Goal: Task Accomplishment & Management: Use online tool/utility

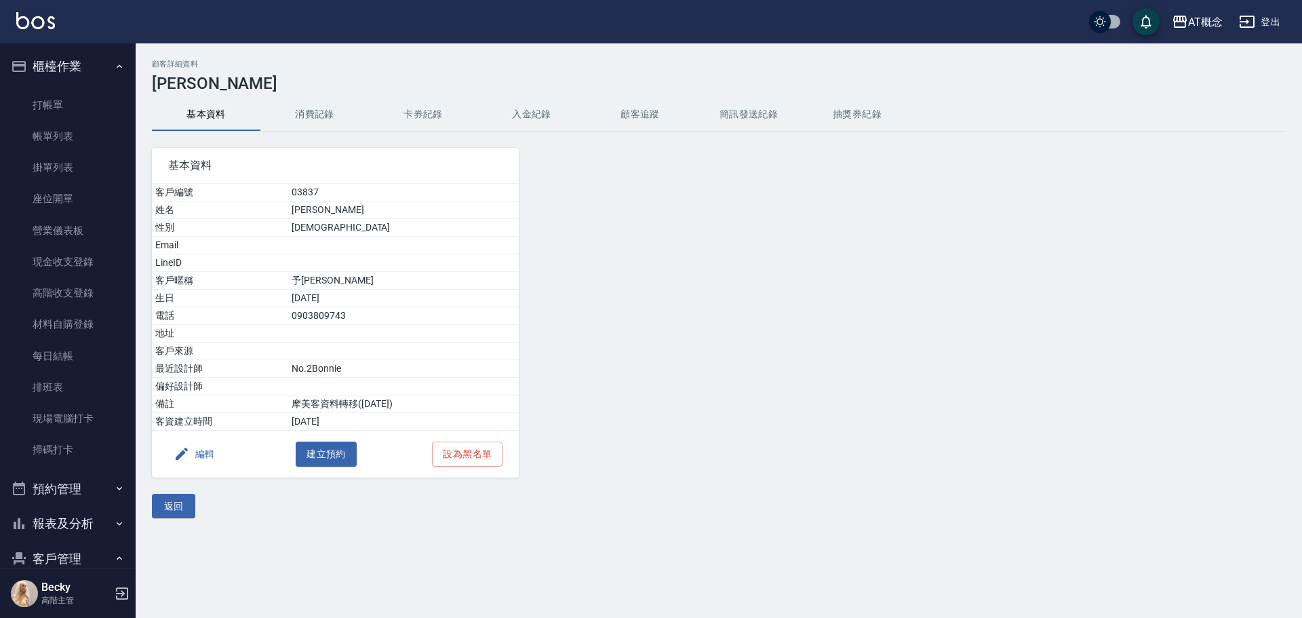
scroll to position [199, 0]
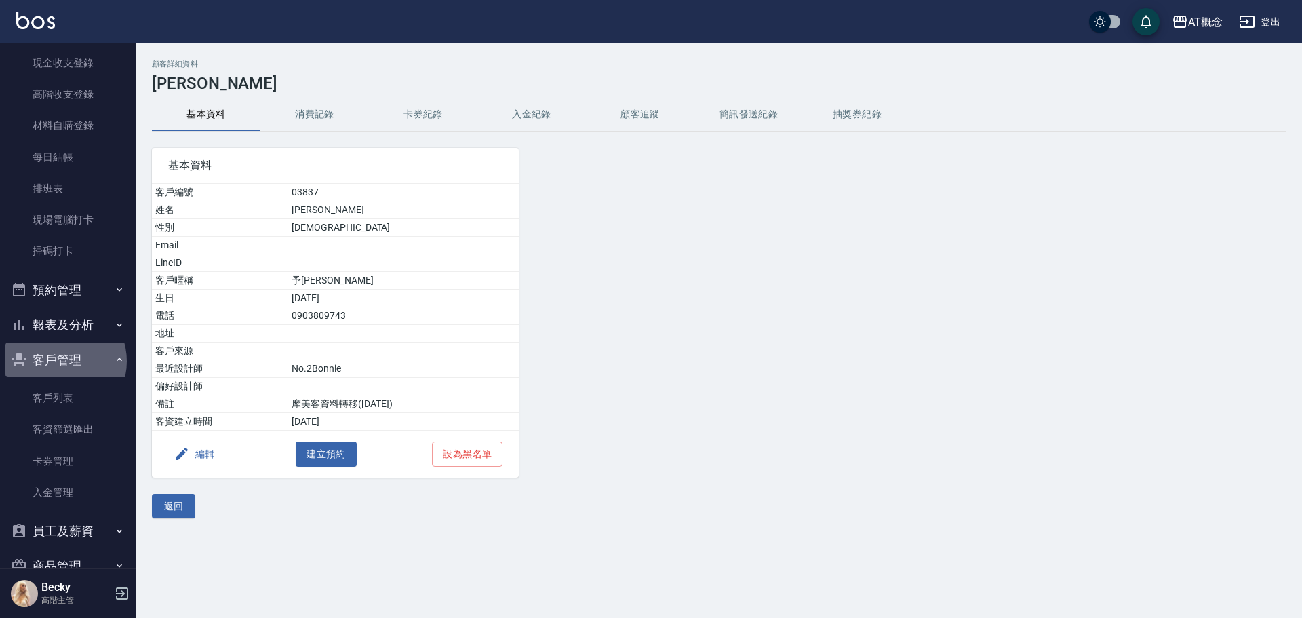
click at [60, 361] on button "客戶管理" at bounding box center [67, 359] width 125 height 35
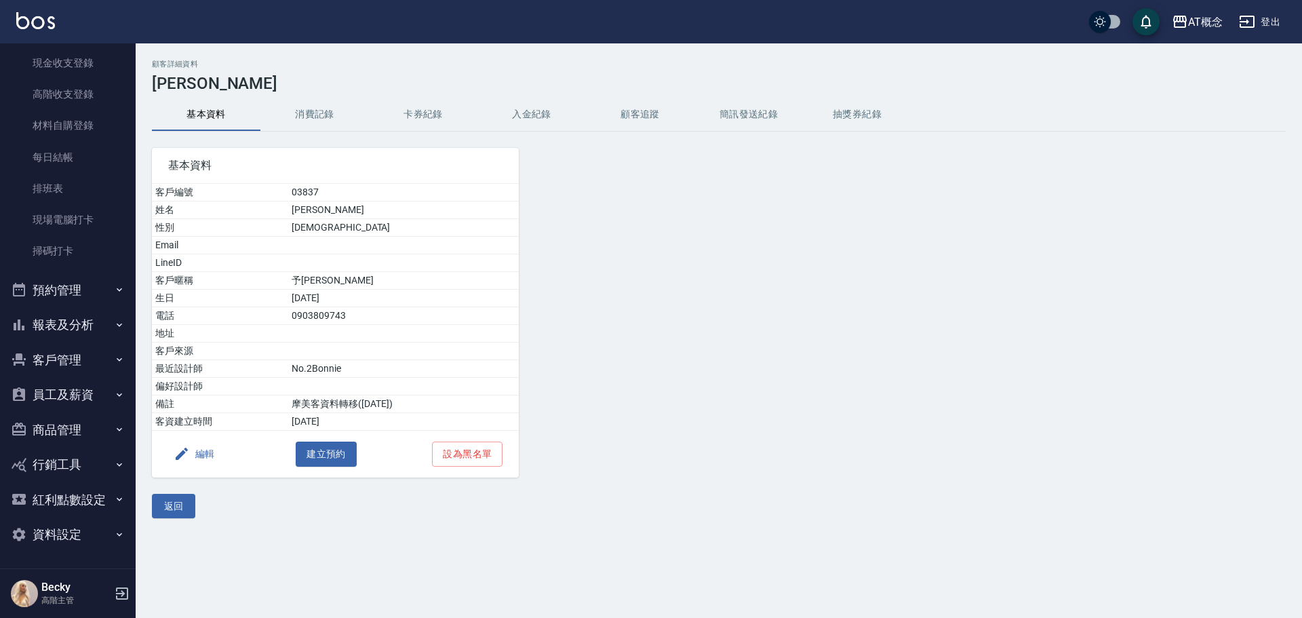
click at [62, 355] on button "客戶管理" at bounding box center [67, 359] width 125 height 35
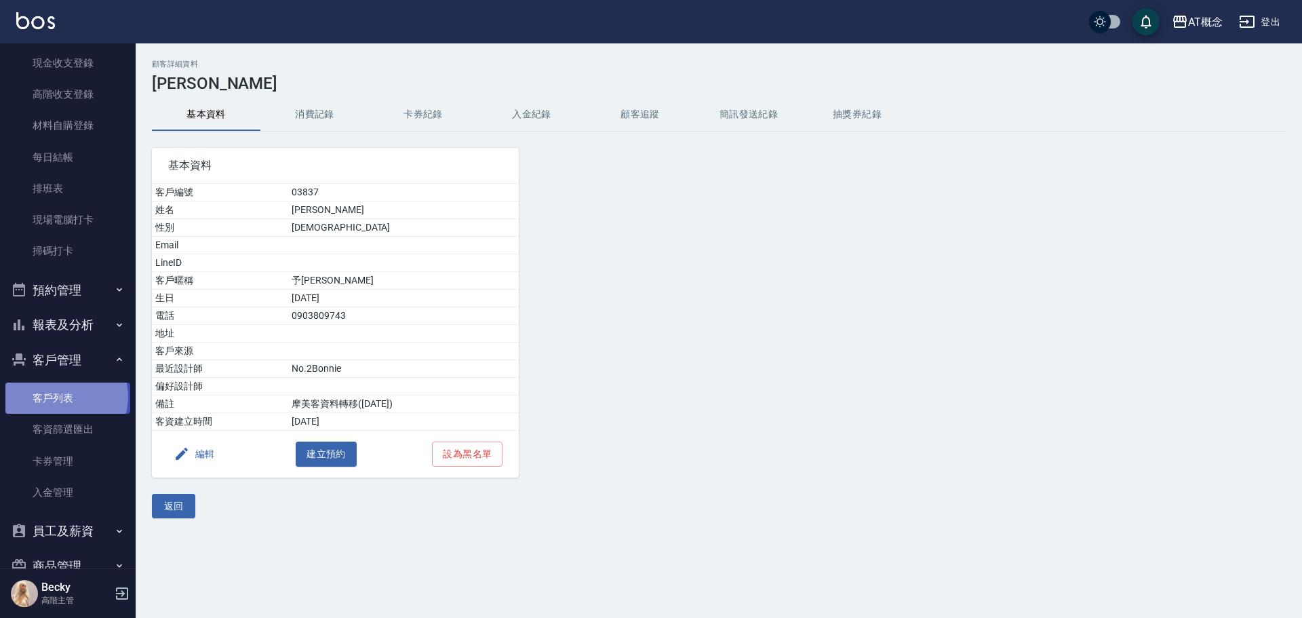
click at [65, 397] on link "客戶列表" at bounding box center [67, 398] width 125 height 31
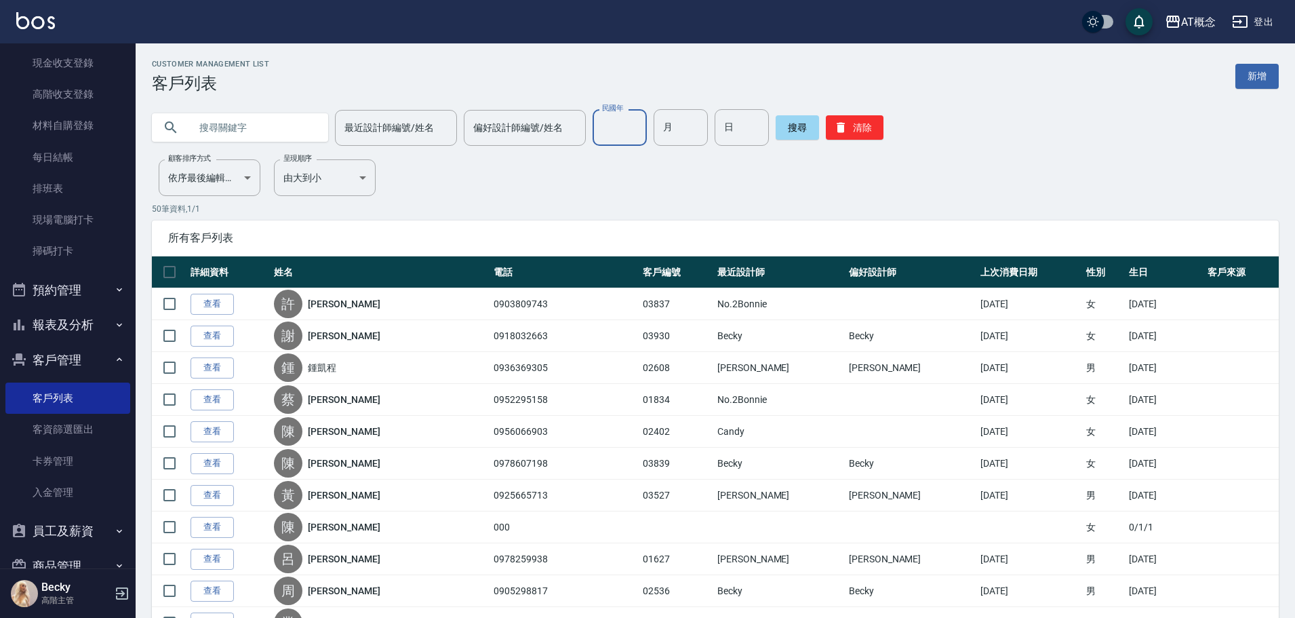
click at [620, 128] on input "民國年" at bounding box center [620, 127] width 54 height 37
type input "93"
drag, startPoint x: 453, startPoint y: 239, endPoint x: 0, endPoint y: 650, distance: 611.7
drag, startPoint x: 686, startPoint y: 136, endPoint x: 661, endPoint y: 126, distance: 26.8
click at [686, 136] on input "月" at bounding box center [681, 127] width 54 height 37
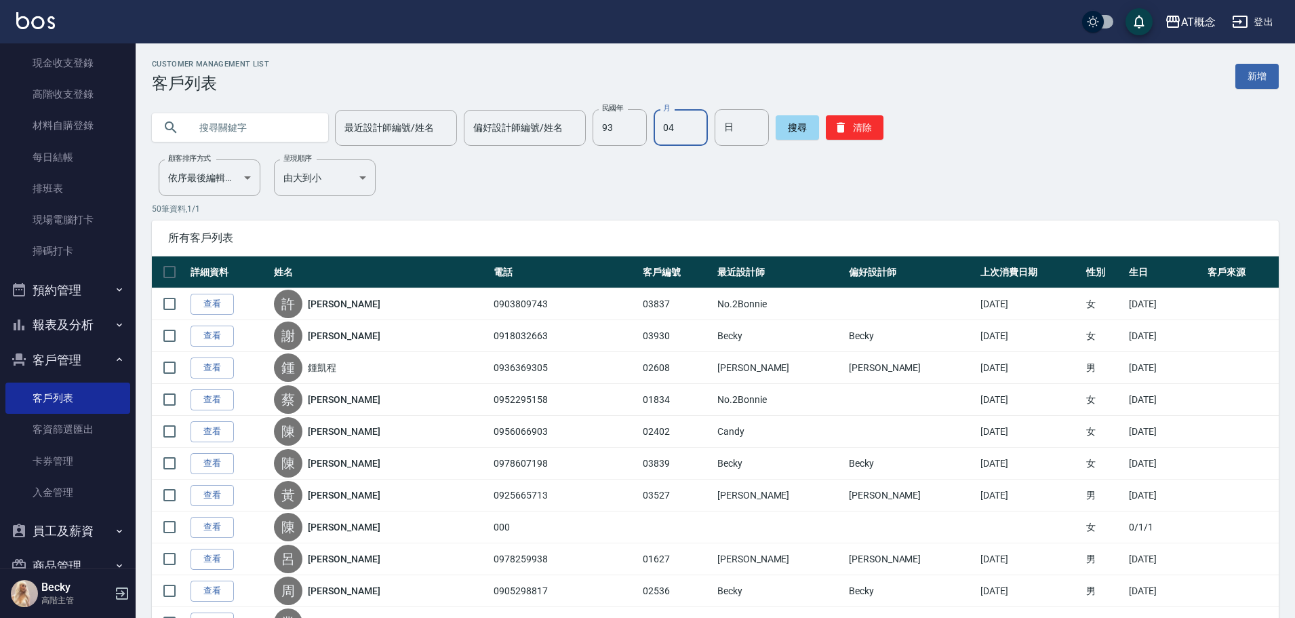
type input "04"
type input "15"
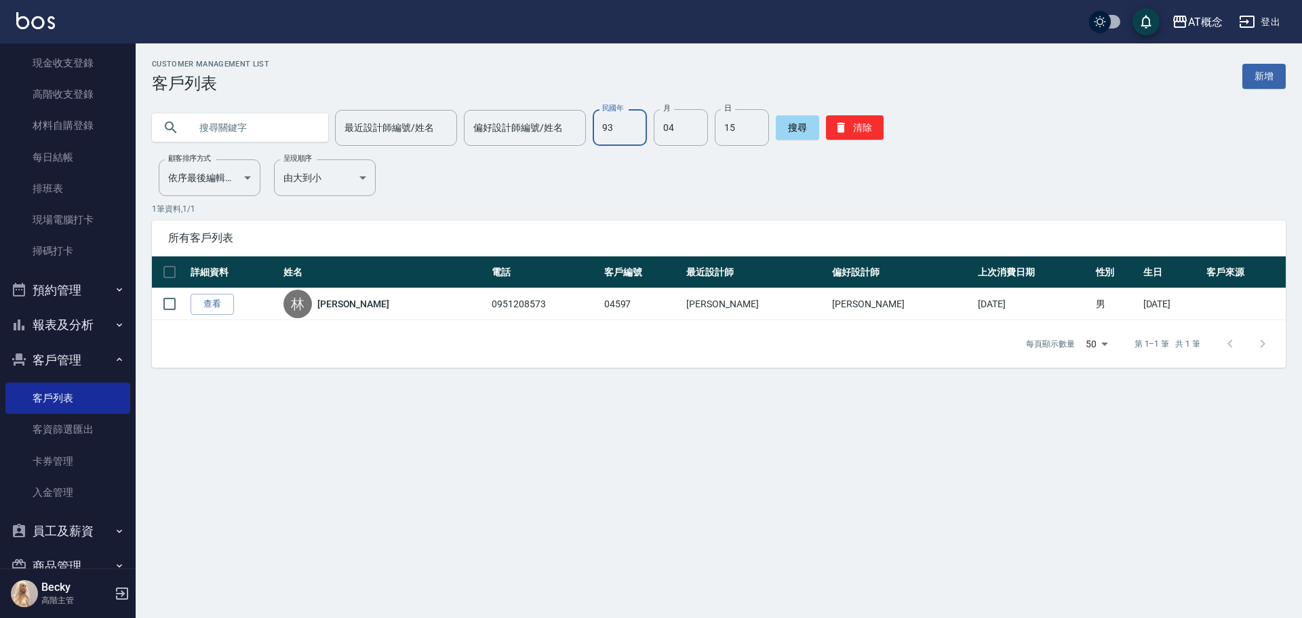
click at [621, 131] on input "93" at bounding box center [620, 127] width 54 height 37
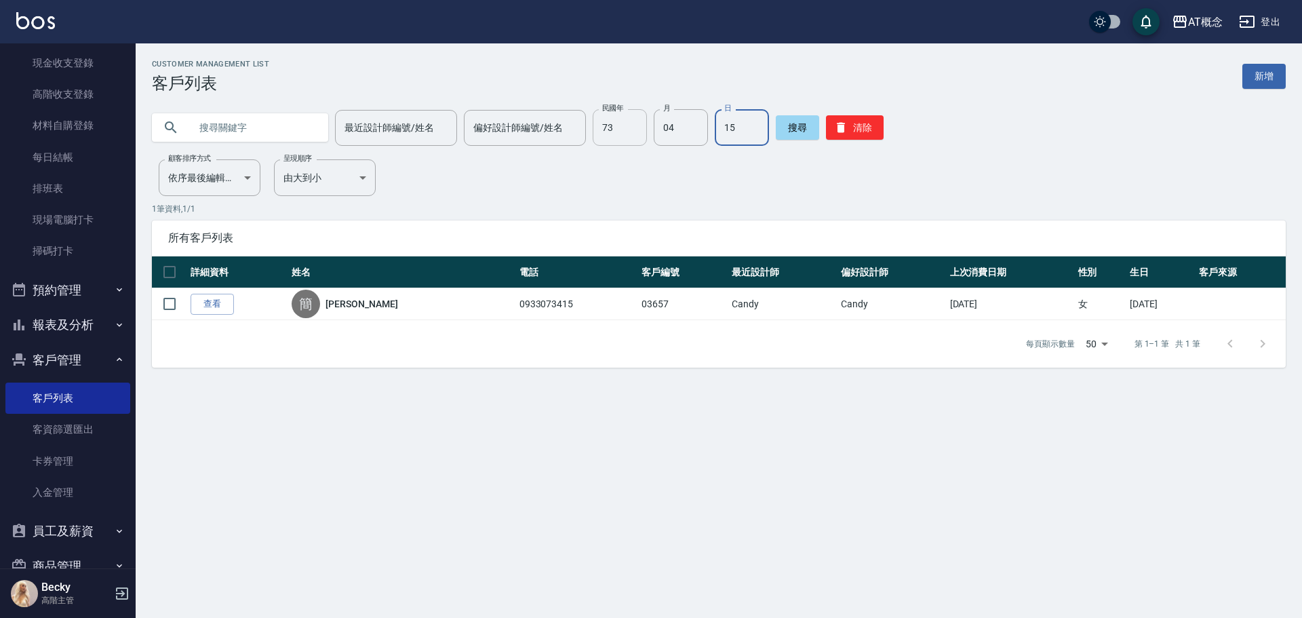
click at [623, 125] on input "73" at bounding box center [620, 127] width 54 height 37
type input "74"
type input "03"
type input "26"
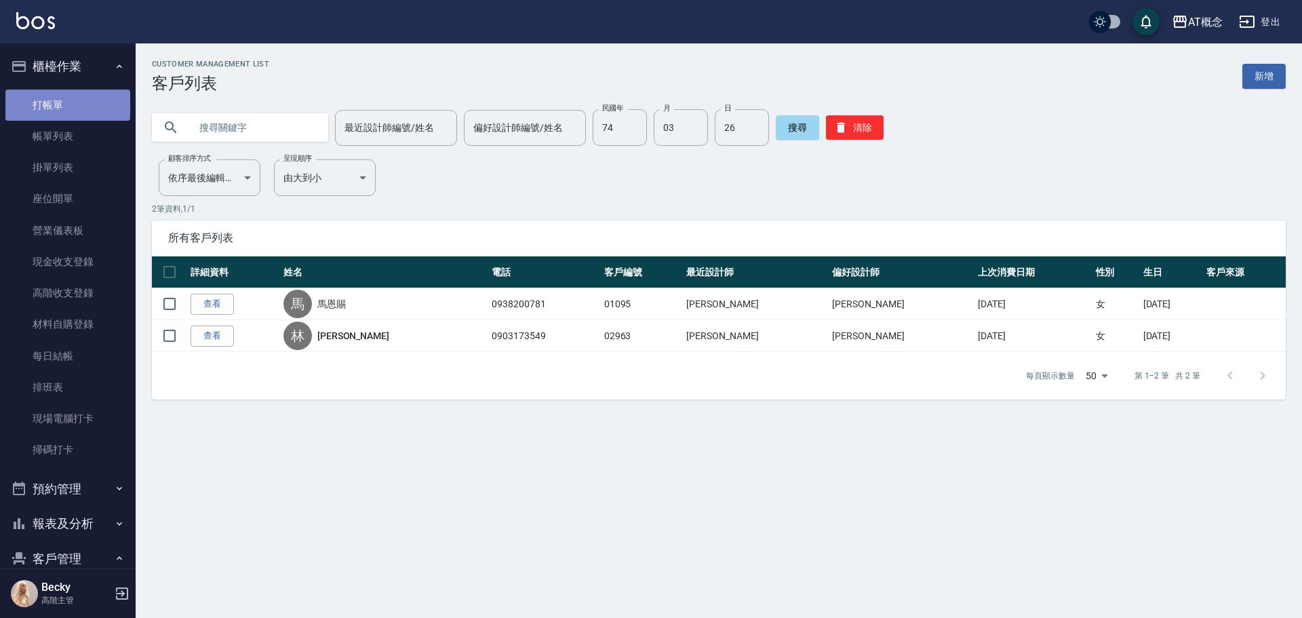
click at [91, 106] on link "打帳單" at bounding box center [67, 105] width 125 height 31
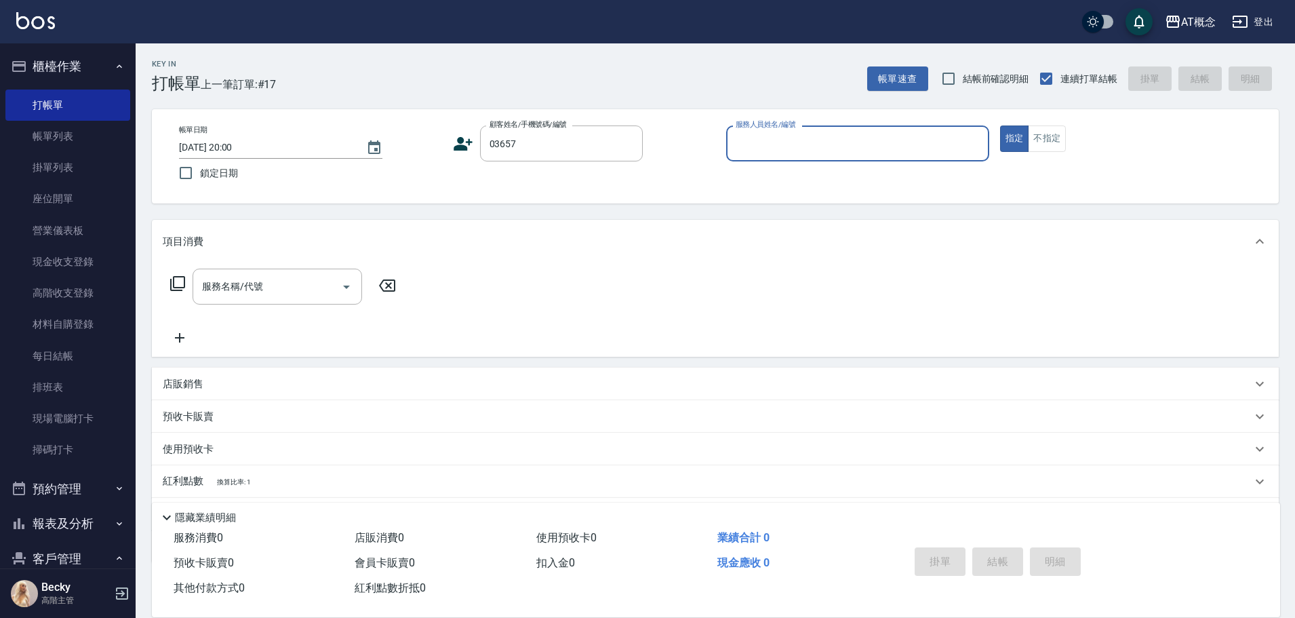
type input "簡玉婷/0933073415/03657"
type input "Candy-15"
click at [1000, 125] on button "指定" at bounding box center [1014, 138] width 29 height 26
type button "true"
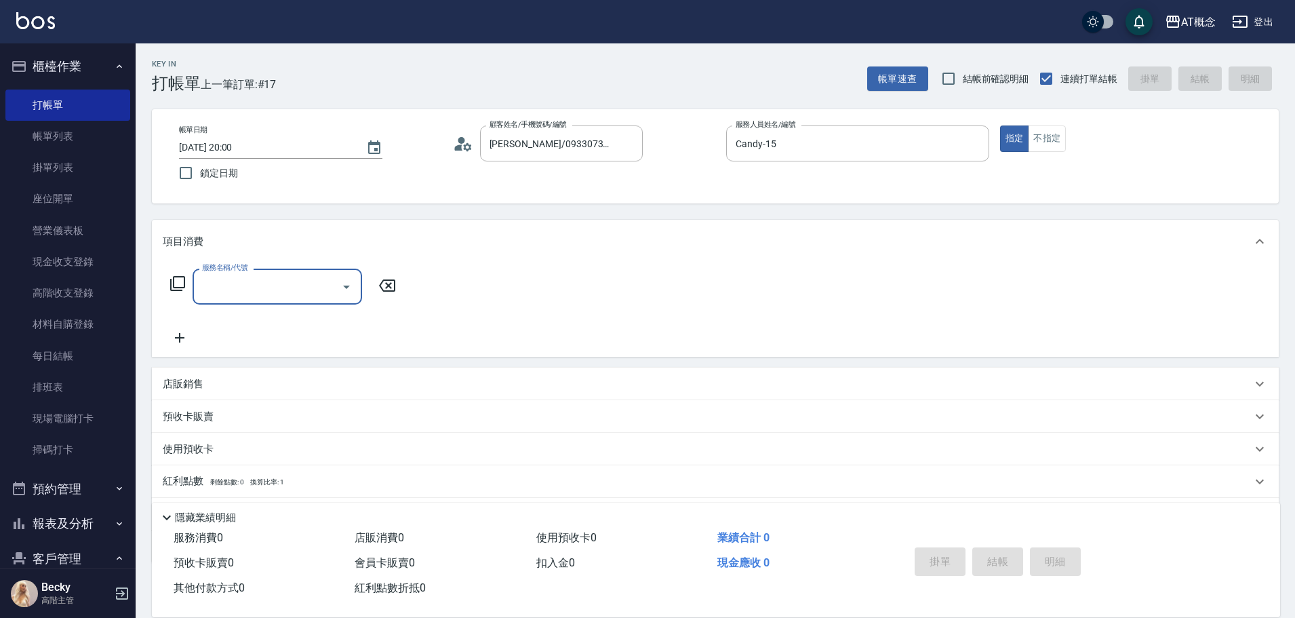
type input "5"
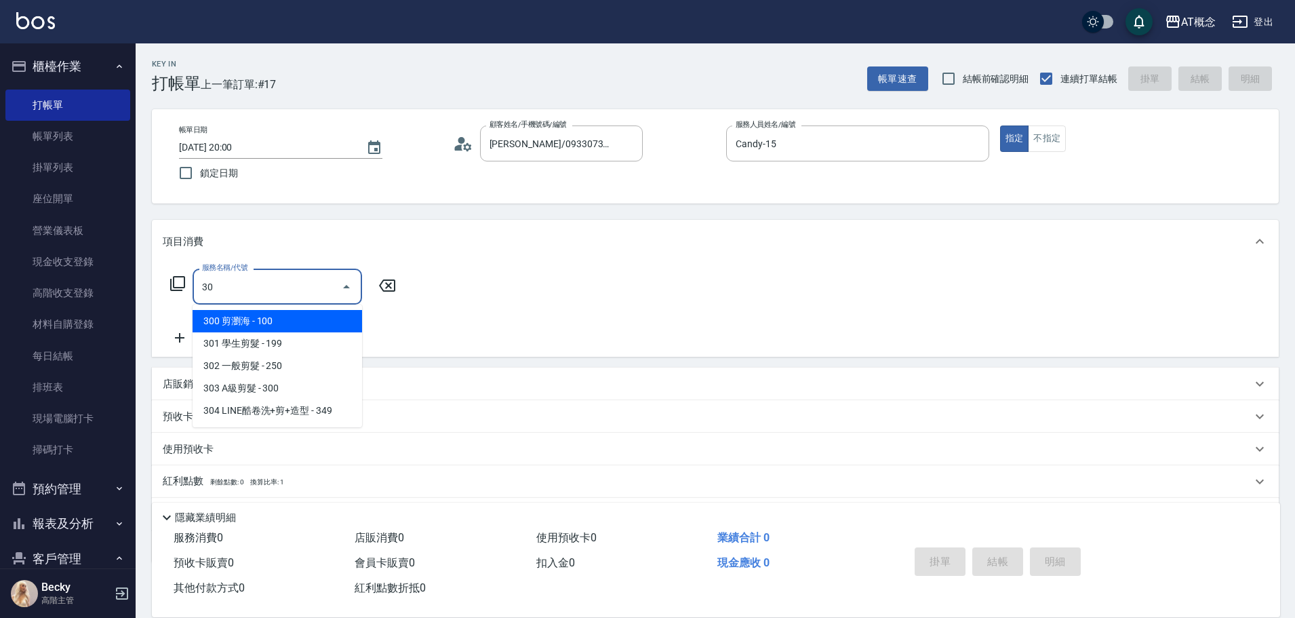
type input "303"
type input "30"
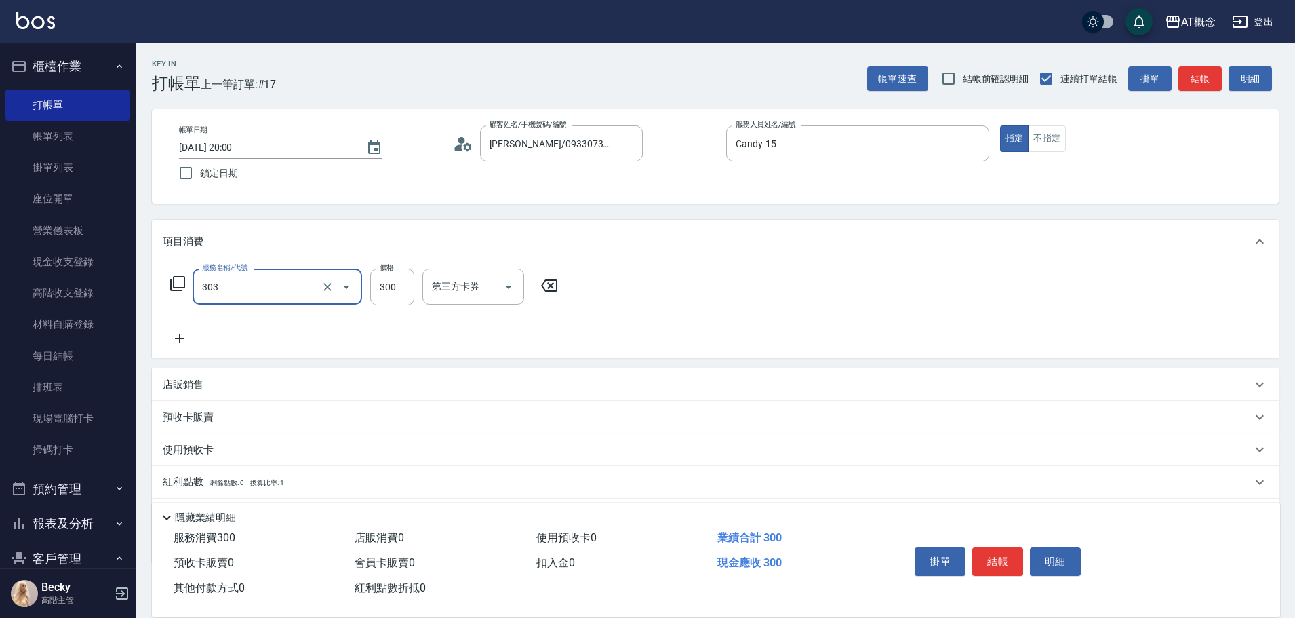
type input "303 A級剪髮(303)"
type input "0"
type input "80"
type input "800"
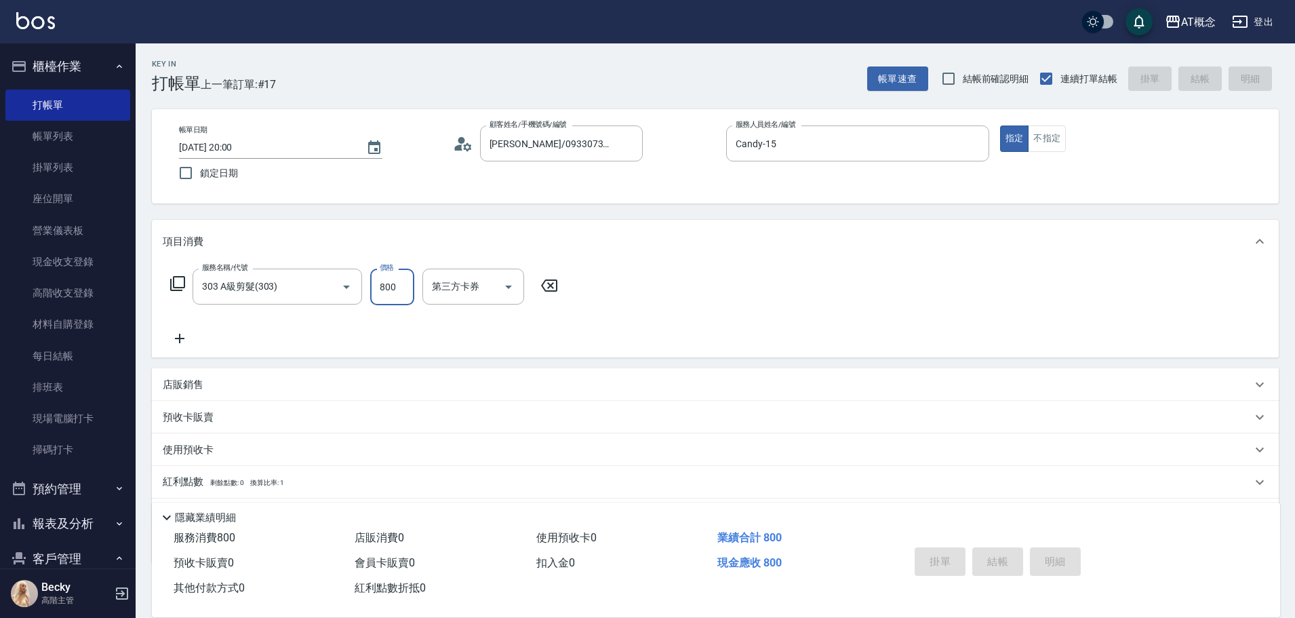
type input "0"
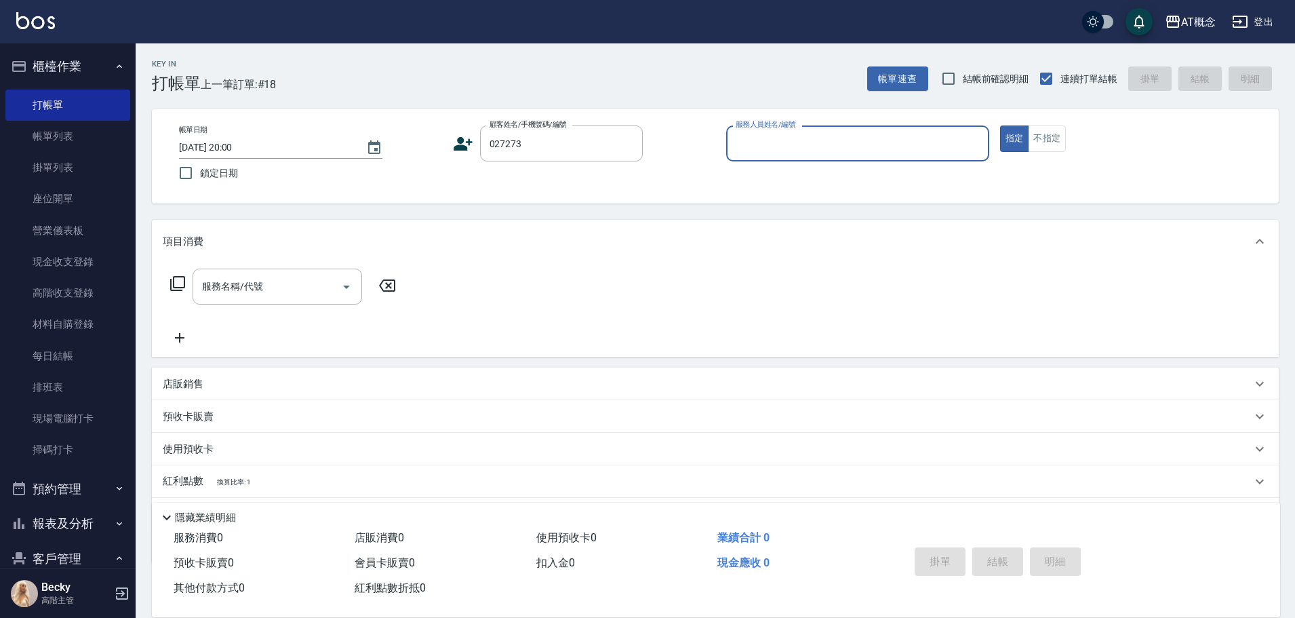
click at [1000, 125] on button "指定" at bounding box center [1014, 138] width 29 height 26
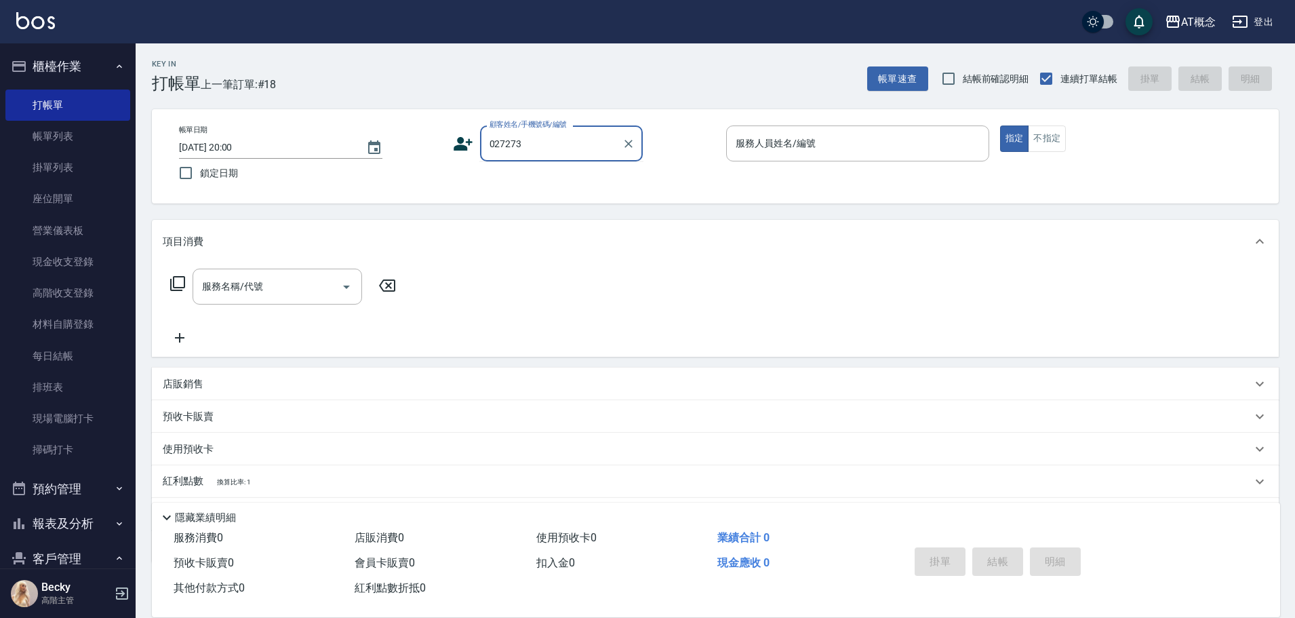
click at [545, 148] on input "027273" at bounding box center [551, 144] width 130 height 24
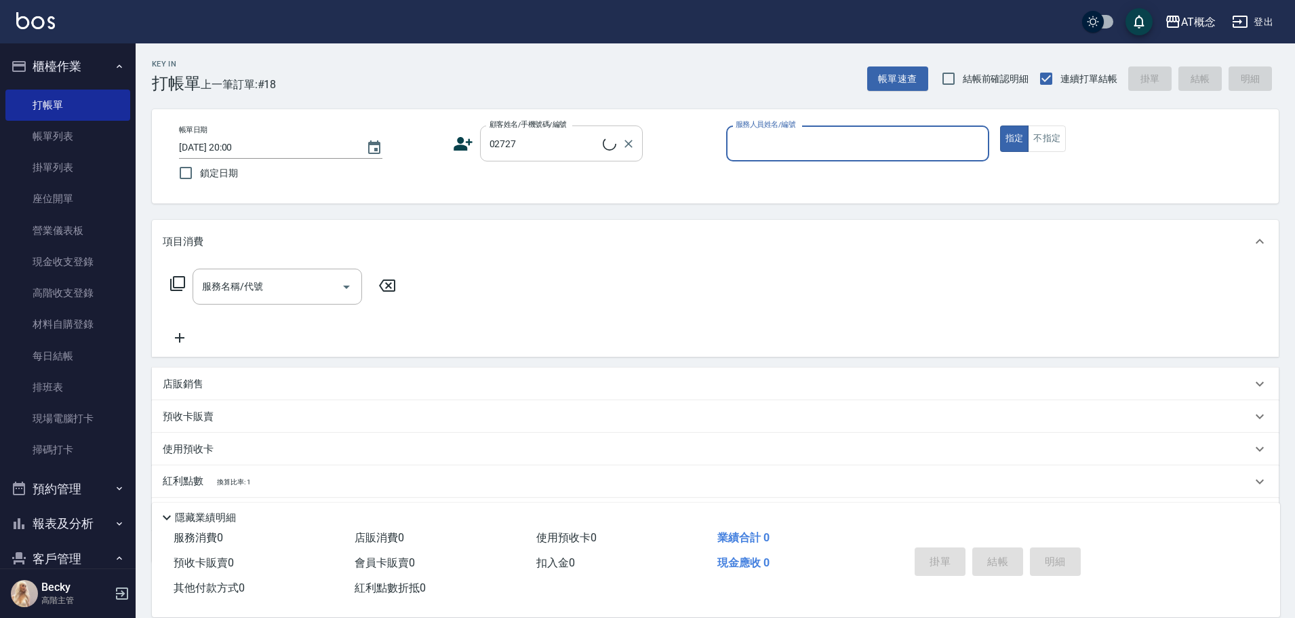
type input "曾學斌/0928155241/02727"
type input "Anson-3"
click at [1000, 125] on button "指定" at bounding box center [1014, 138] width 29 height 26
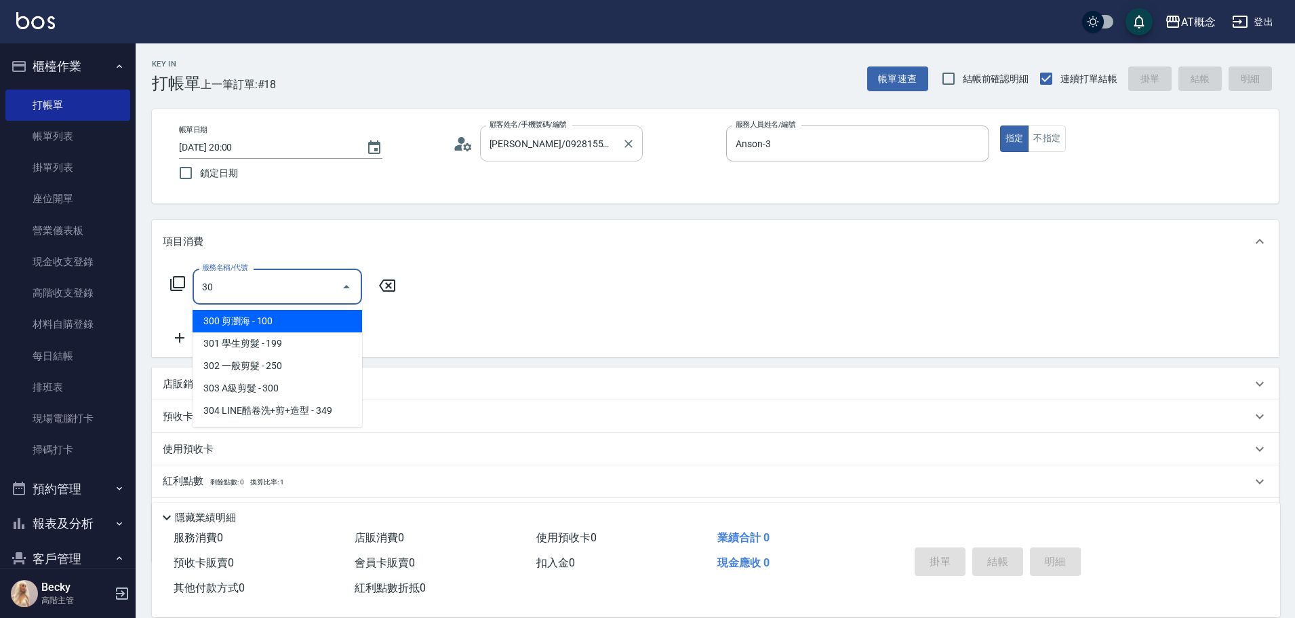
type input "303"
type input "30"
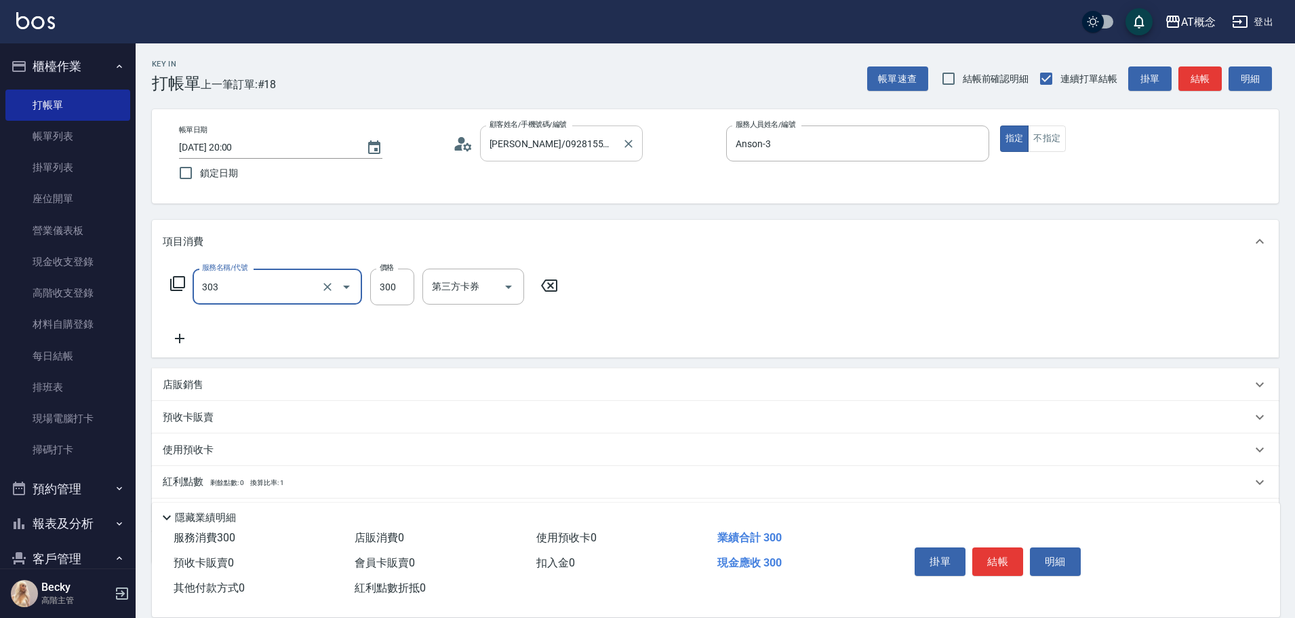
type input "303 A級剪髮(303)"
type input "0"
type input "35"
type input "30"
type input "350"
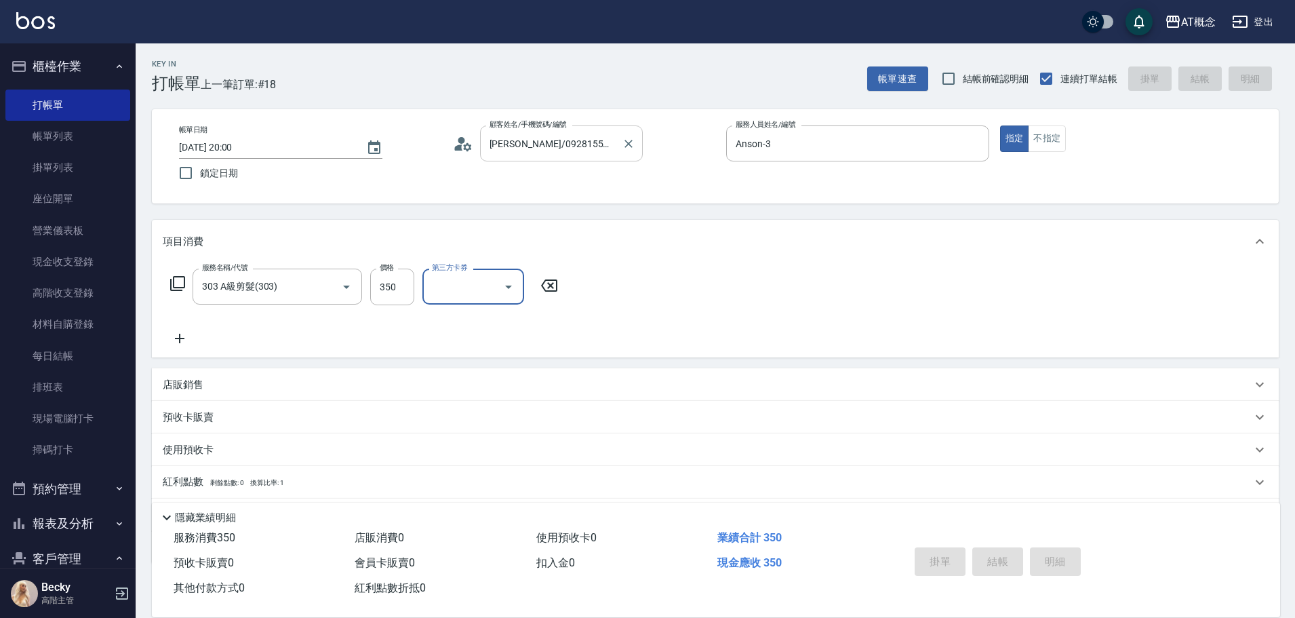
type input "0"
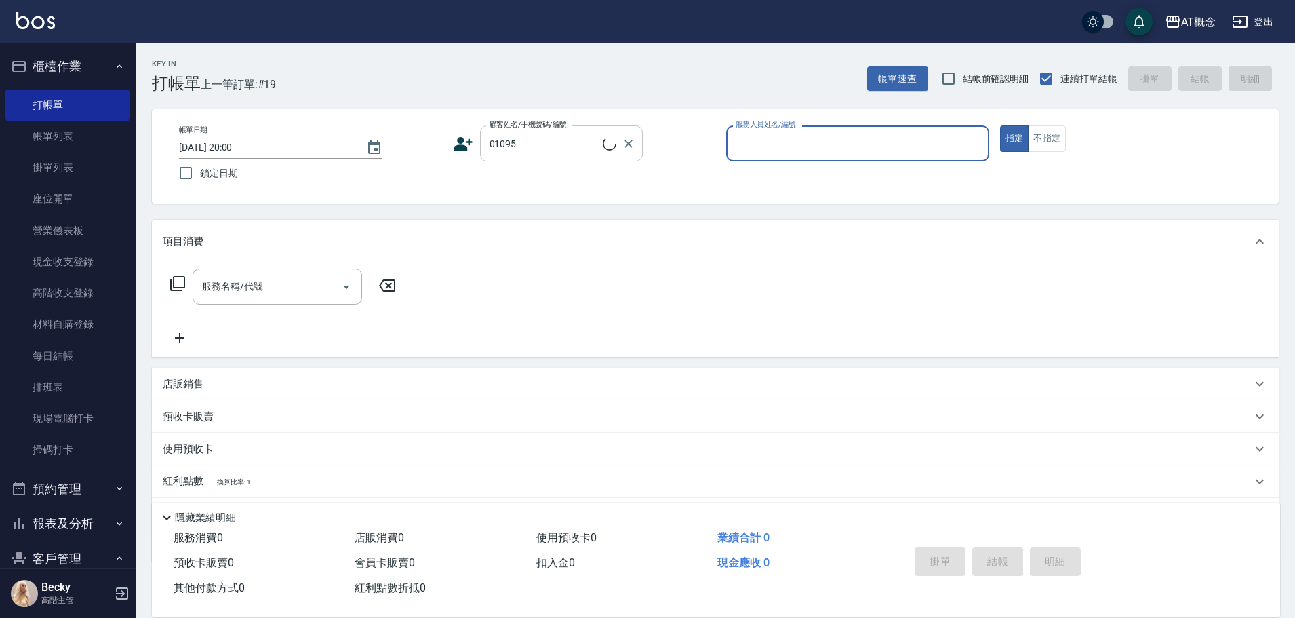
type input "馬恩賜/0938200781/01095"
type input "Anson-3"
click at [1000, 125] on button "指定" at bounding box center [1014, 138] width 29 height 26
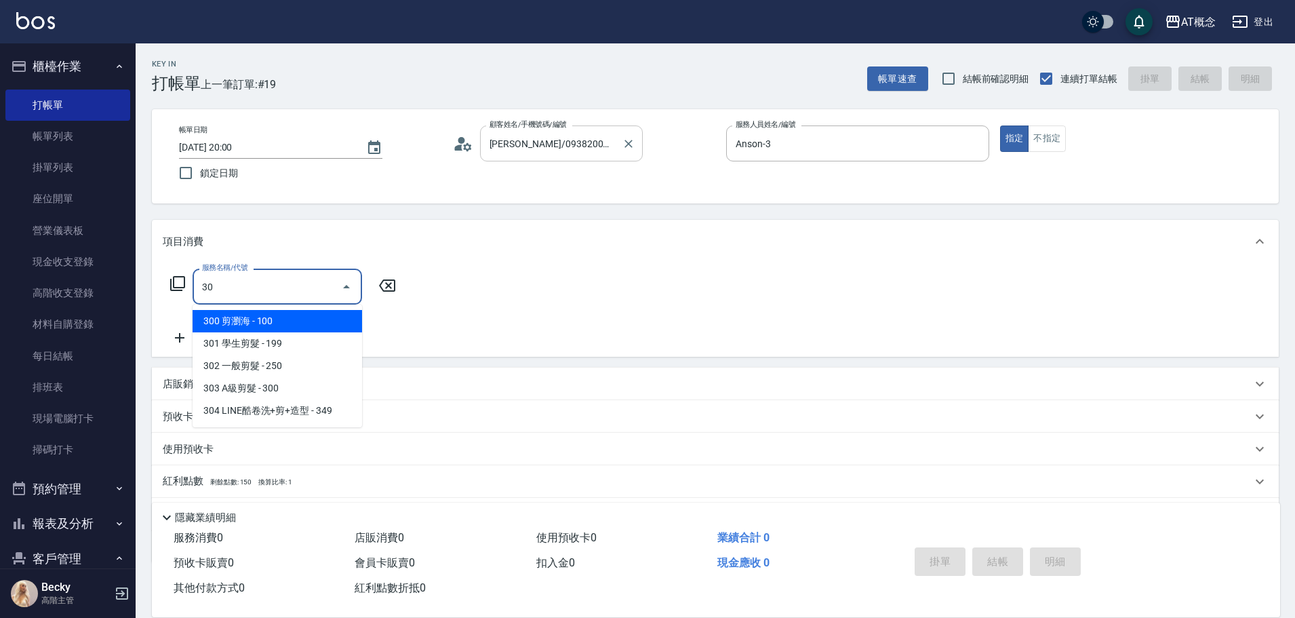
type input "303"
type input "30"
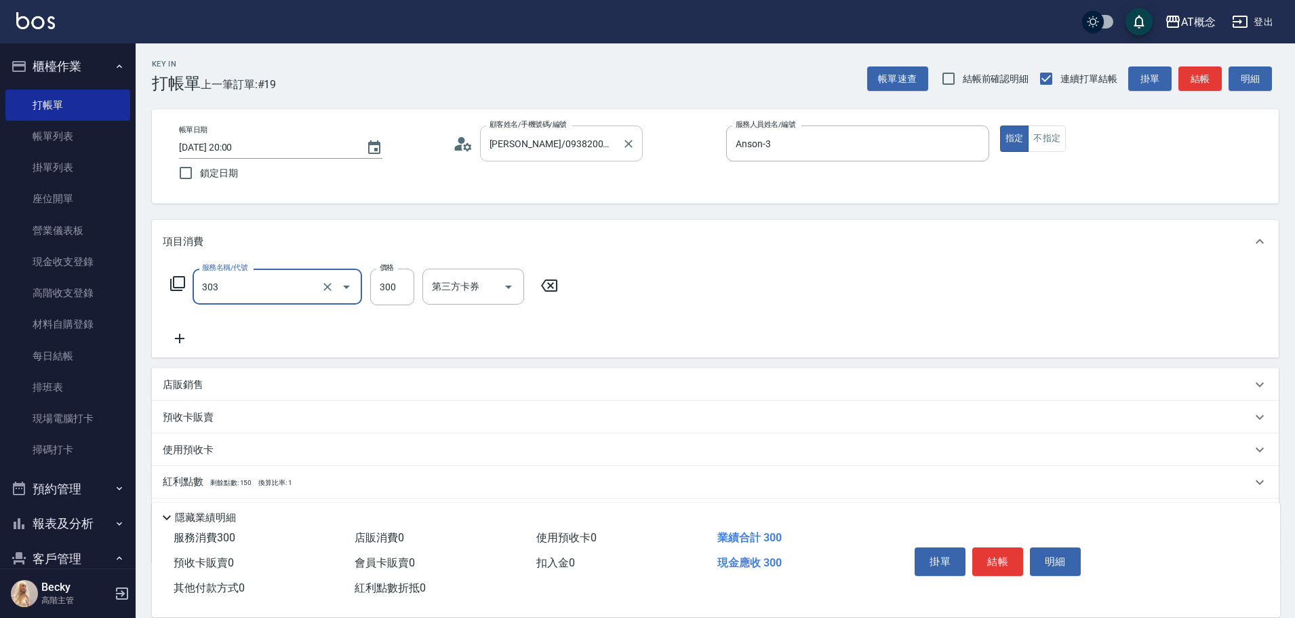
type input "303 A級剪髮(303)"
type input "0"
type input "35"
type input "30"
type input "350"
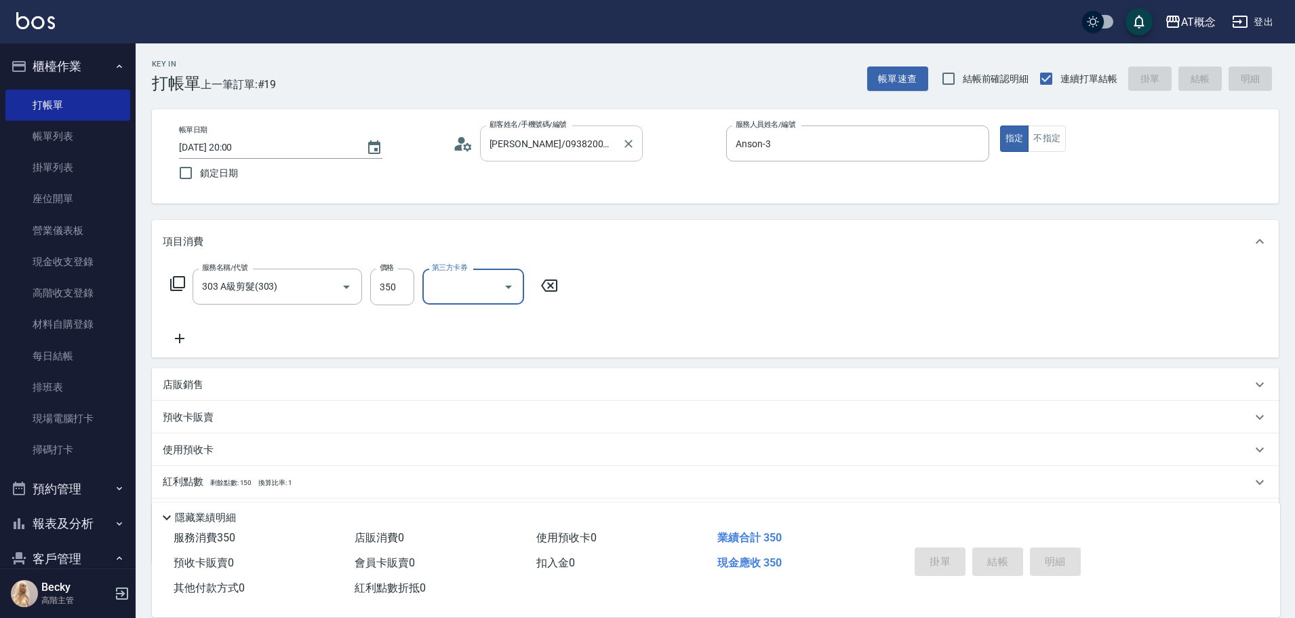
type input "2025/08/15 20:01"
type input "0"
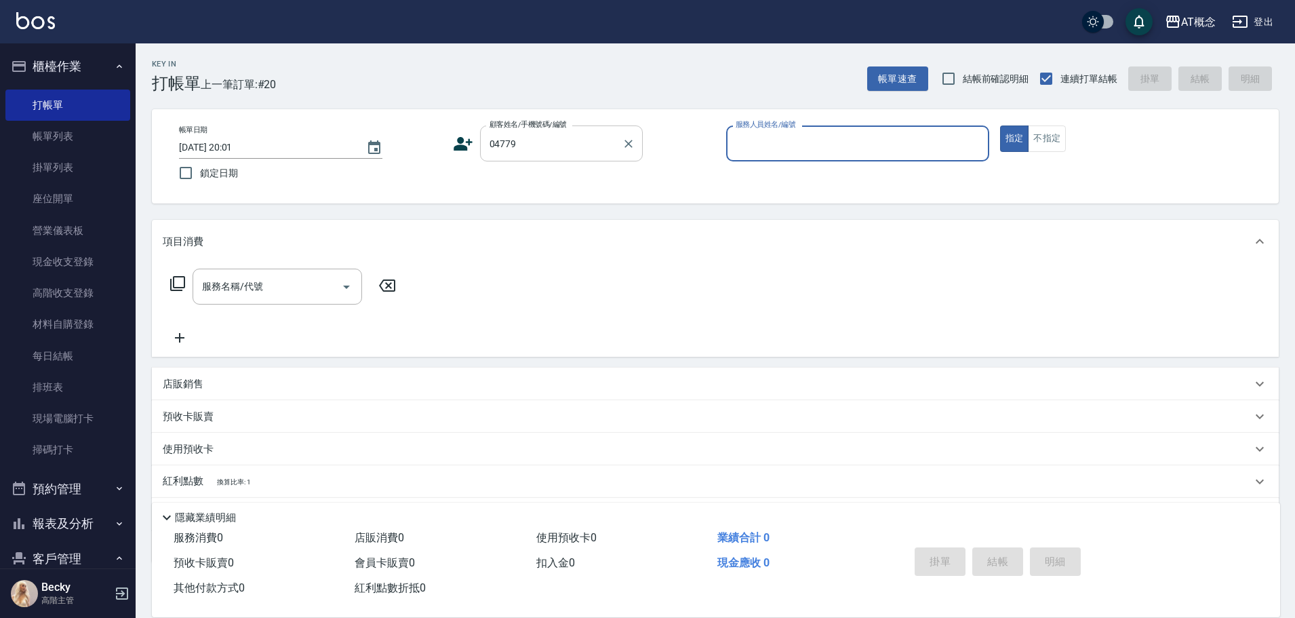
type input "劉傑芸/0978608471/04779"
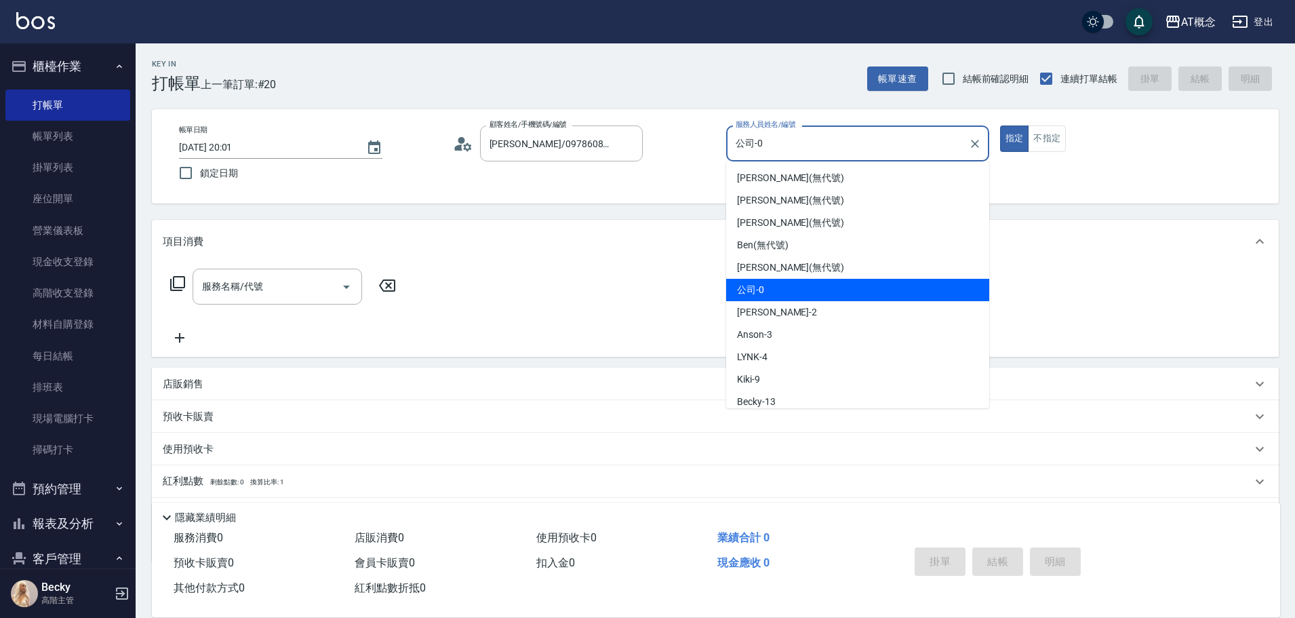
drag, startPoint x: 800, startPoint y: 147, endPoint x: 683, endPoint y: 146, distance: 116.7
click at [695, 145] on div "帳單日期 2025/08/15 20:01 鎖定日期 顧客姓名/手機號碼/編號 劉傑芸/0978608471/04779 顧客姓名/手機號碼/編號 服務人員姓…" at bounding box center [715, 156] width 1095 height 62
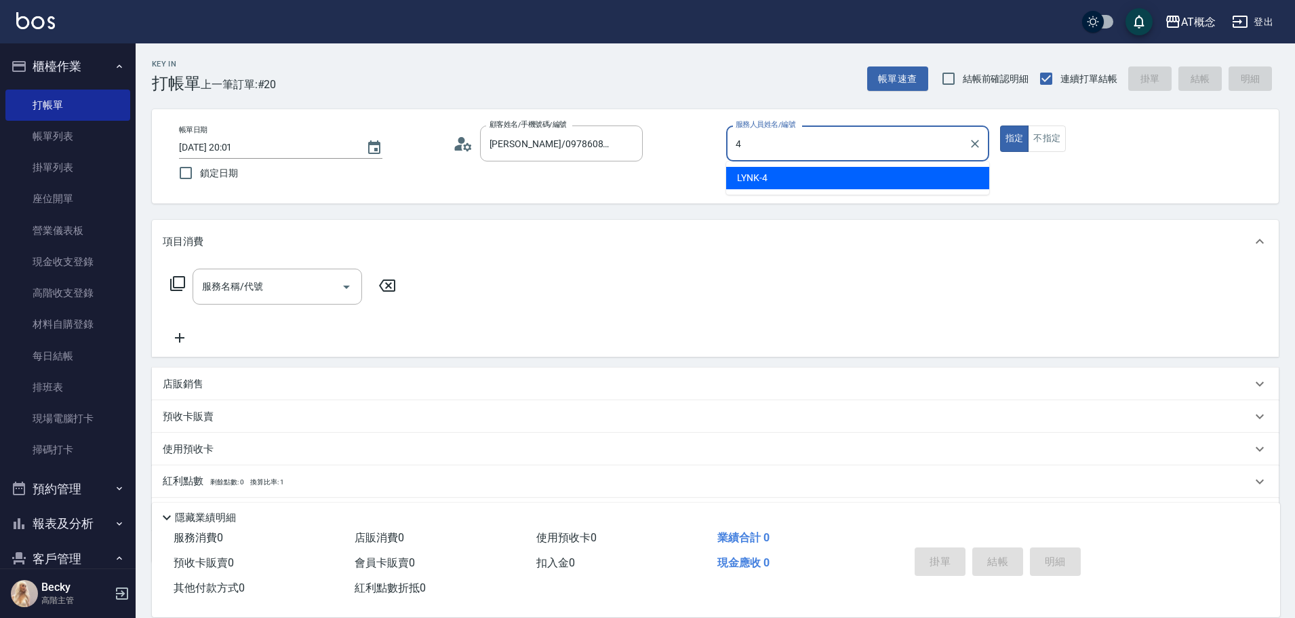
type input "LYNK-4"
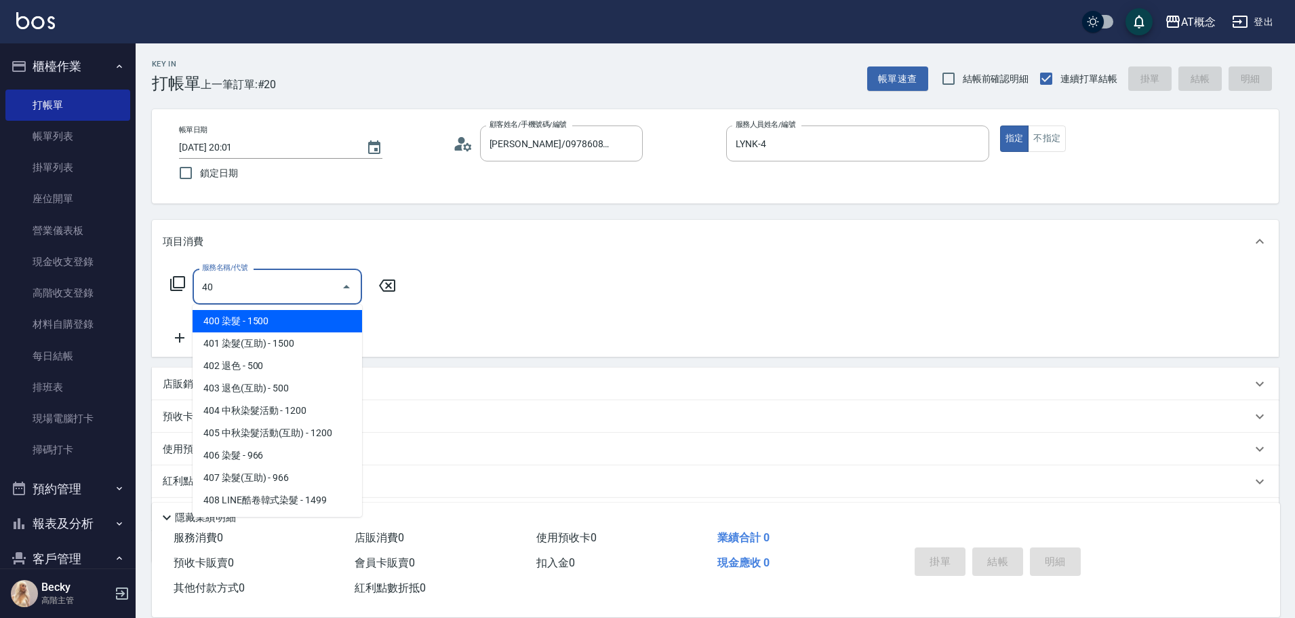
type input "400"
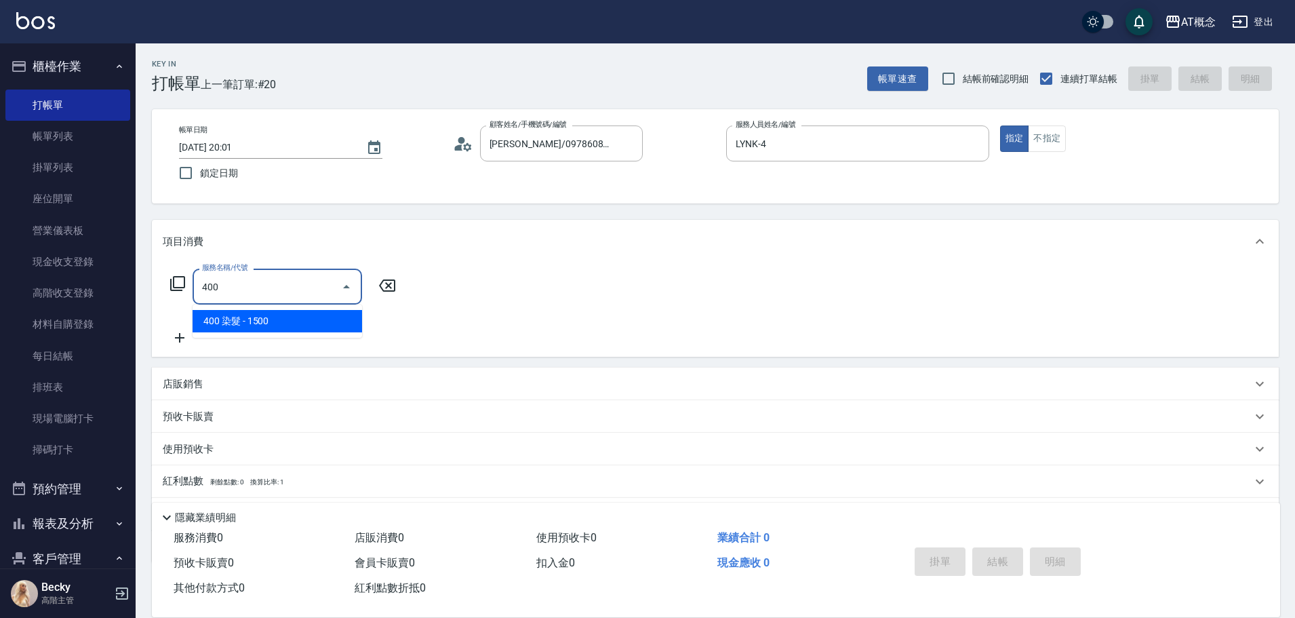
type input "150"
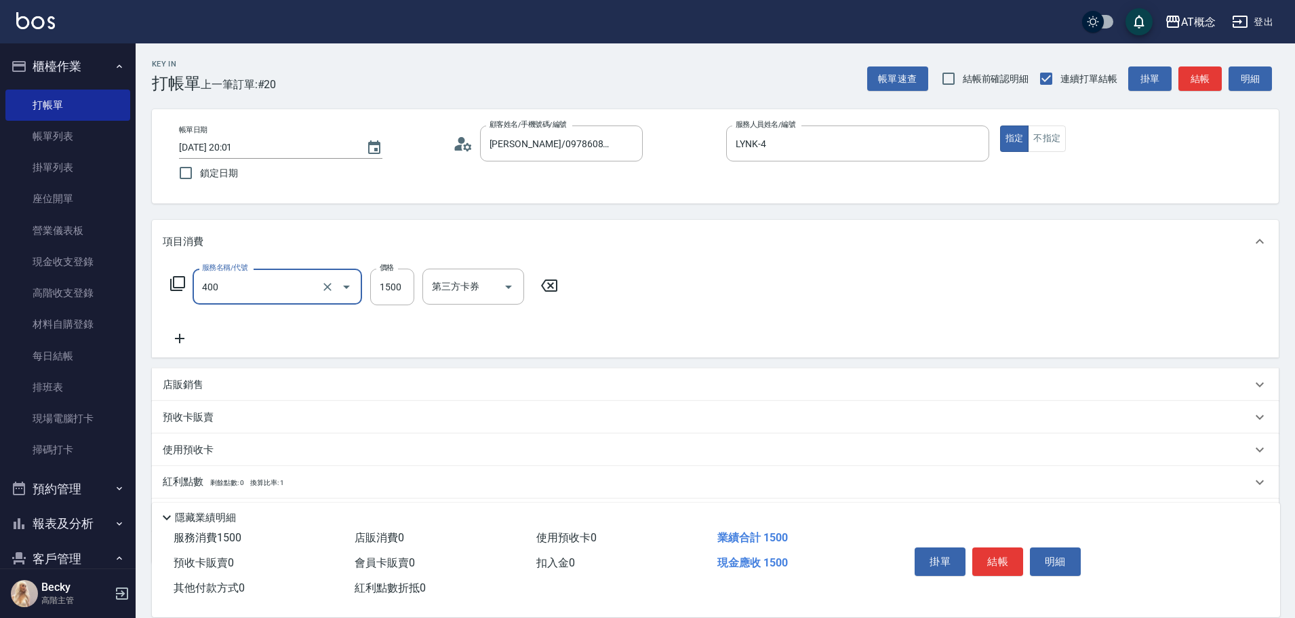
type input "400 染髮(400)"
type input "0"
type input "18"
type input "10"
type input "180"
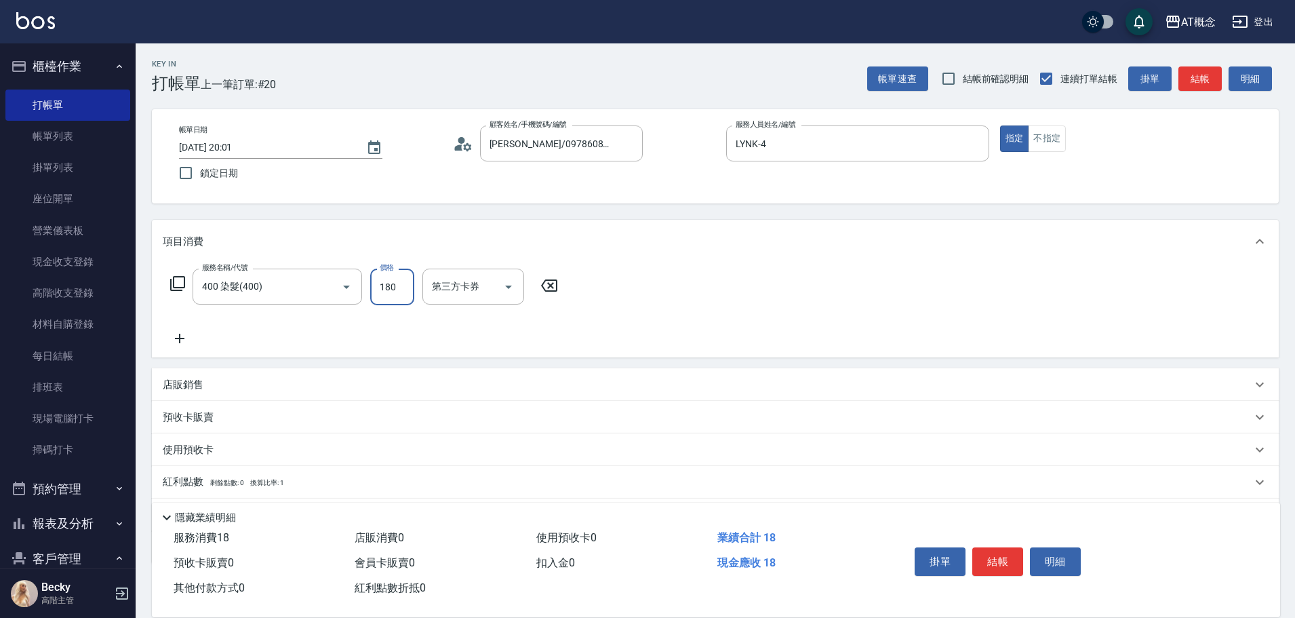
type input "180"
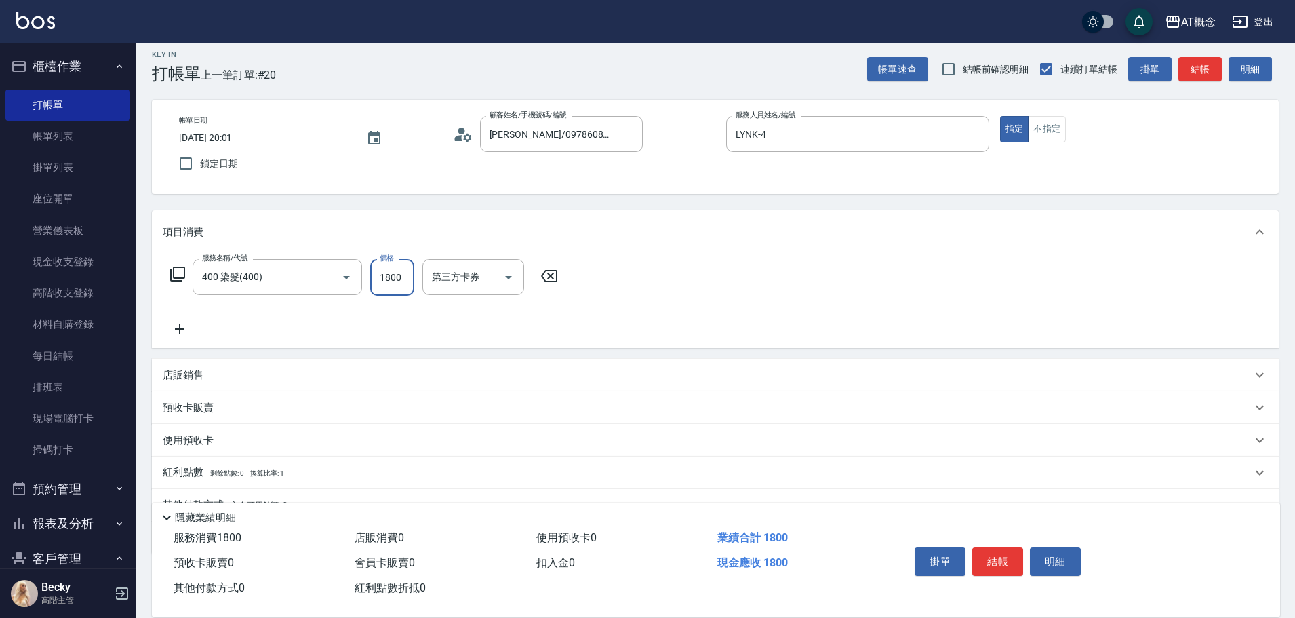
scroll to position [76, 0]
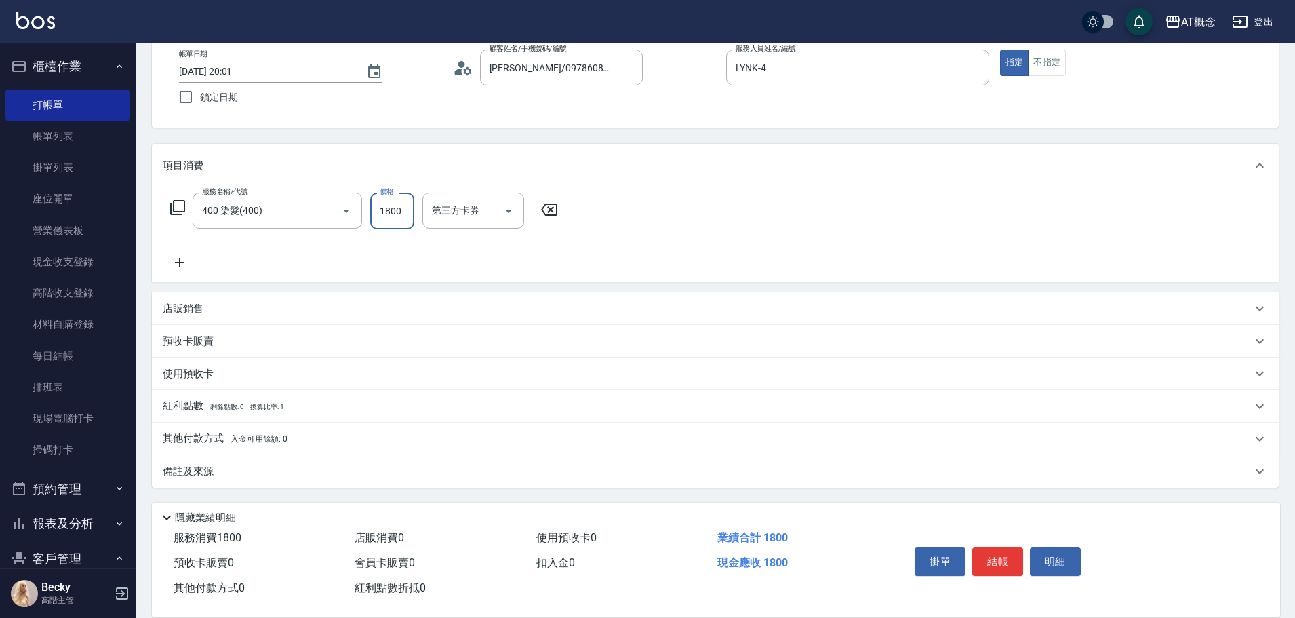
type input "1800"
click at [191, 437] on p "其他付款方式 入金可用餘額: 0" at bounding box center [225, 438] width 125 height 15
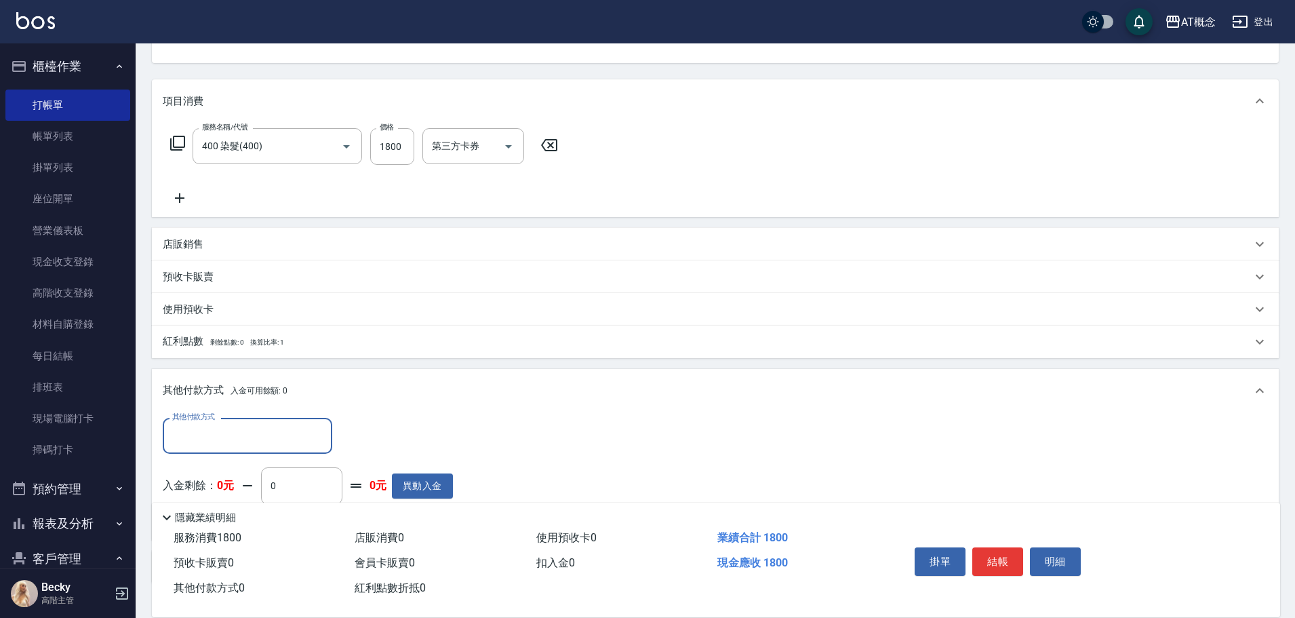
scroll to position [236, 0]
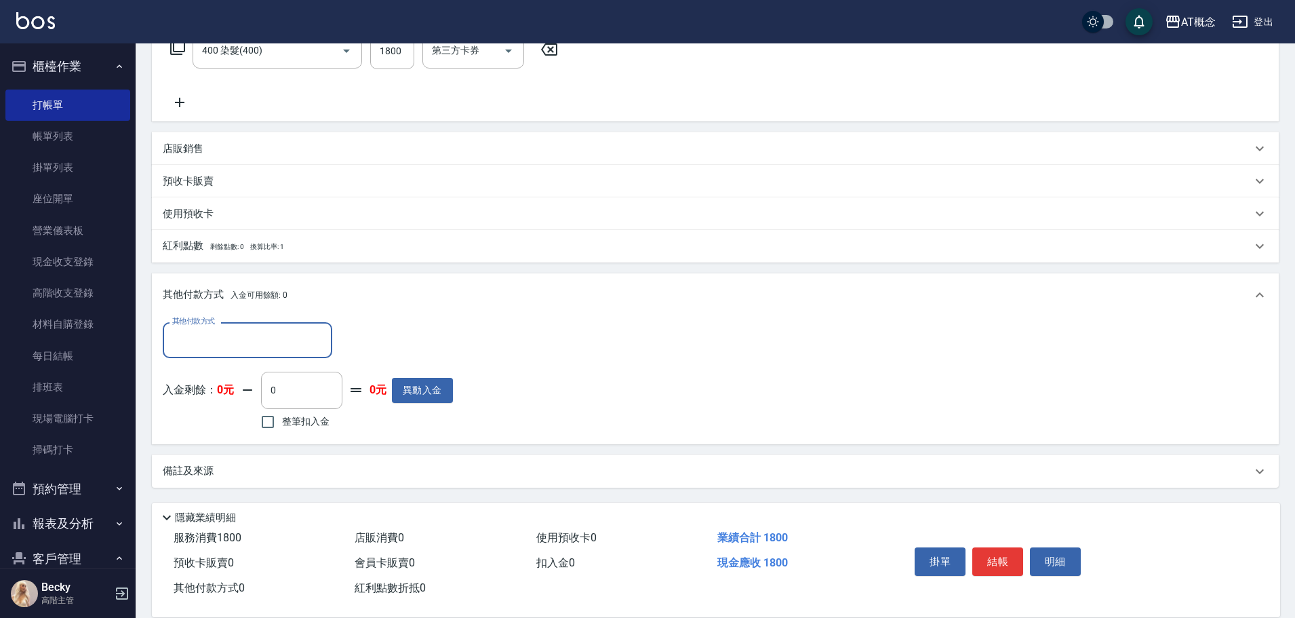
click at [204, 345] on input "其他付款方式" at bounding box center [247, 340] width 157 height 24
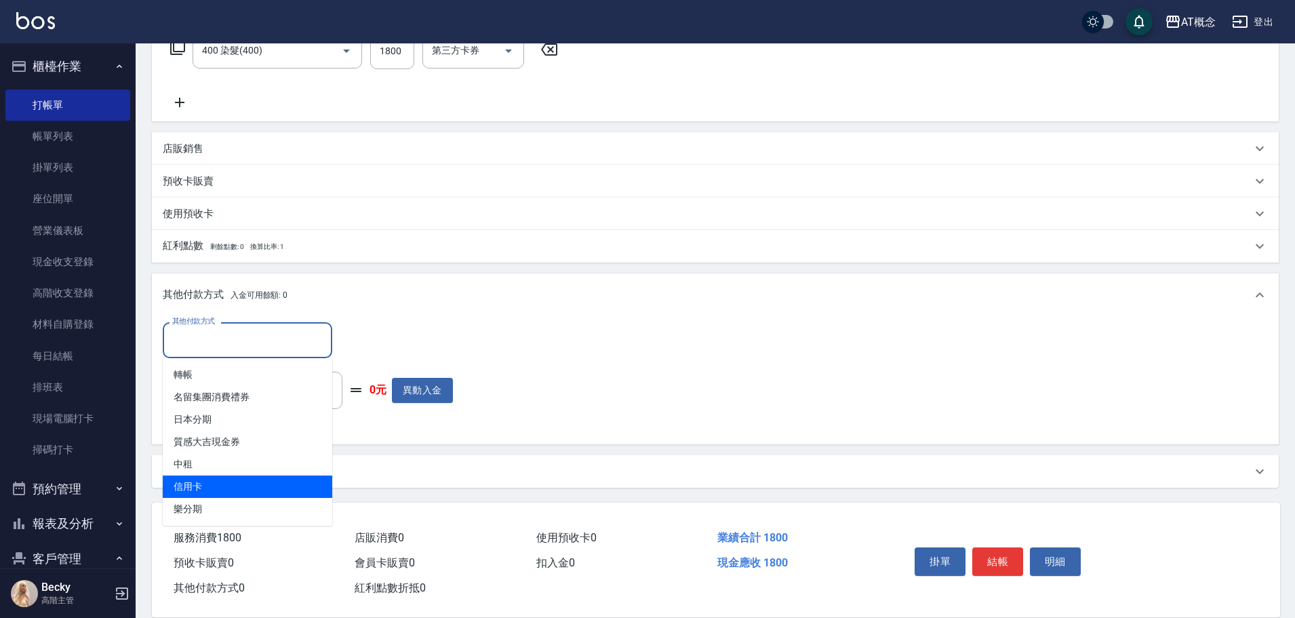
click at [214, 488] on span "信用卡" at bounding box center [248, 486] width 170 height 22
type input "信用卡"
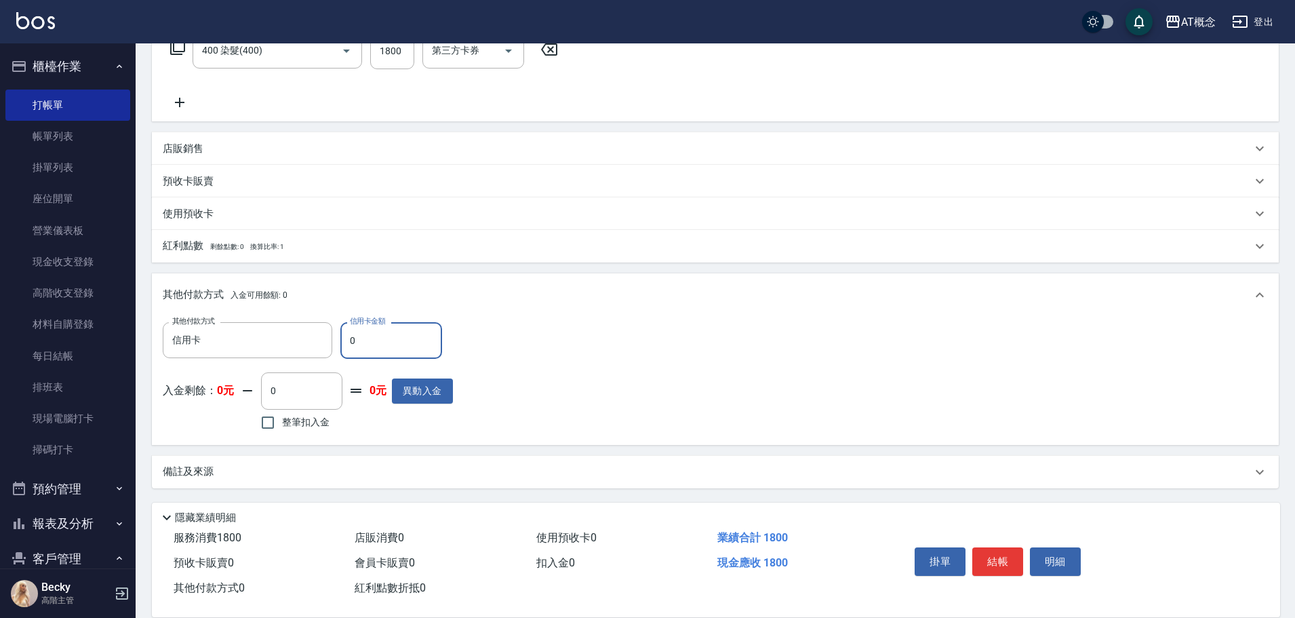
click at [391, 347] on input "0" at bounding box center [391, 340] width 102 height 37
type input "170"
type input "18"
type input "160"
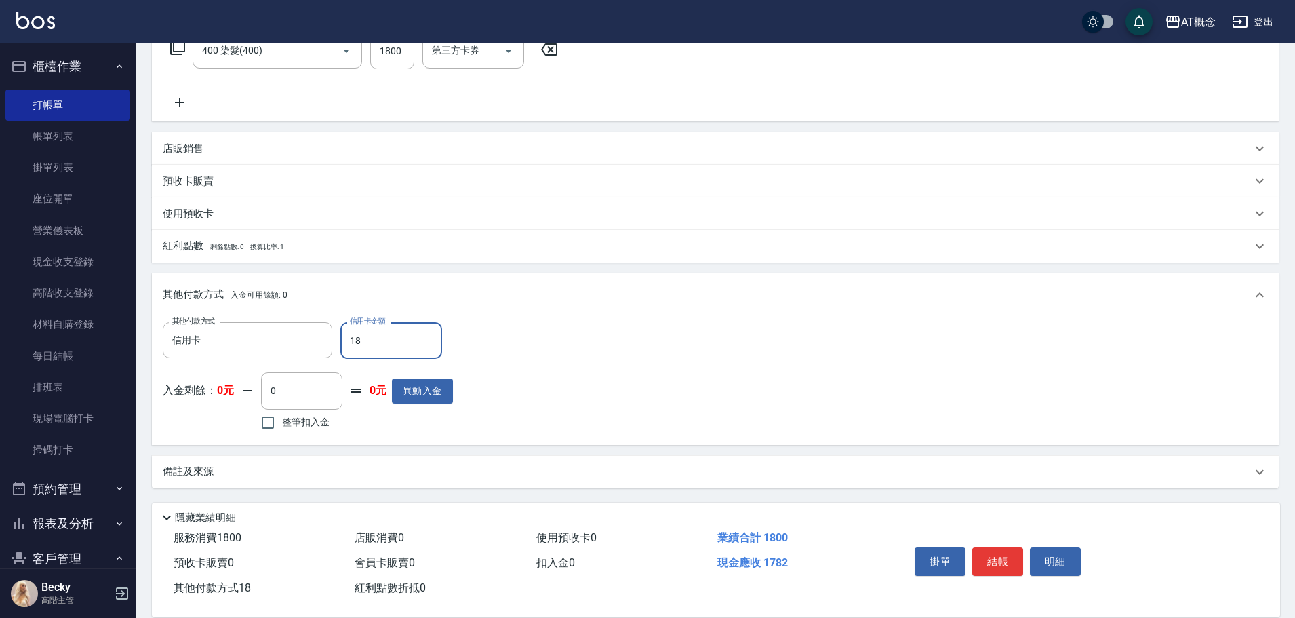
type input "180"
type input "0"
type input "1800"
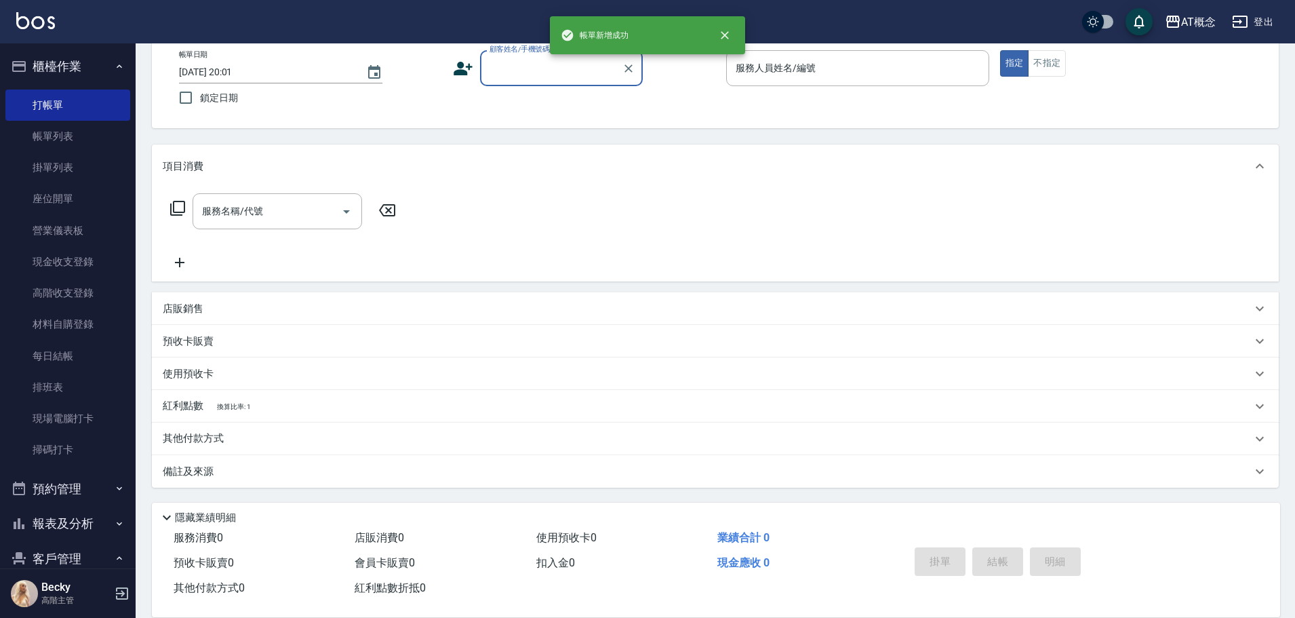
scroll to position [0, 0]
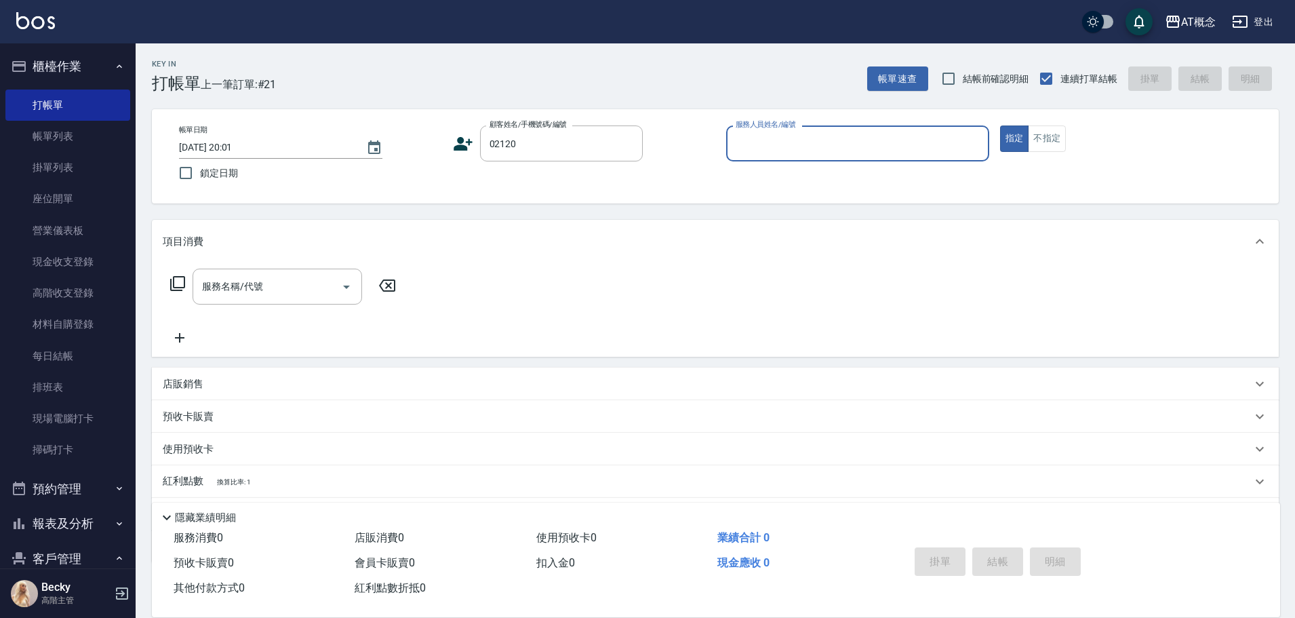
type input "吳湘芸/0966901216/02120"
type input "Becky-13"
click at [1000, 125] on button "指定" at bounding box center [1014, 138] width 29 height 26
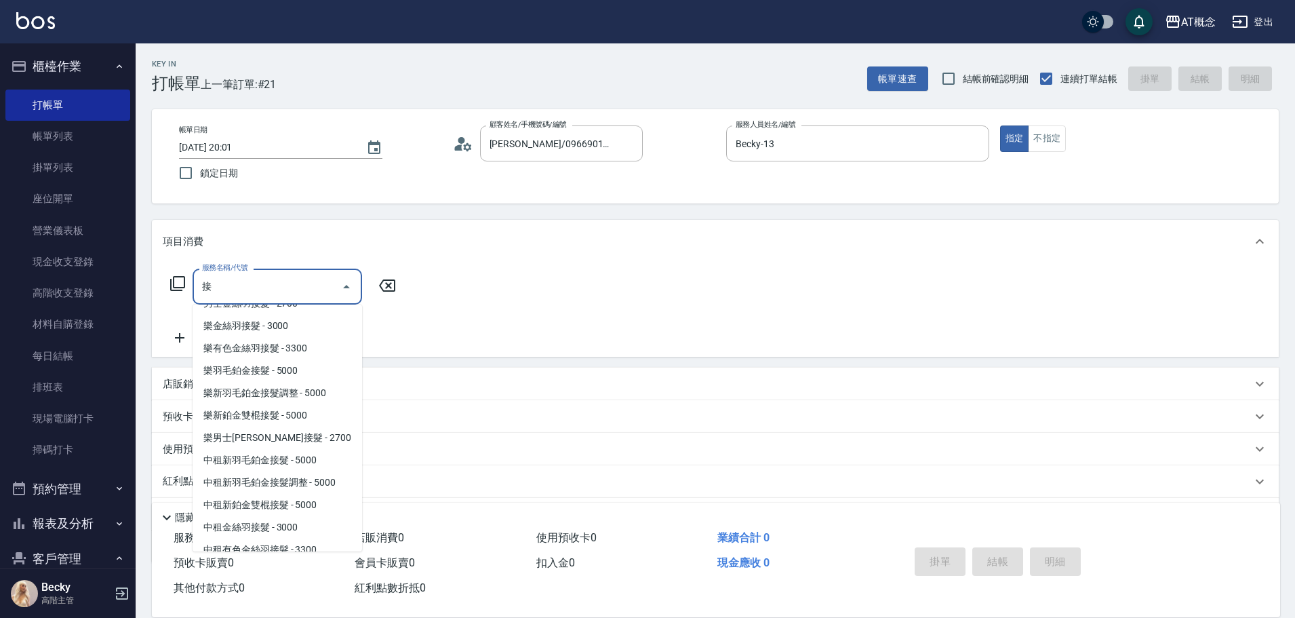
scroll to position [271, 0]
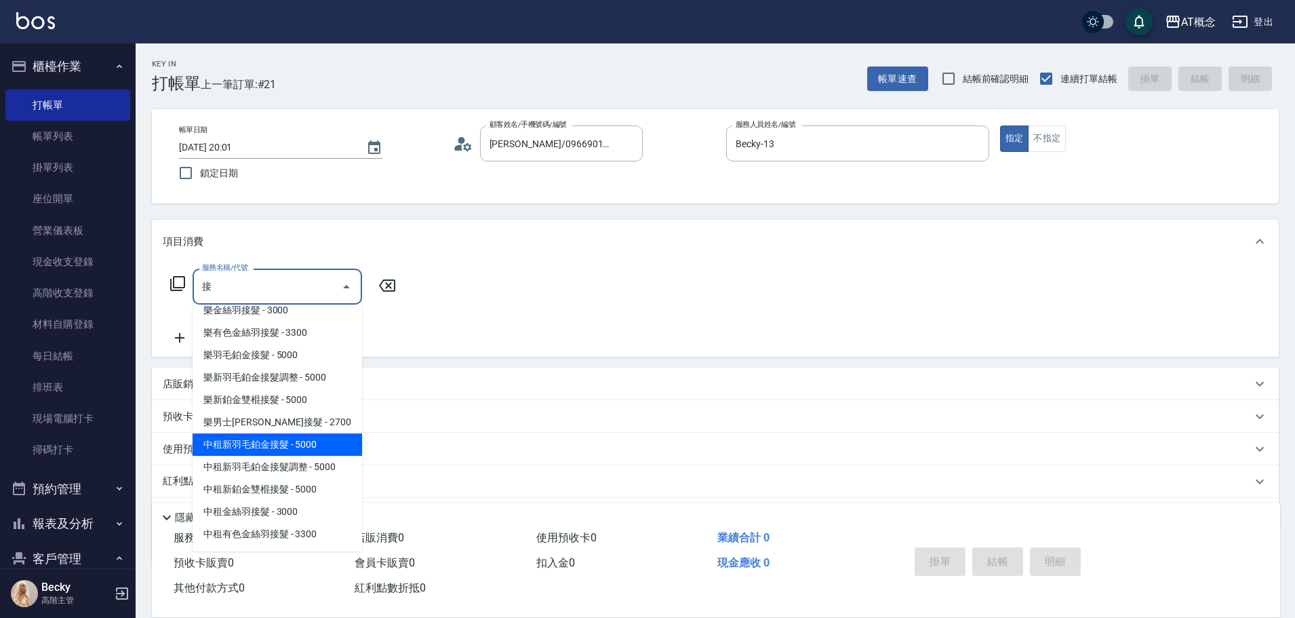
click at [296, 187] on span "新羽毛鉑金接髮 - 5000" at bounding box center [278, 176] width 170 height 22
type input "新羽毛鉑金接髮(106)"
type input "500"
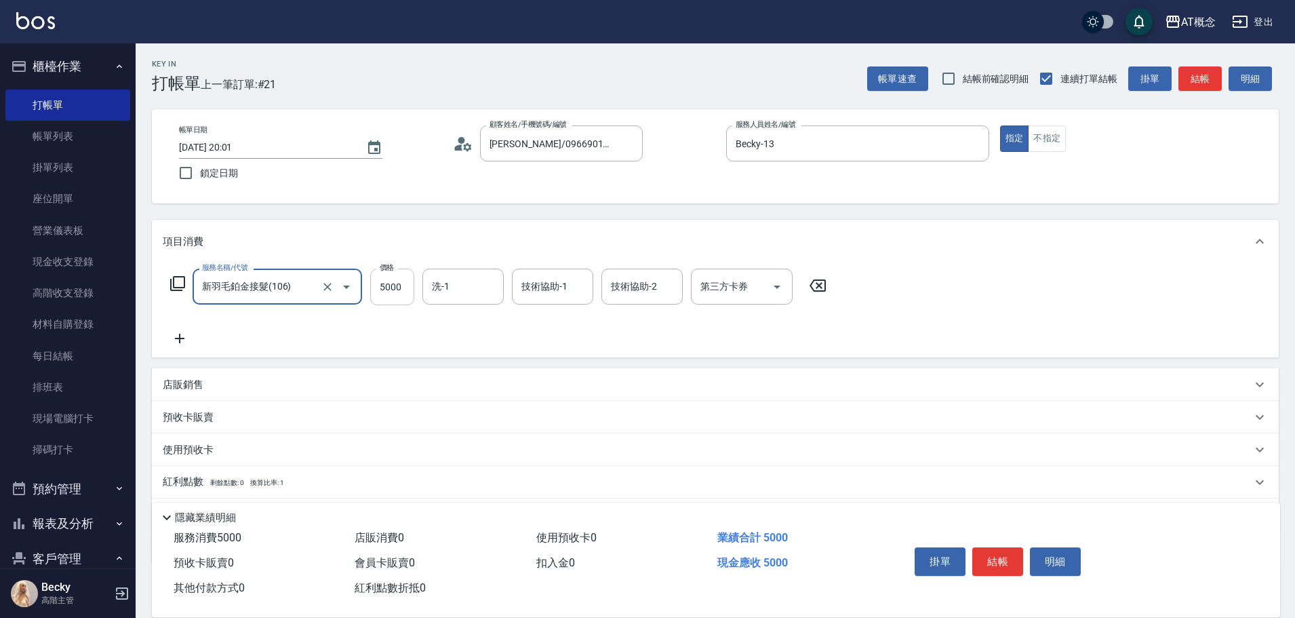
type input "新羽毛鉑金接髮(106)"
click at [385, 294] on input "5000" at bounding box center [392, 287] width 44 height 37
type input "0"
type input "185"
type input "180"
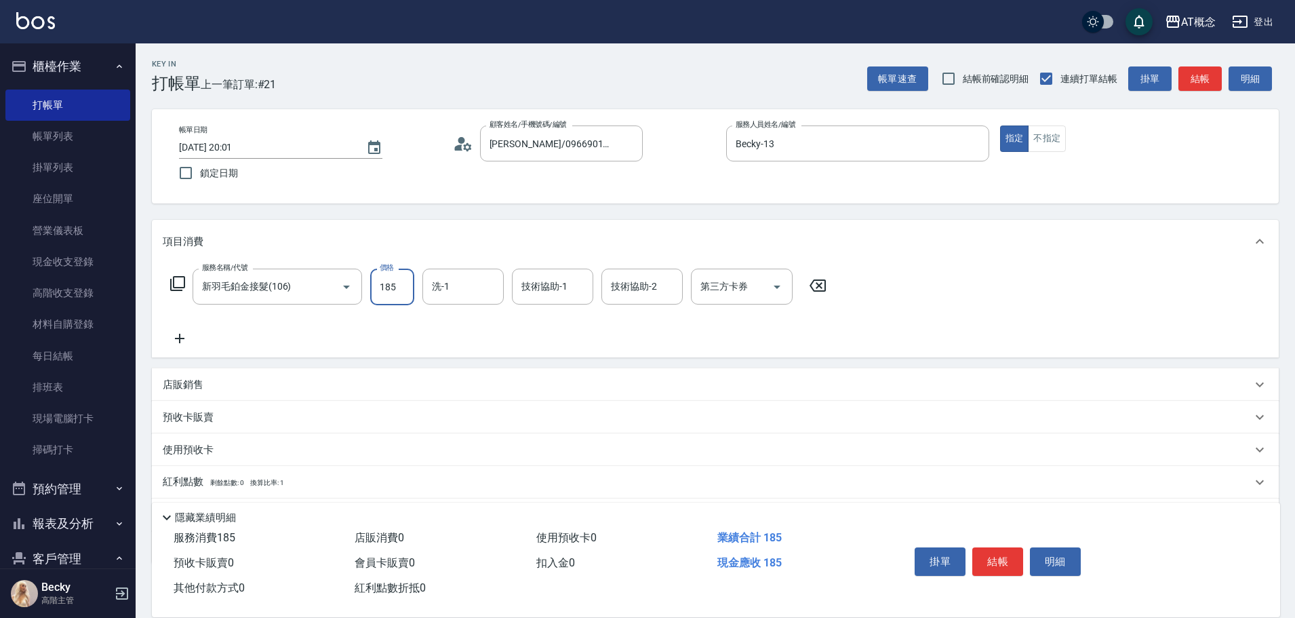
type input "1850"
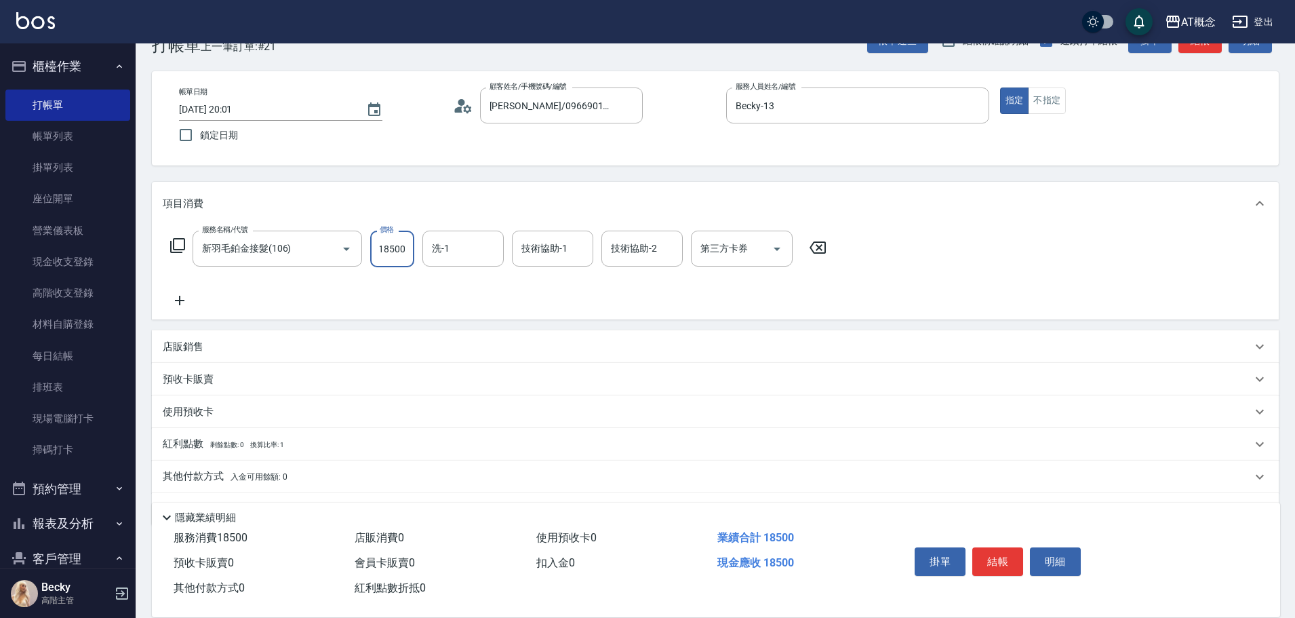
scroll to position [76, 0]
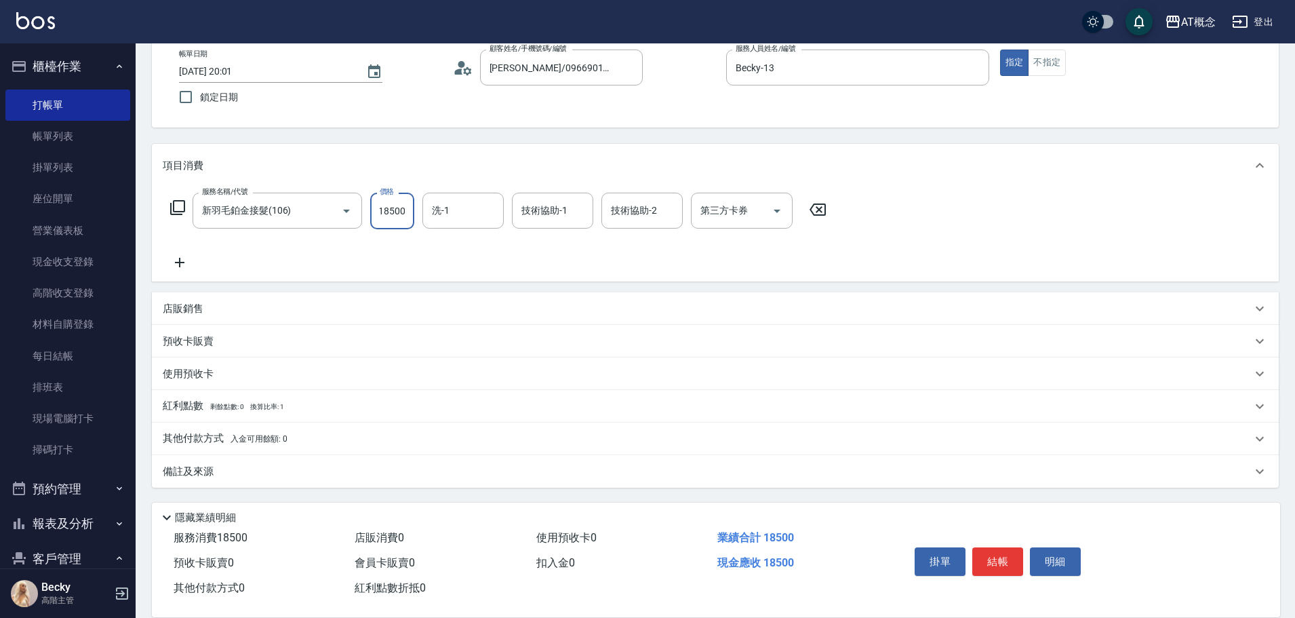
type input "18500"
click at [194, 441] on p "其他付款方式 入金可用餘額: 0" at bounding box center [225, 438] width 125 height 15
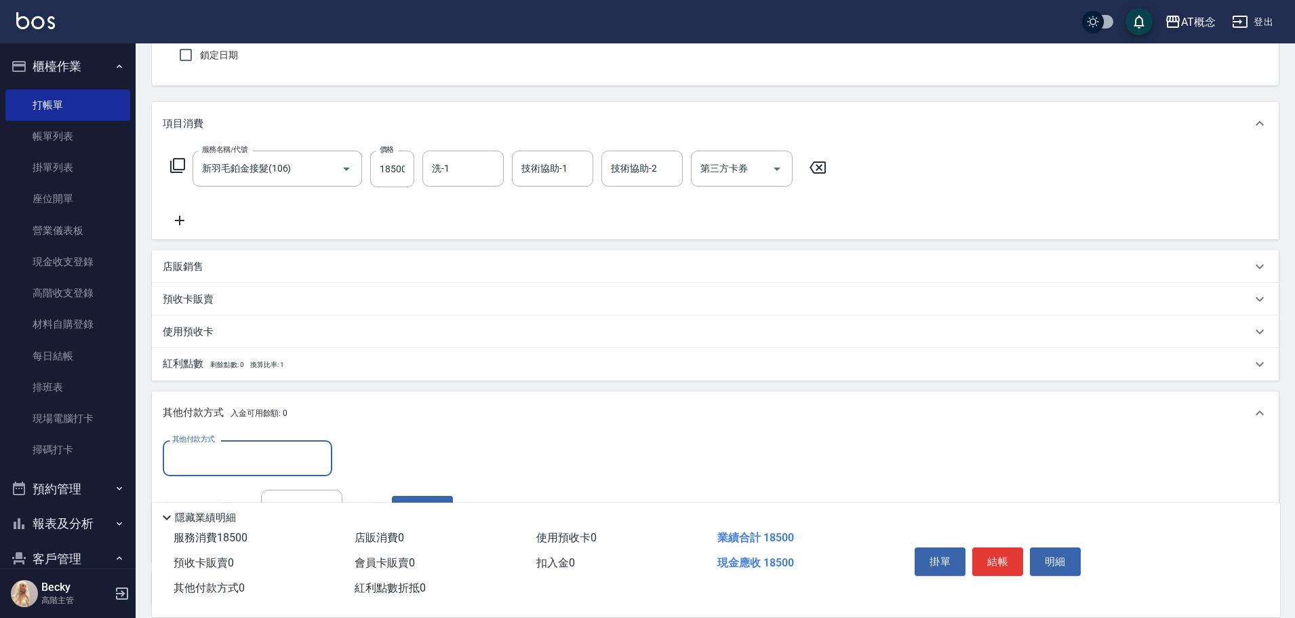
scroll to position [236, 0]
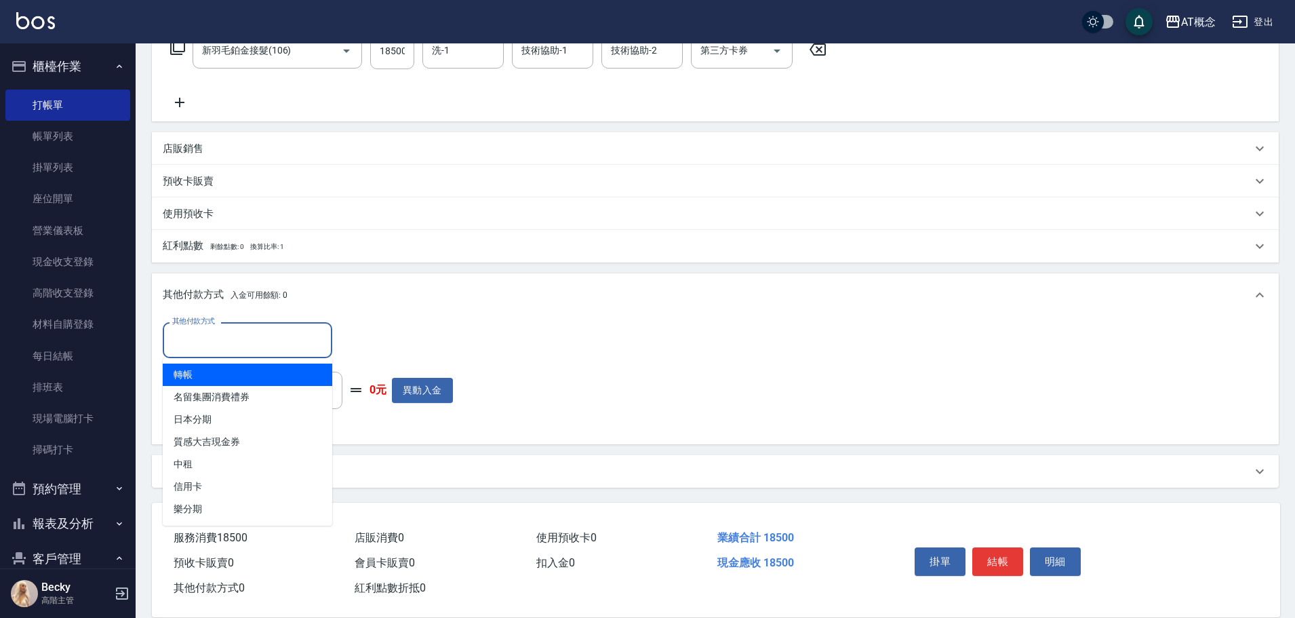
click at [189, 344] on input "其他付款方式" at bounding box center [247, 340] width 157 height 24
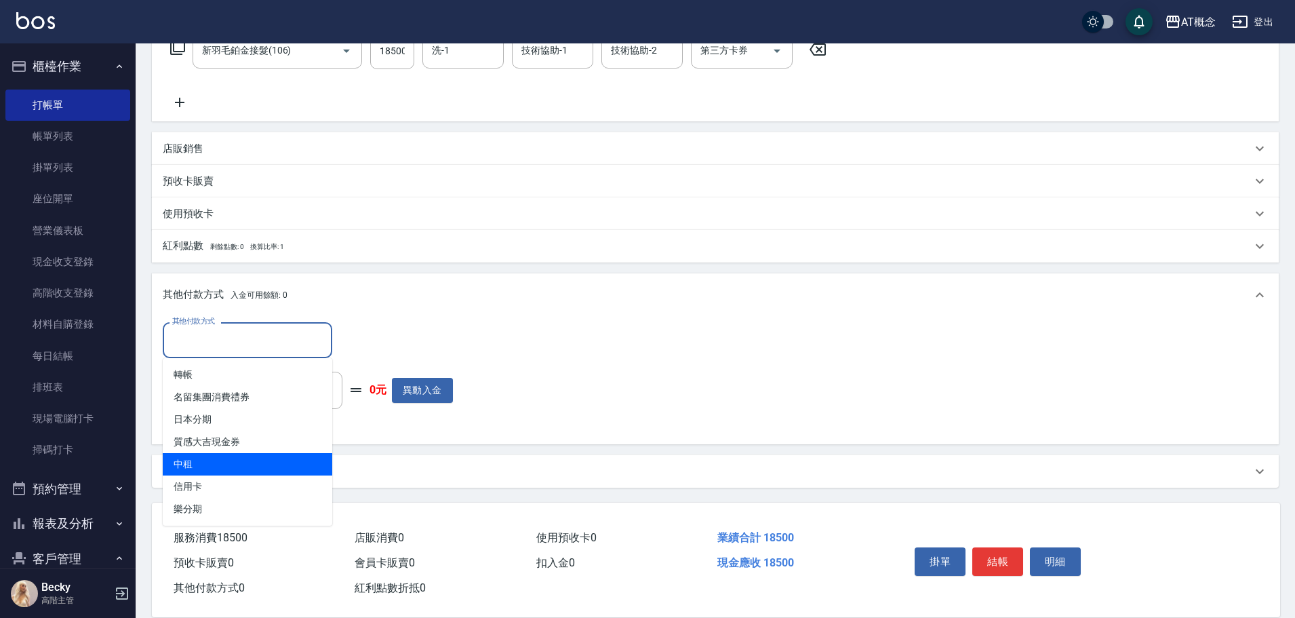
click at [202, 465] on span "中租" at bounding box center [248, 464] width 170 height 22
type input "中租"
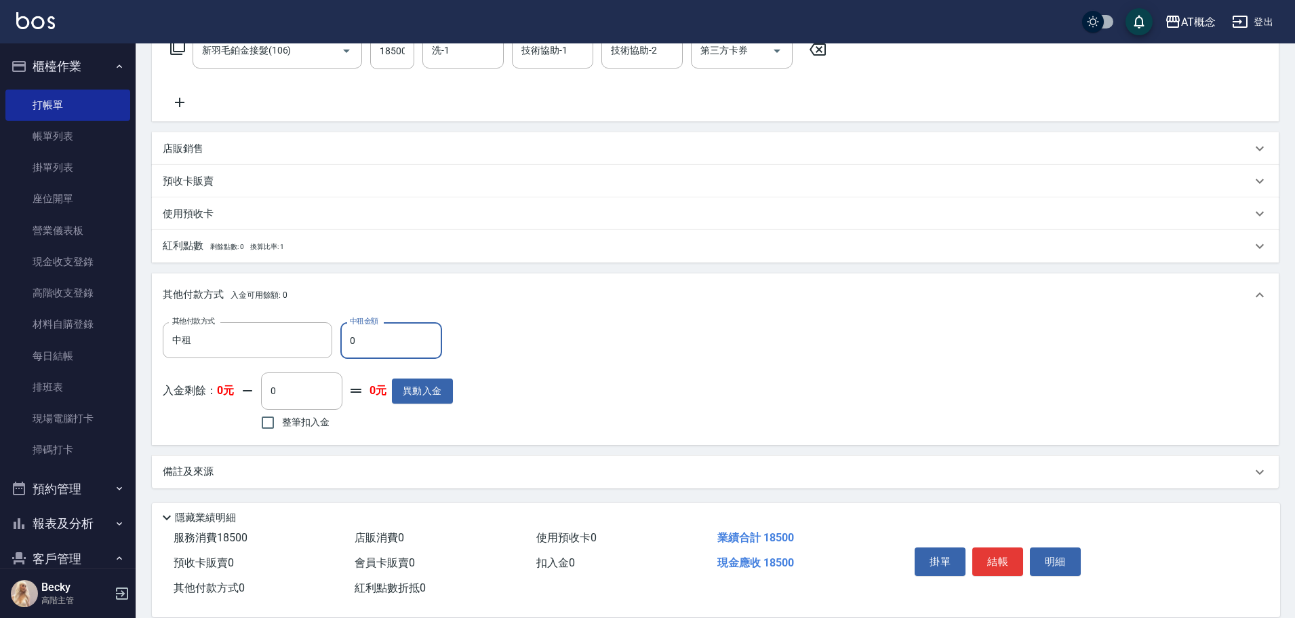
click at [369, 345] on input "0" at bounding box center [391, 340] width 102 height 37
type input "1840"
type input "18"
type input "1830"
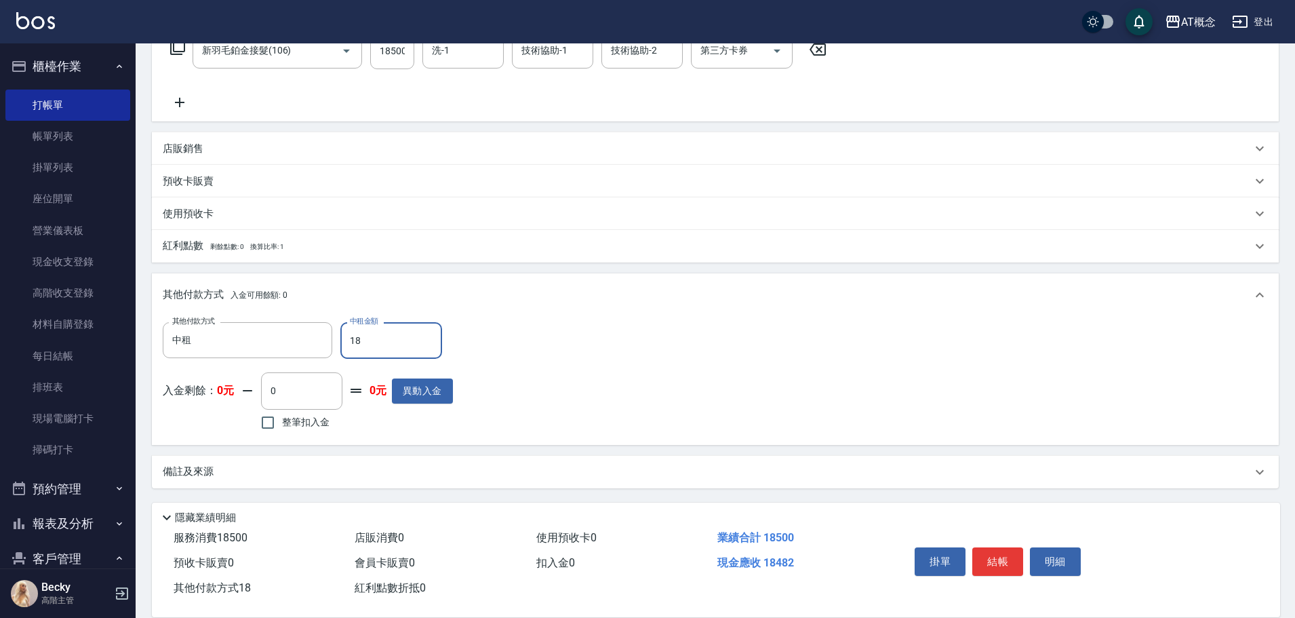
type input "185"
type input "1660"
type input "1850"
type input "0"
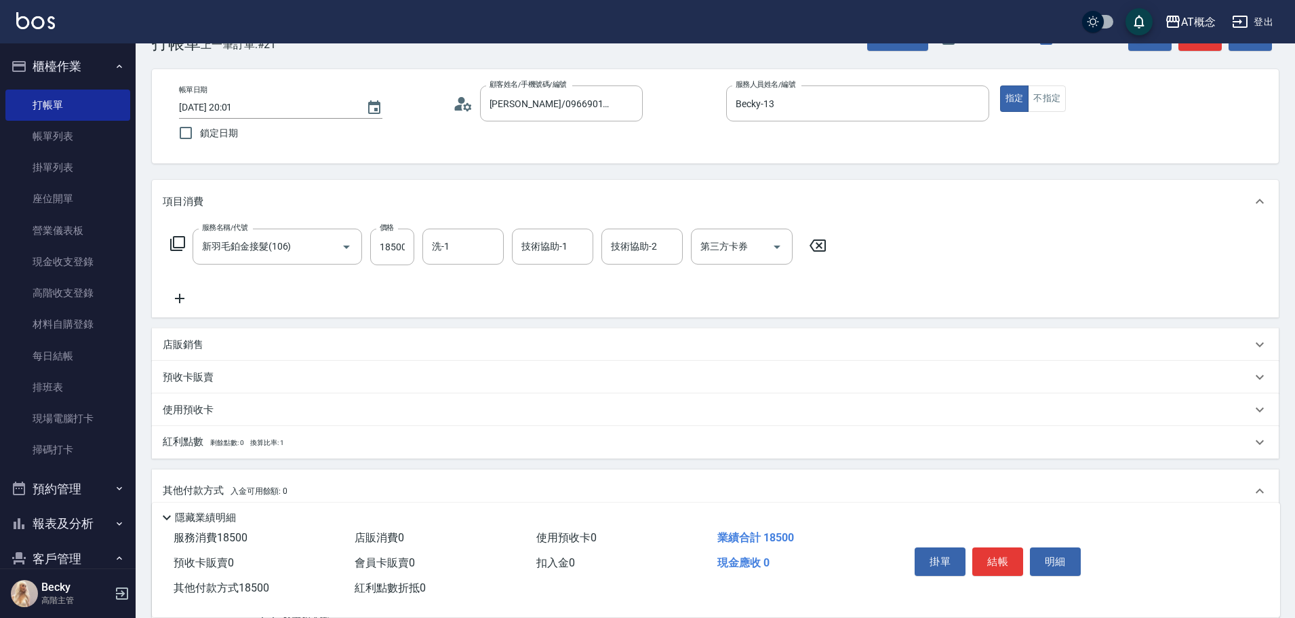
scroll to position [33, 0]
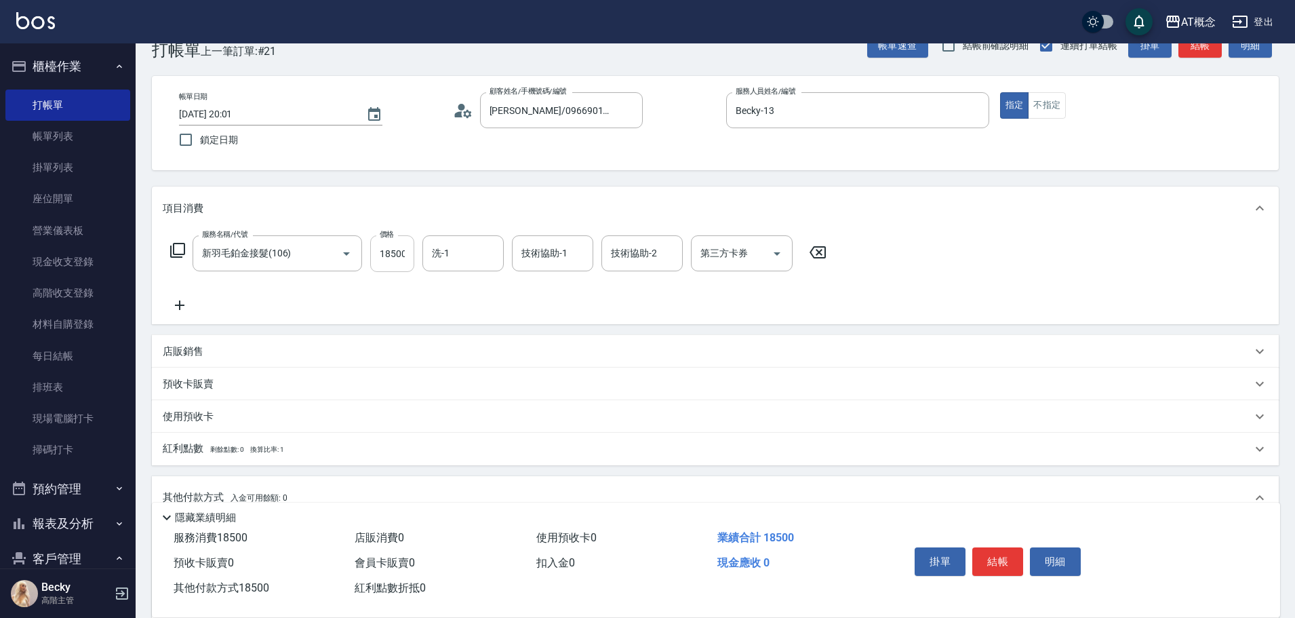
type input "18500"
type input "1"
type input "0"
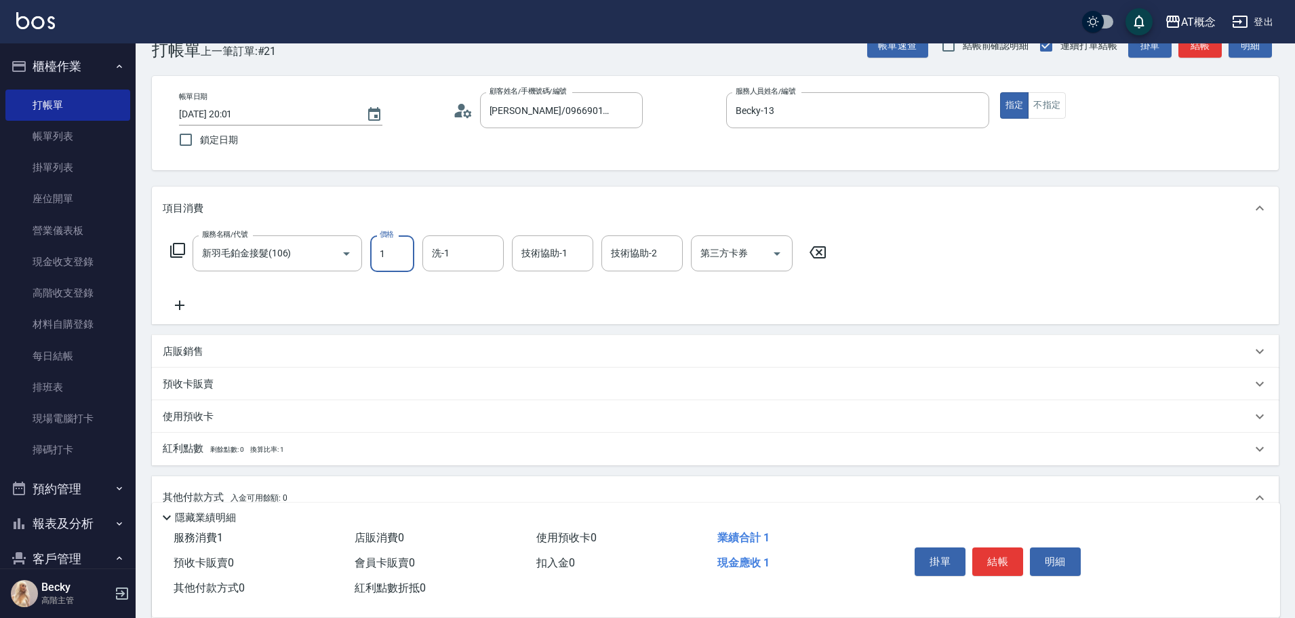
scroll to position [0, 0]
type input "12"
type input "10"
type input "121"
type input "120"
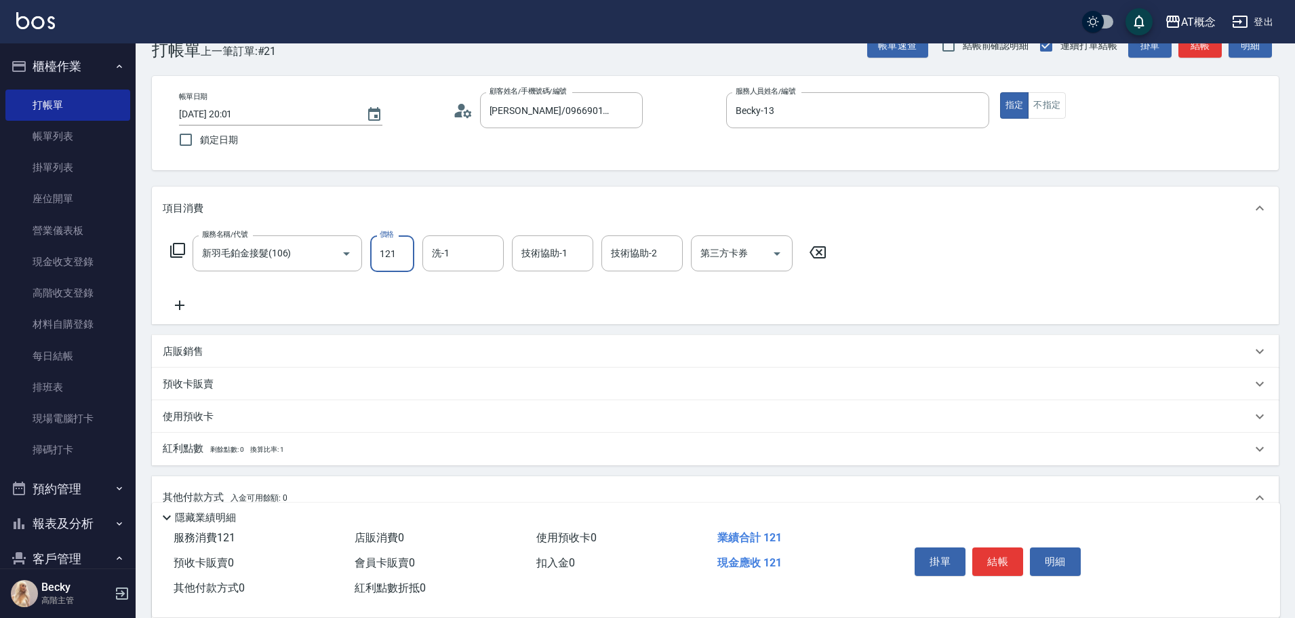
type input "1211"
type input "1210"
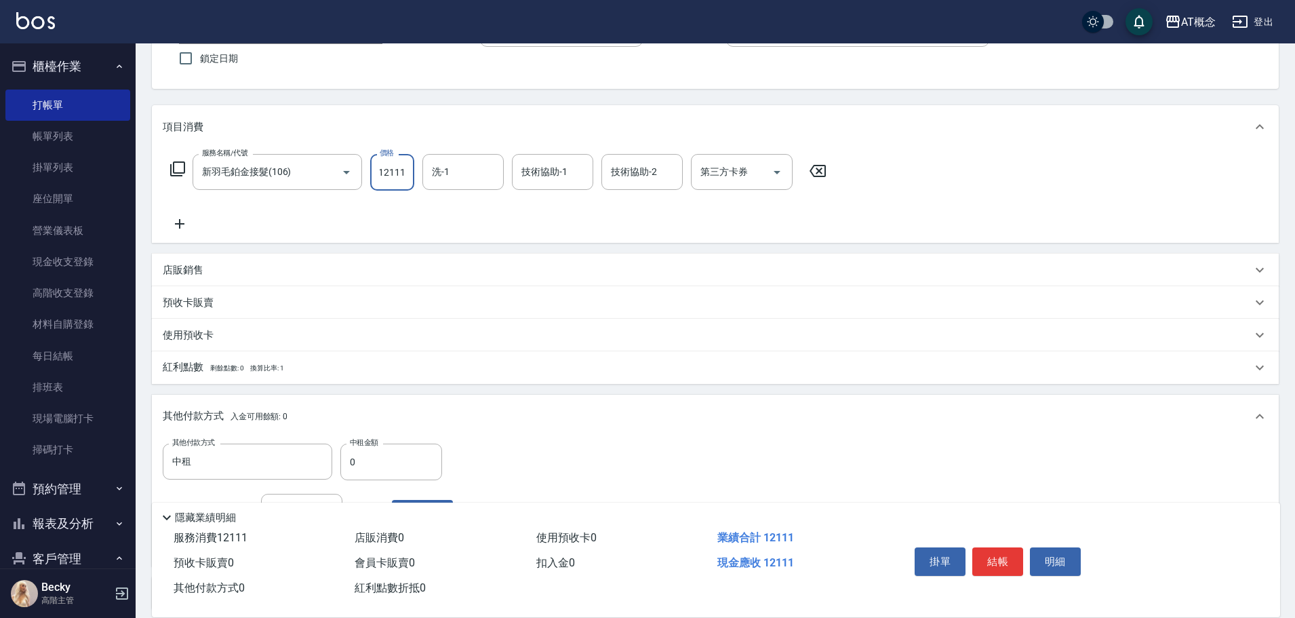
scroll to position [237, 0]
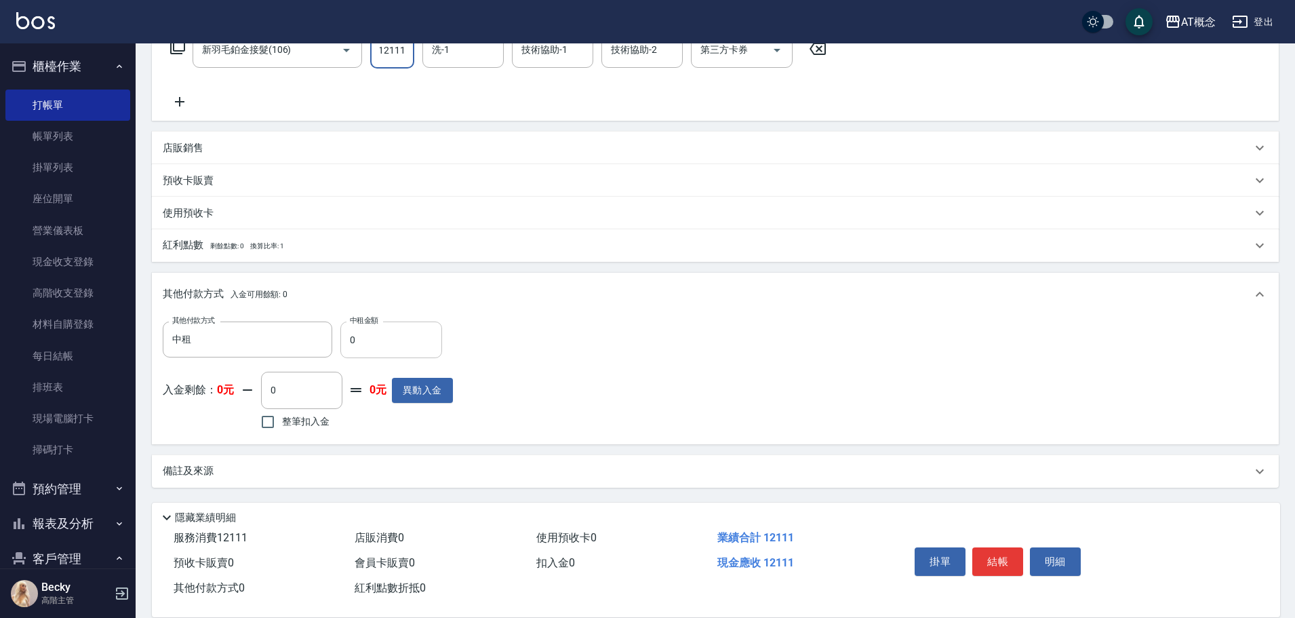
type input "12111"
click at [381, 348] on input "0" at bounding box center [391, 339] width 102 height 37
click at [377, 342] on input "0" at bounding box center [391, 339] width 102 height 37
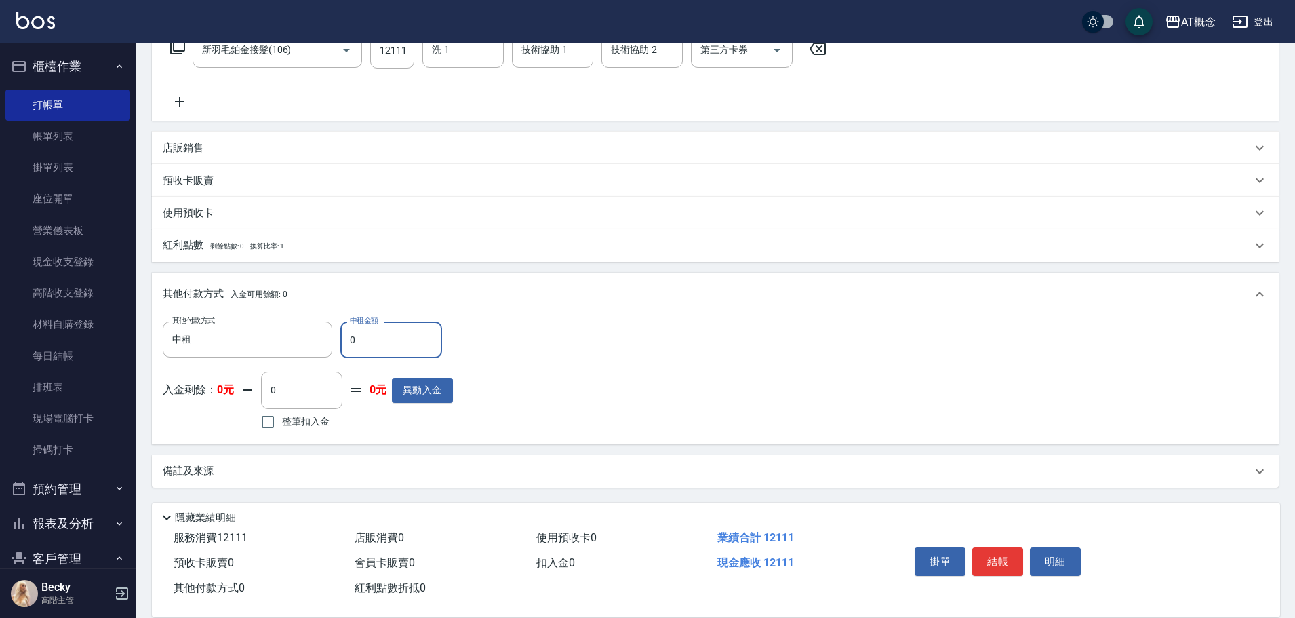
type input "1"
type input "1200"
type input "12"
type input "1190"
type input "121"
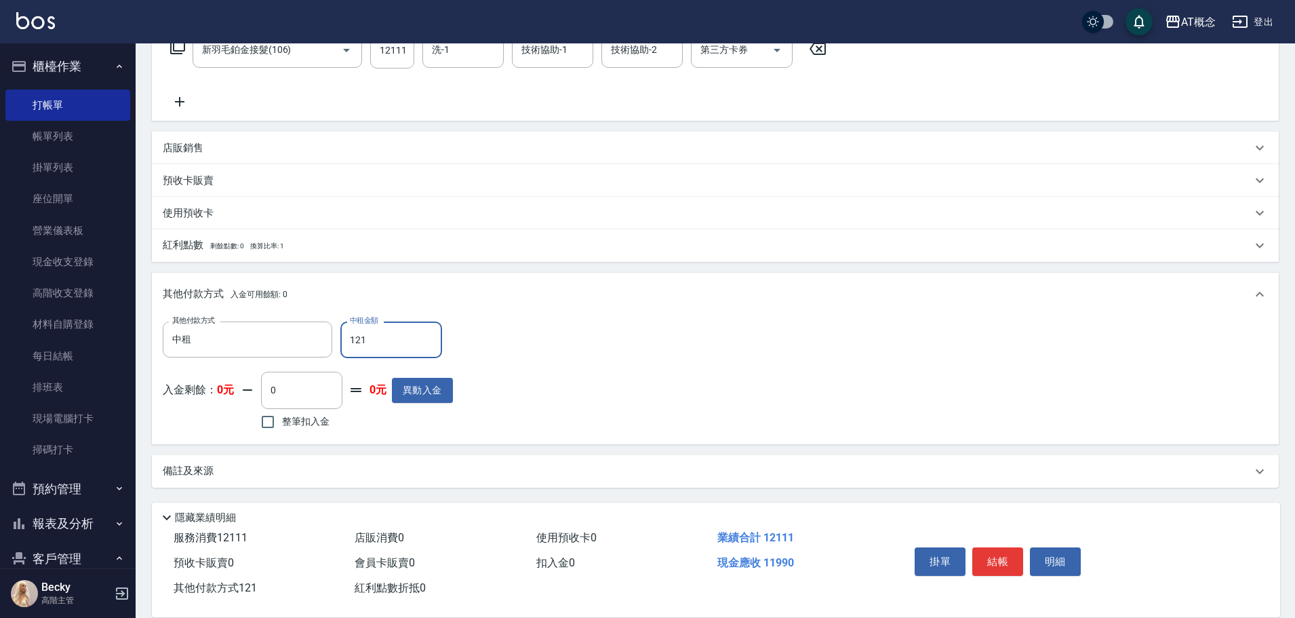
type input "1090"
type input "1211"
type input "0"
type input "12111"
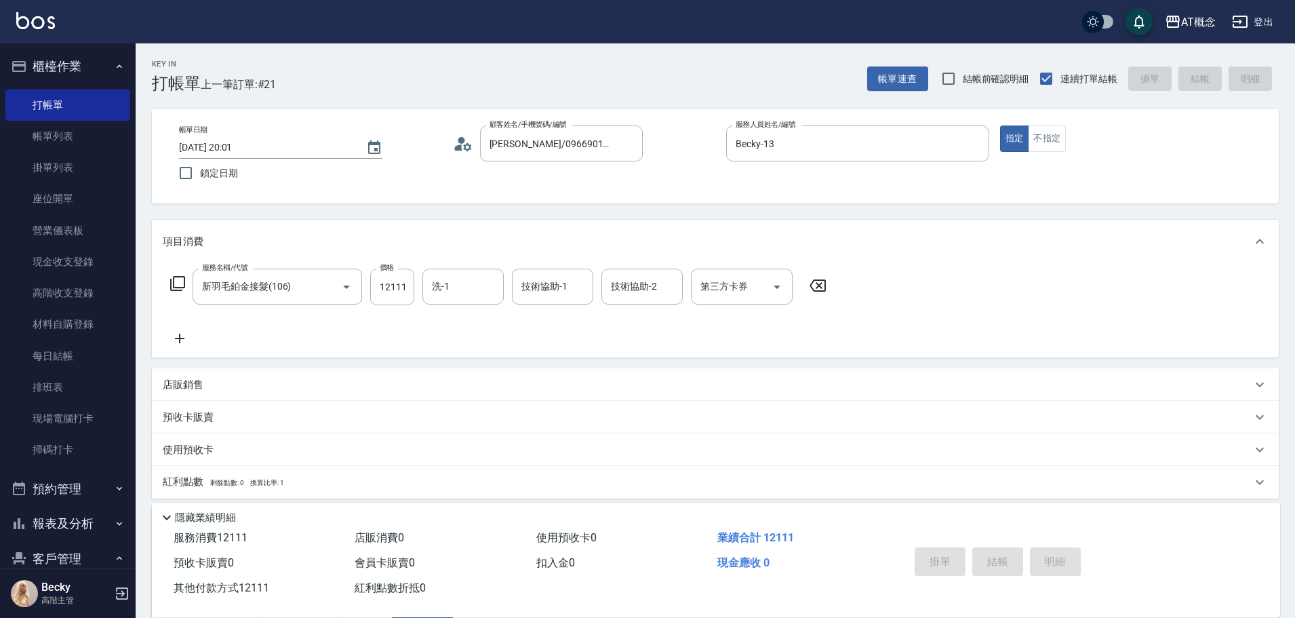
type input "2025/08/15 20:06"
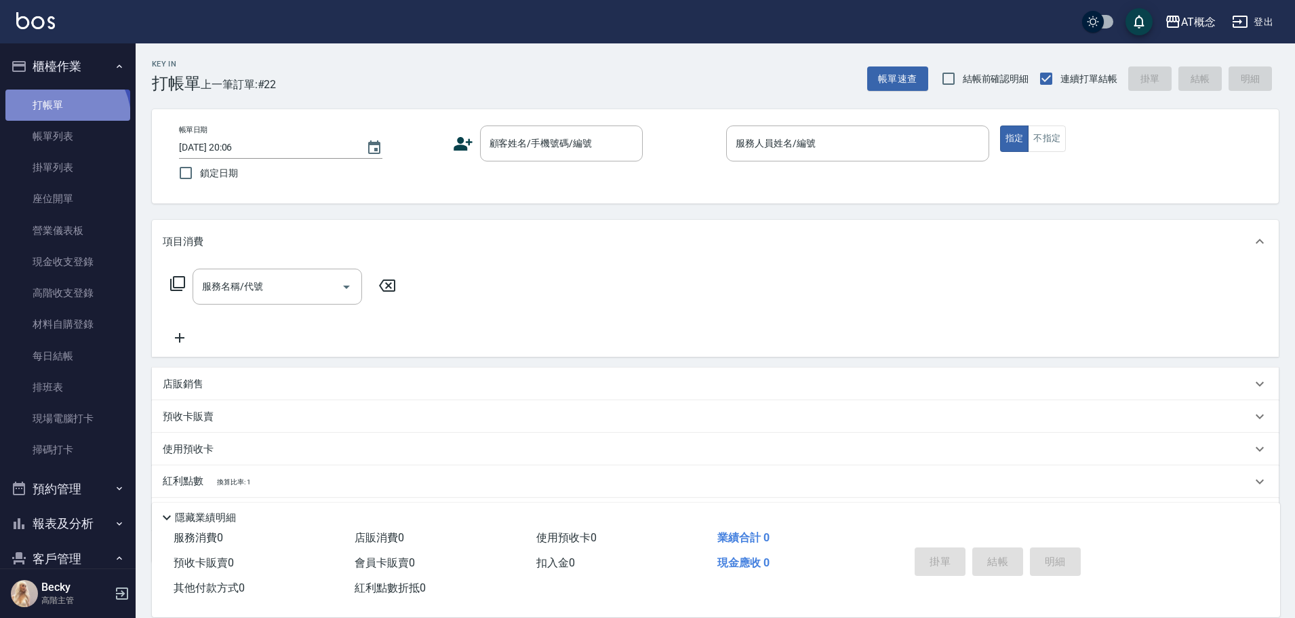
click at [62, 117] on link "打帳單" at bounding box center [67, 105] width 125 height 31
click at [67, 140] on link "帳單列表" at bounding box center [67, 136] width 125 height 31
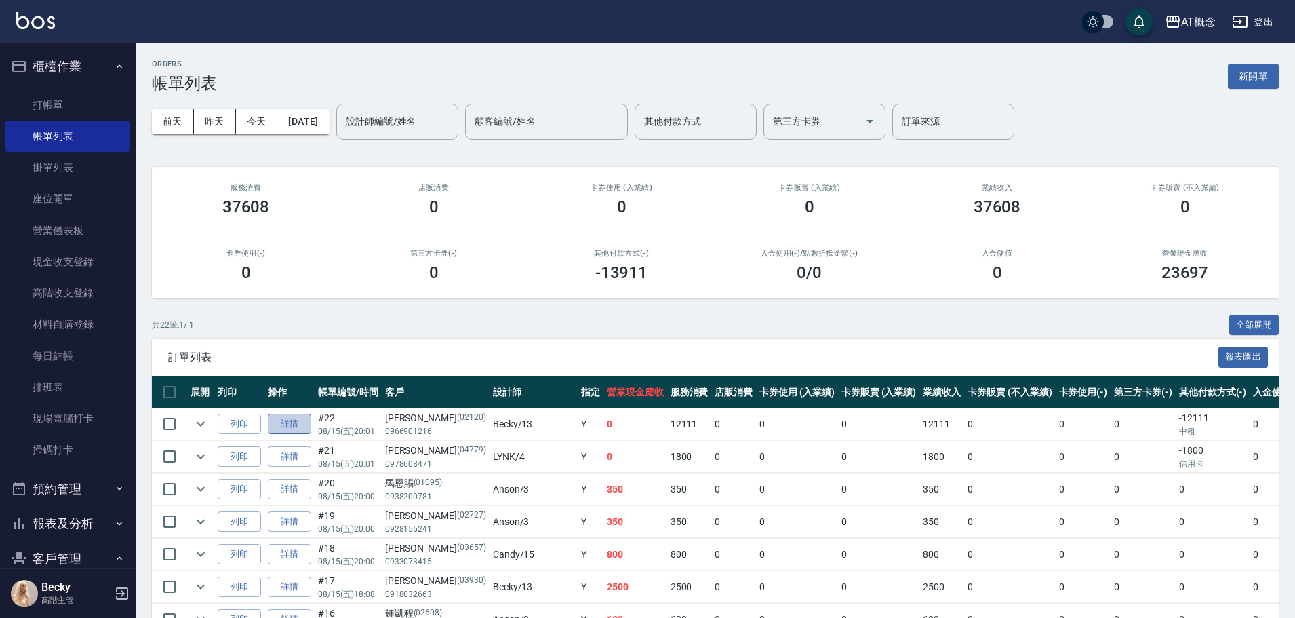
click at [300, 423] on link "詳情" at bounding box center [289, 424] width 43 height 21
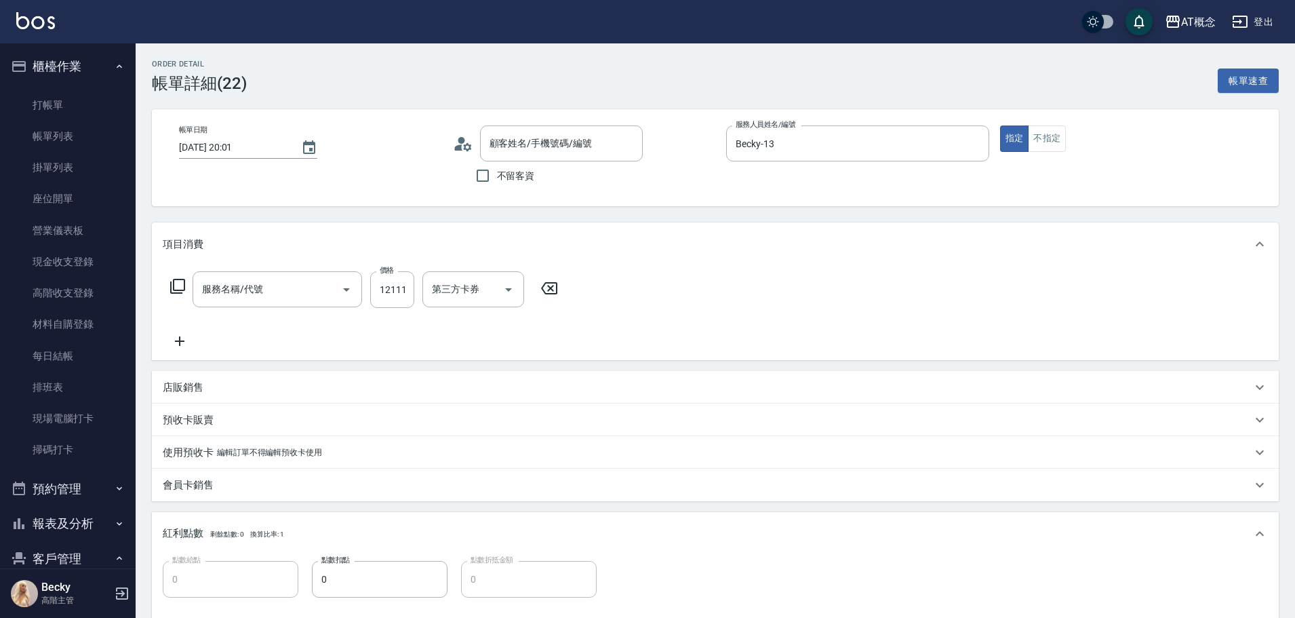
type input "2025/08/15 20:01"
type input "Becky-13"
type input "0"
type input "新羽毛鉑金接髮(106)"
type input "吳湘芸/0966901216/02120"
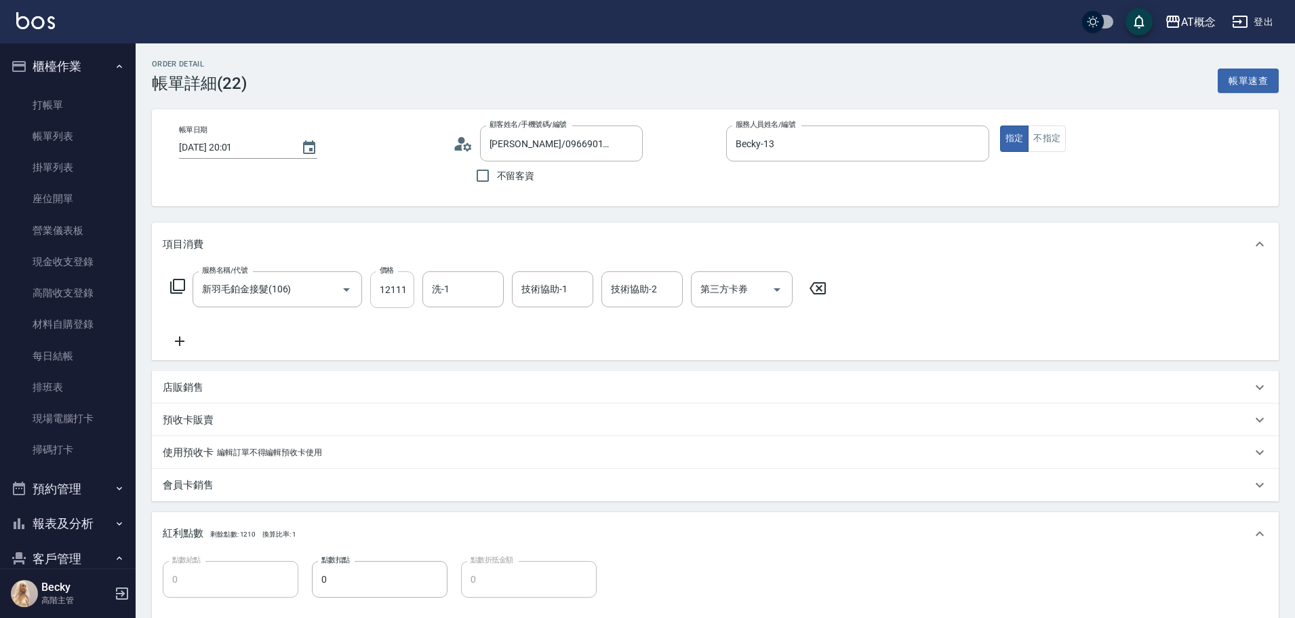
click at [405, 292] on input "12111" at bounding box center [392, 289] width 44 height 37
click at [407, 292] on input "12111" at bounding box center [392, 289] width 44 height 37
click at [403, 288] on input "12111" at bounding box center [392, 289] width 44 height 37
click at [408, 290] on input "12111" at bounding box center [392, 289] width 44 height 37
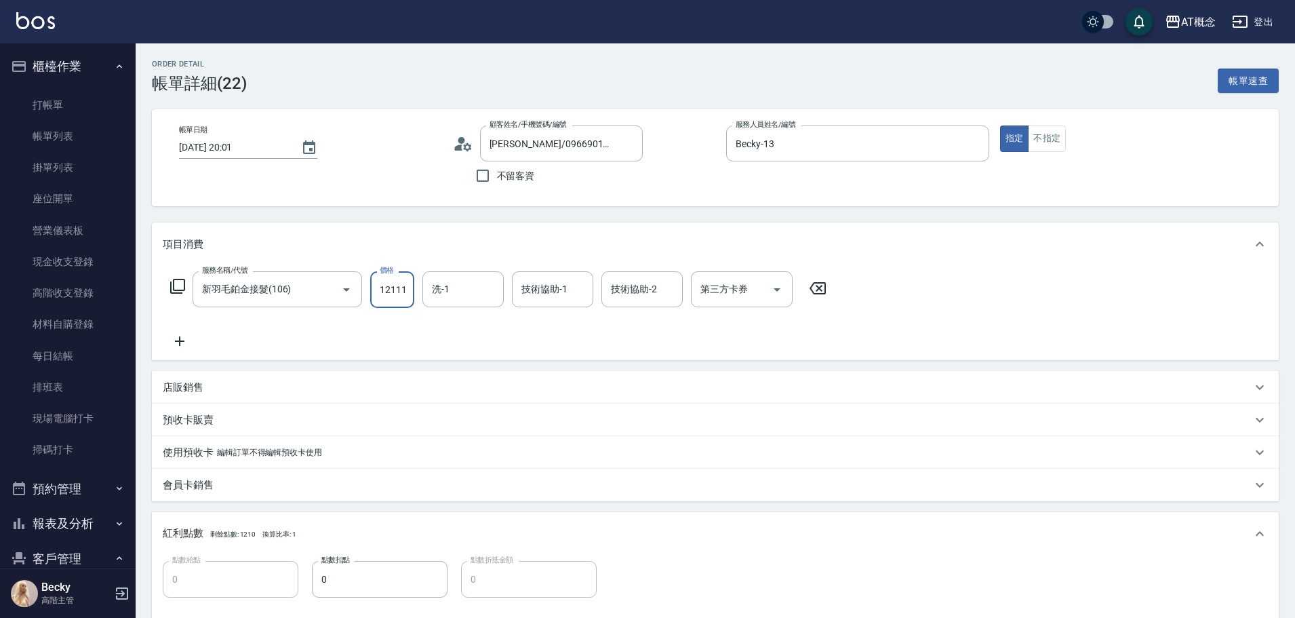
click at [408, 289] on input "12111" at bounding box center [392, 289] width 44 height 37
click at [396, 287] on input "12111" at bounding box center [392, 289] width 44 height 37
click at [402, 288] on input "12111" at bounding box center [392, 289] width 44 height 37
click at [408, 288] on input "12111" at bounding box center [392, 289] width 44 height 37
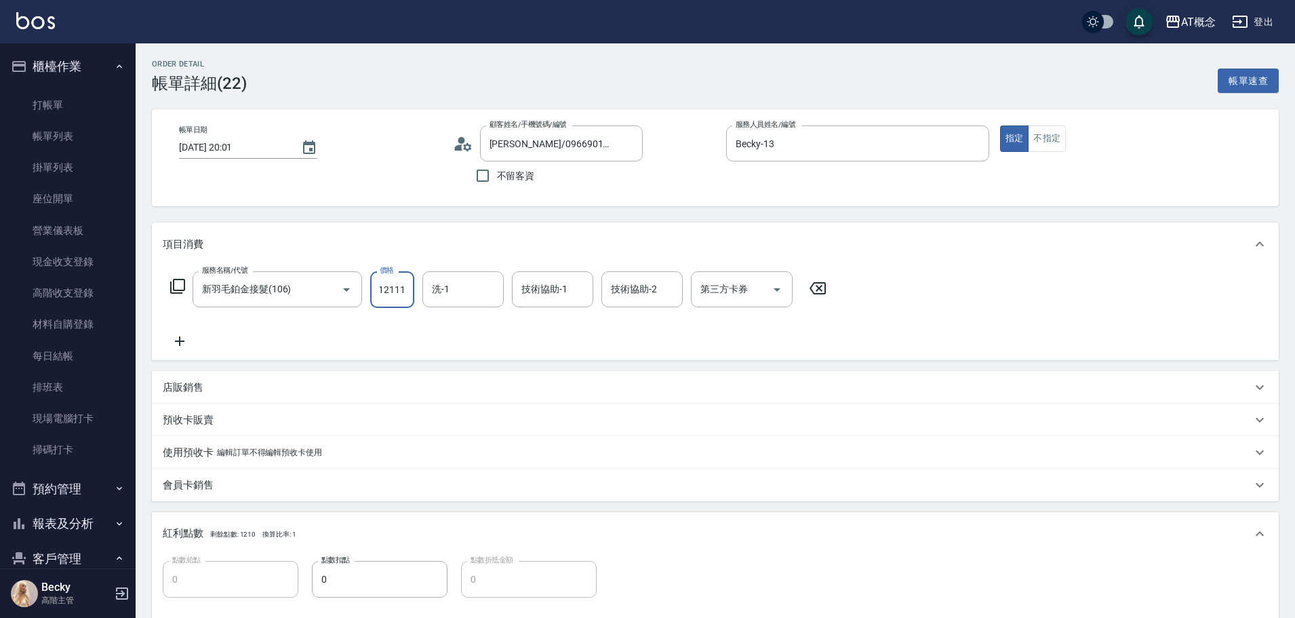
drag, startPoint x: 401, startPoint y: 289, endPoint x: 416, endPoint y: 295, distance: 16.8
click at [416, 295] on div "服務名稱/代號 新羽毛鉑金接髮(106) 服務名稱/代號 價格 12111 價格 洗-1 洗-1 技術協助-1 技術協助-1 技術協助-2 技術協助-2 第三…" at bounding box center [499, 289] width 672 height 37
type input "1210"
type input "12110"
type input "0"
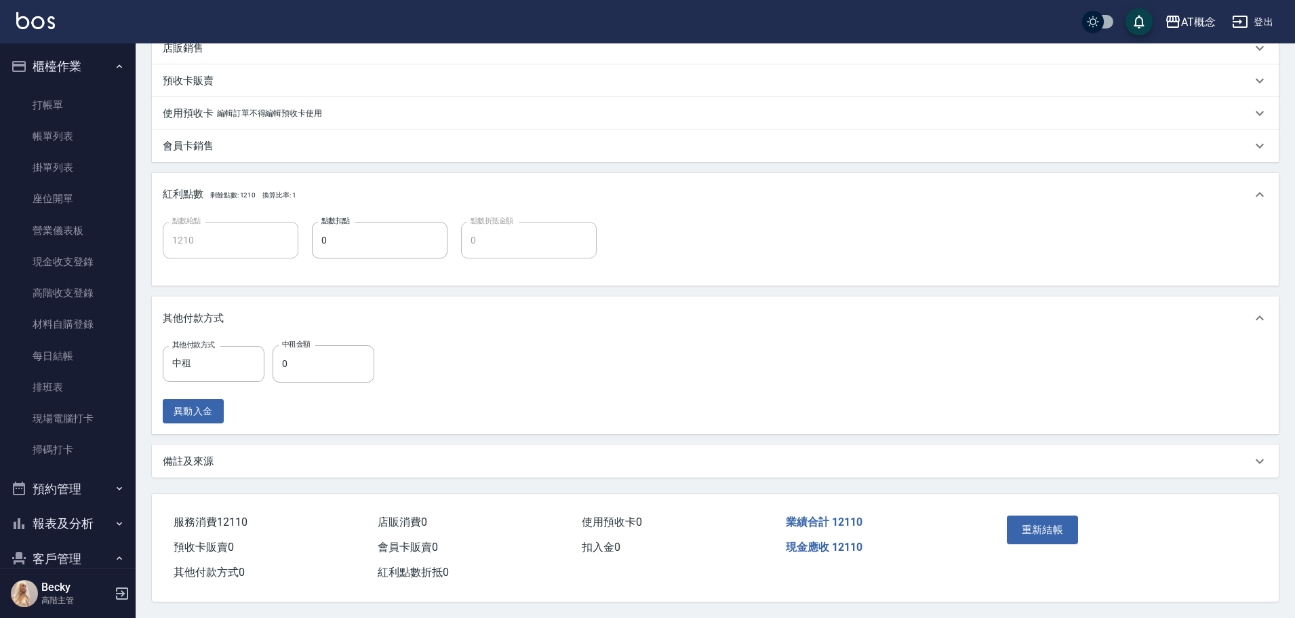
scroll to position [345, 0]
type input "12110"
click at [292, 353] on input "0" at bounding box center [324, 363] width 102 height 37
type input "1"
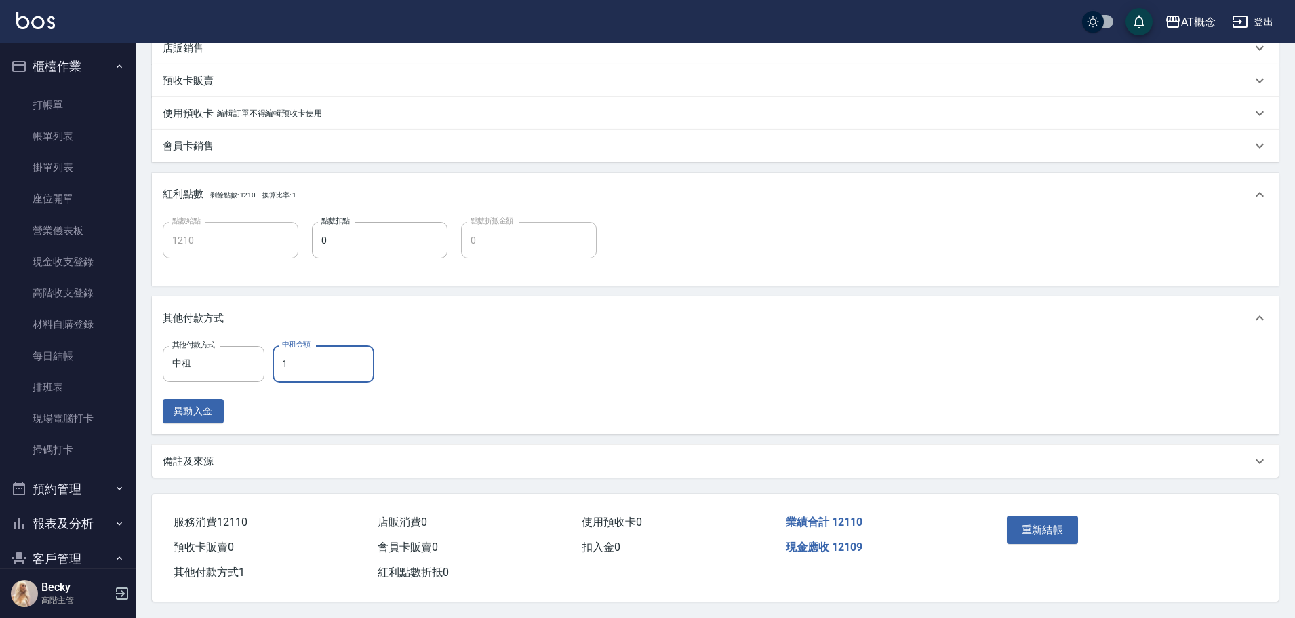
type input "1200"
type input "12"
type input "1190"
type input "121"
type input "1080"
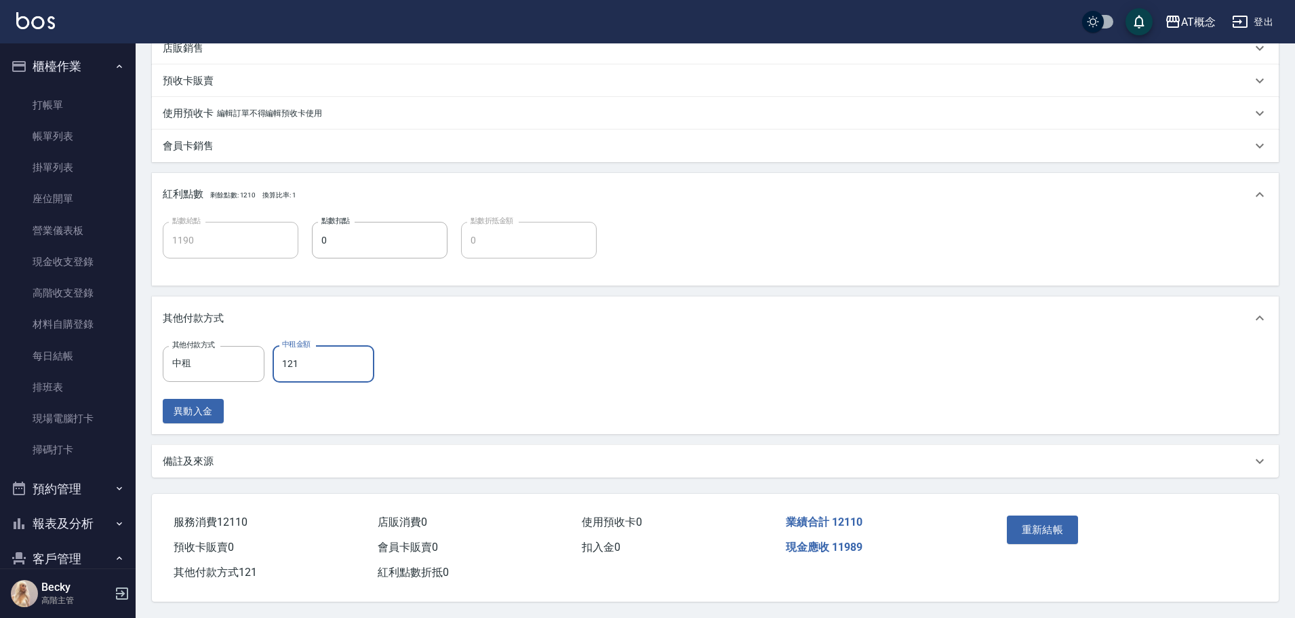
type input "1211"
type input "0"
type input "12110"
click at [1013, 520] on button "重新結帳" at bounding box center [1043, 529] width 72 height 28
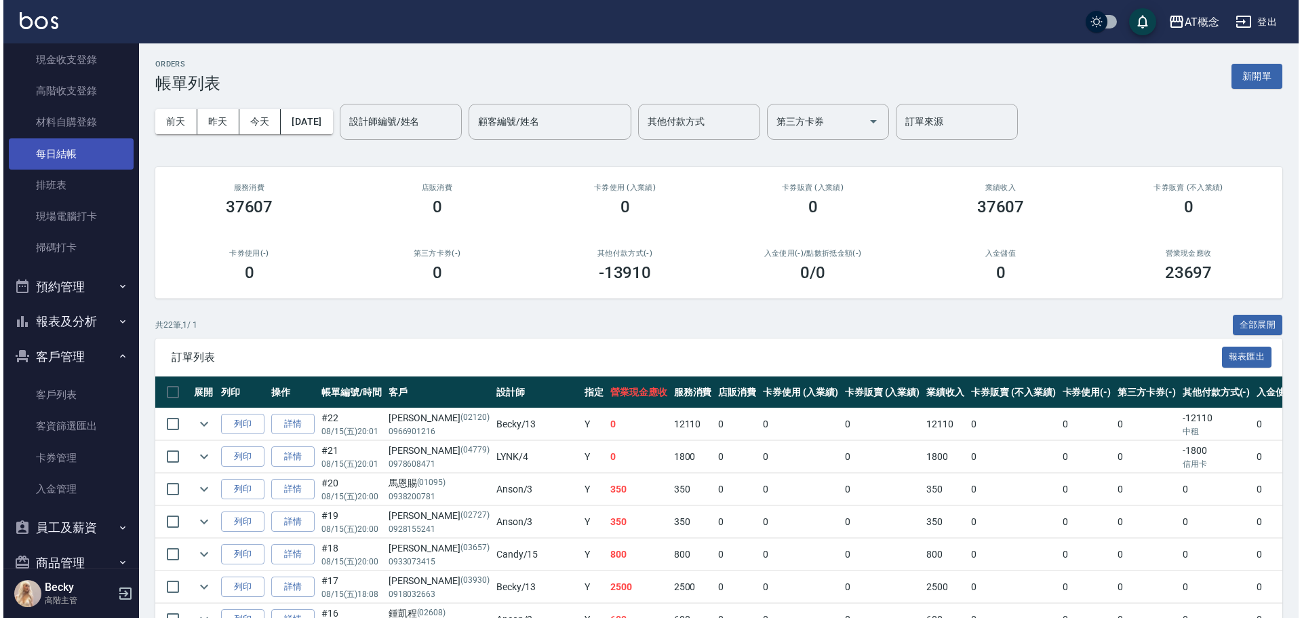
scroll to position [203, 0]
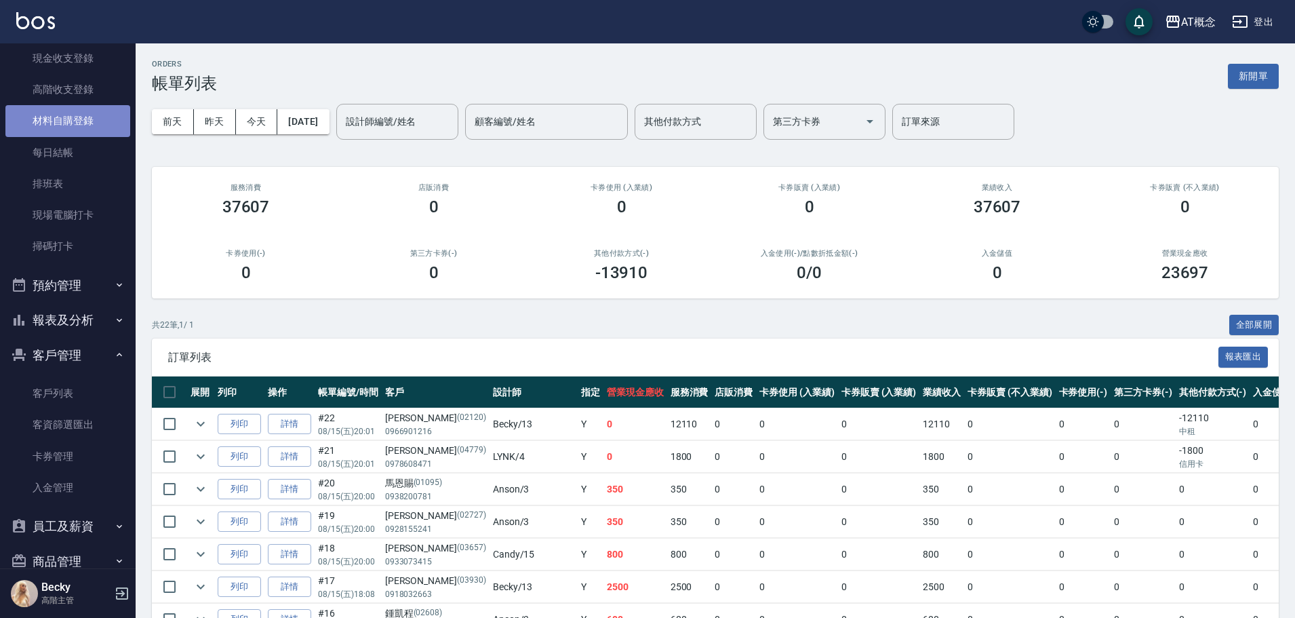
click at [81, 119] on link "材料自購登錄" at bounding box center [67, 120] width 125 height 31
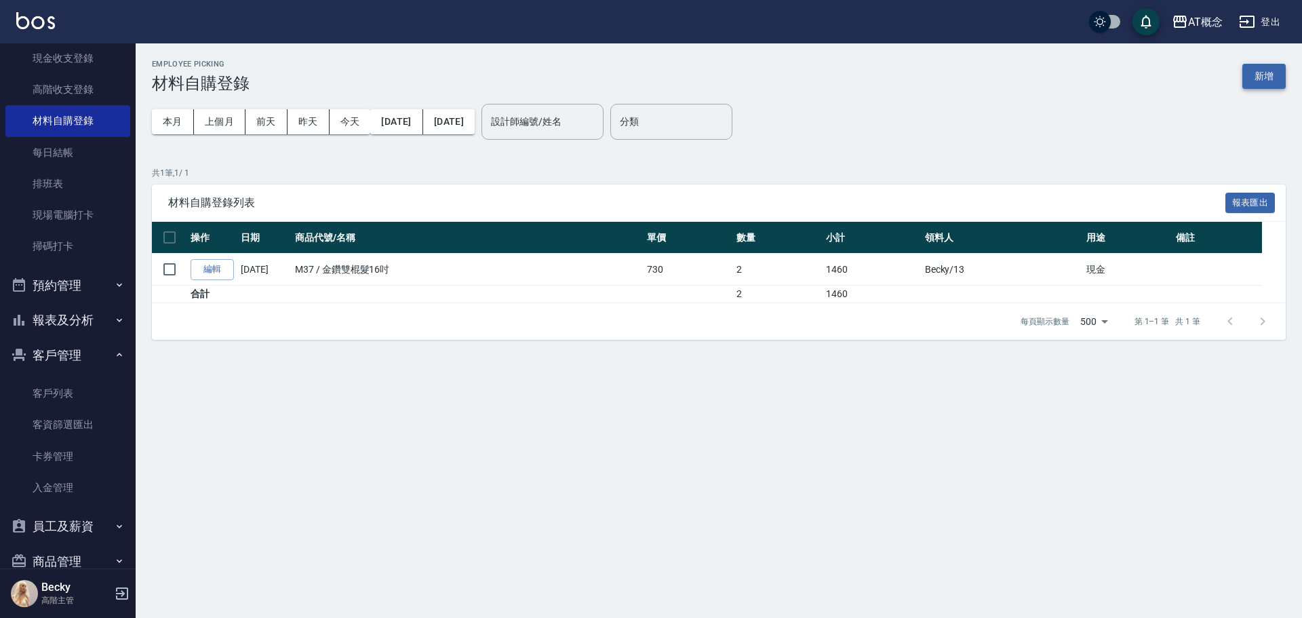
click at [1265, 71] on button "新增" at bounding box center [1263, 76] width 43 height 25
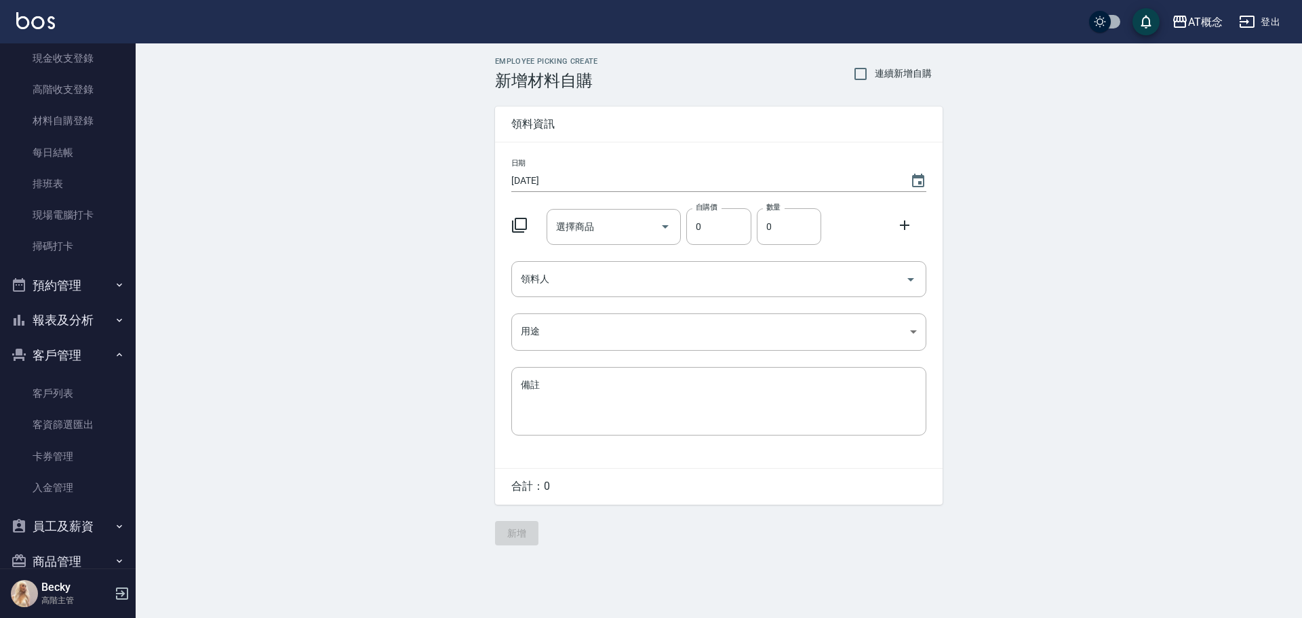
click at [523, 222] on icon at bounding box center [519, 225] width 16 height 16
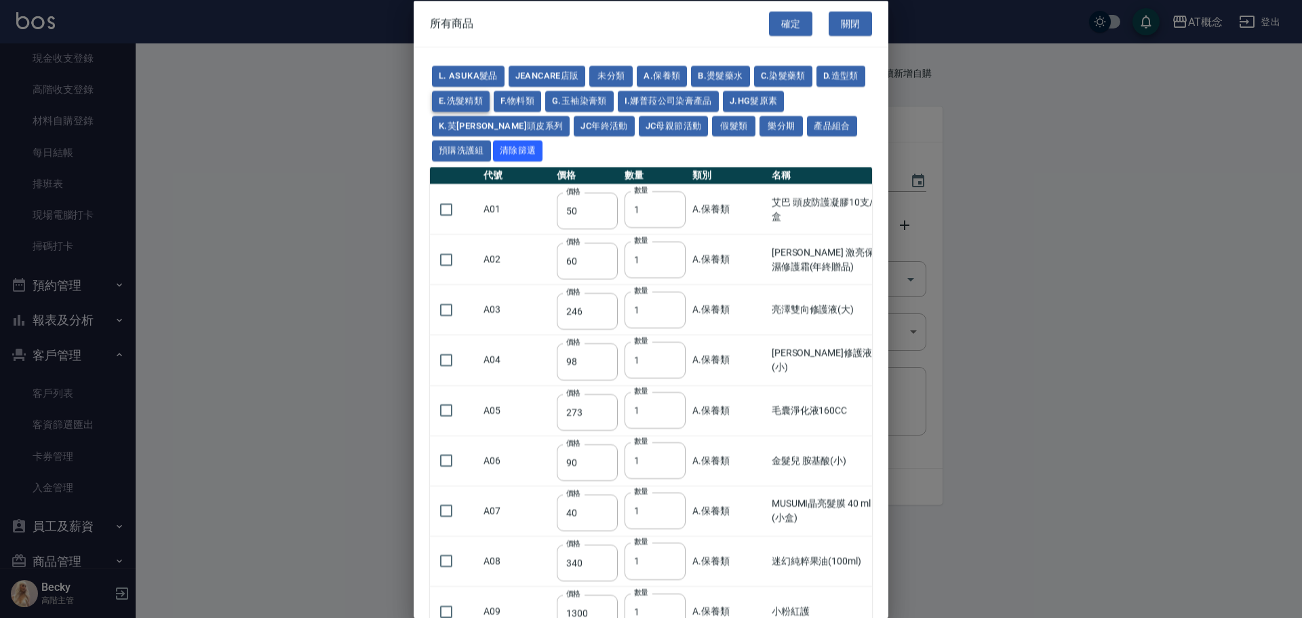
click at [490, 102] on button "E.洗髮精類" at bounding box center [461, 100] width 58 height 21
type input "450"
type input "360"
type input "1176"
type input "280"
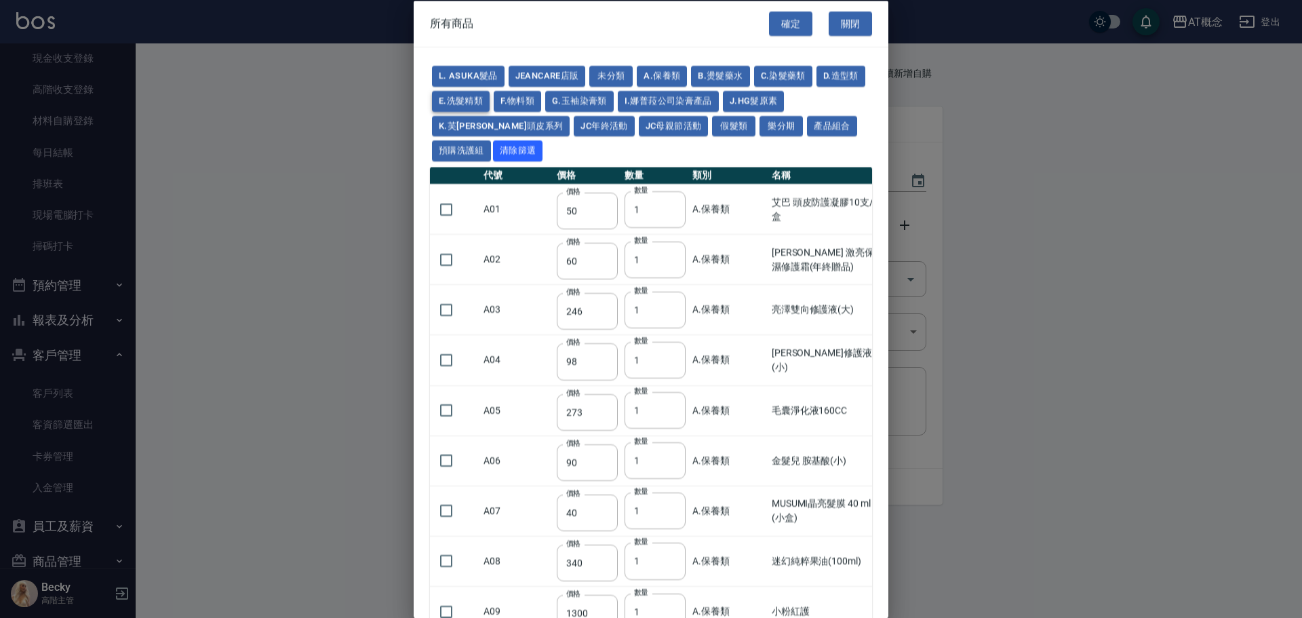
type input "740"
type input "300"
type input "480"
type input "560"
type input "184"
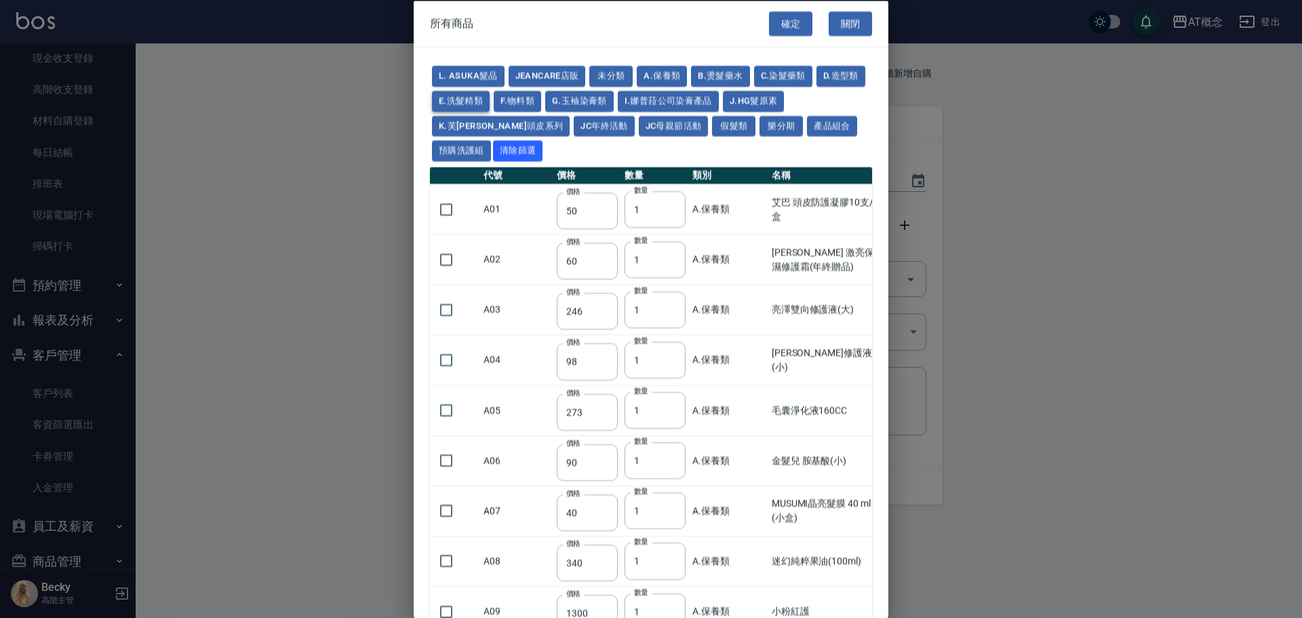
type input "150"
type input "700"
type input "1221"
type input "350"
type input "264"
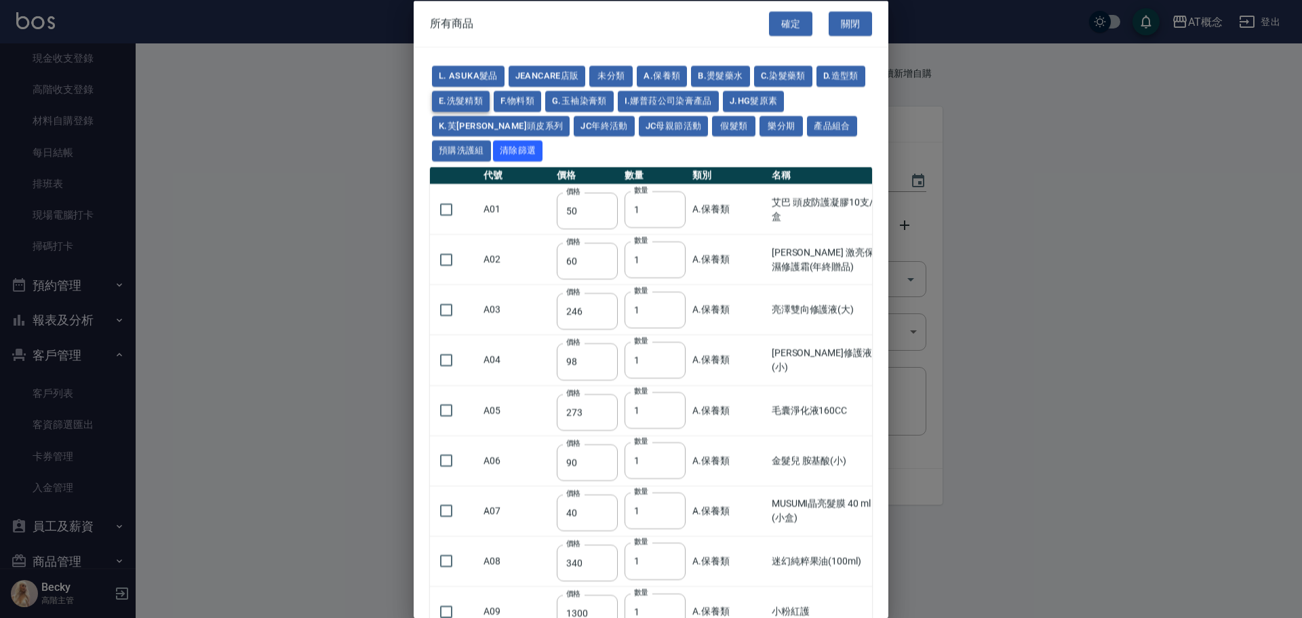
type input "315"
type input "196"
type input "350"
type input "175"
type input "350"
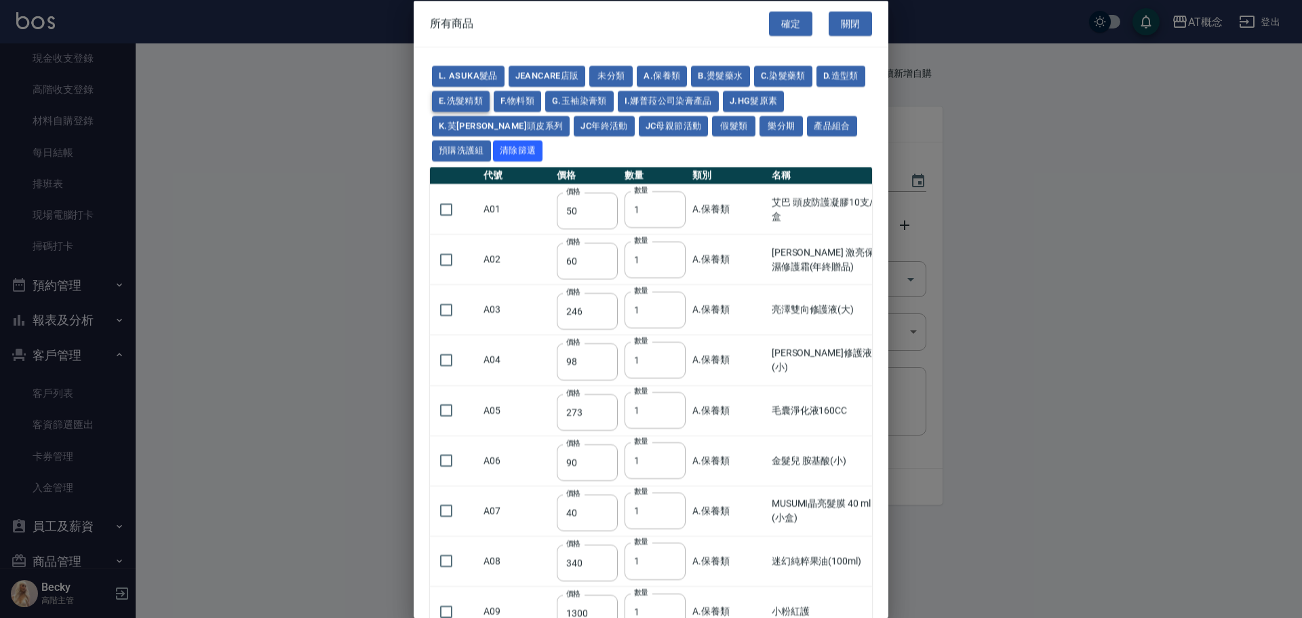
type input "196"
type input "300"
type input "240"
type input "325"
type input "140"
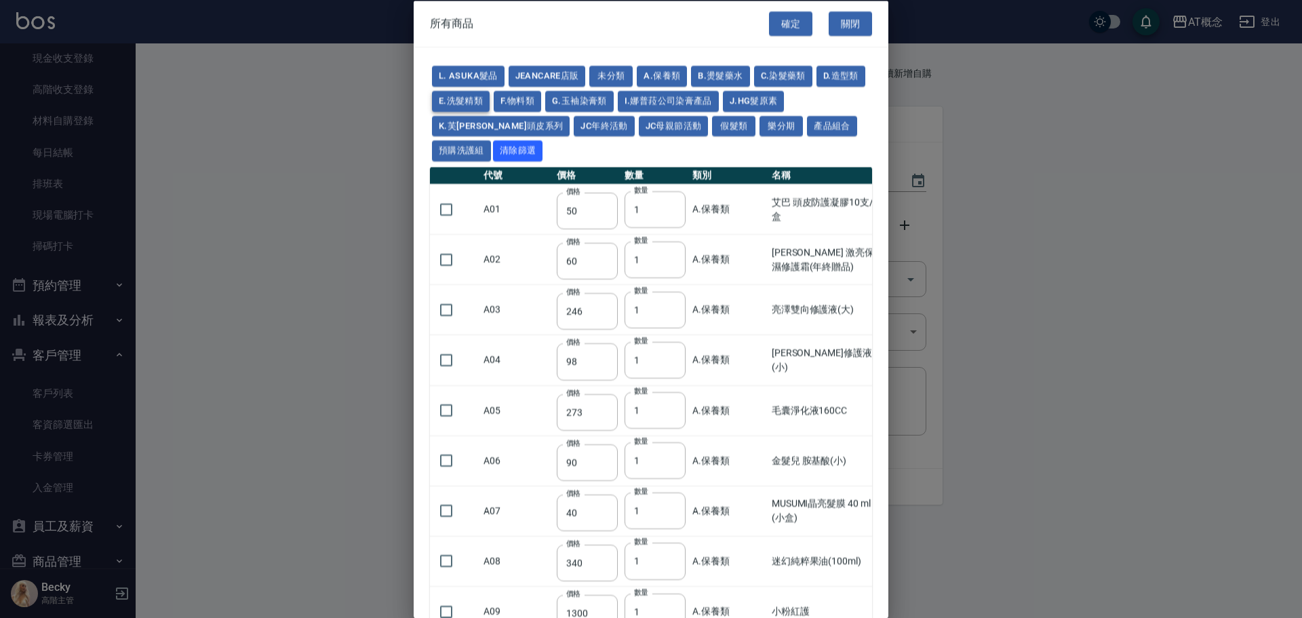
type input "420"
type input "165"
type input "160"
type input "330"
type input "450"
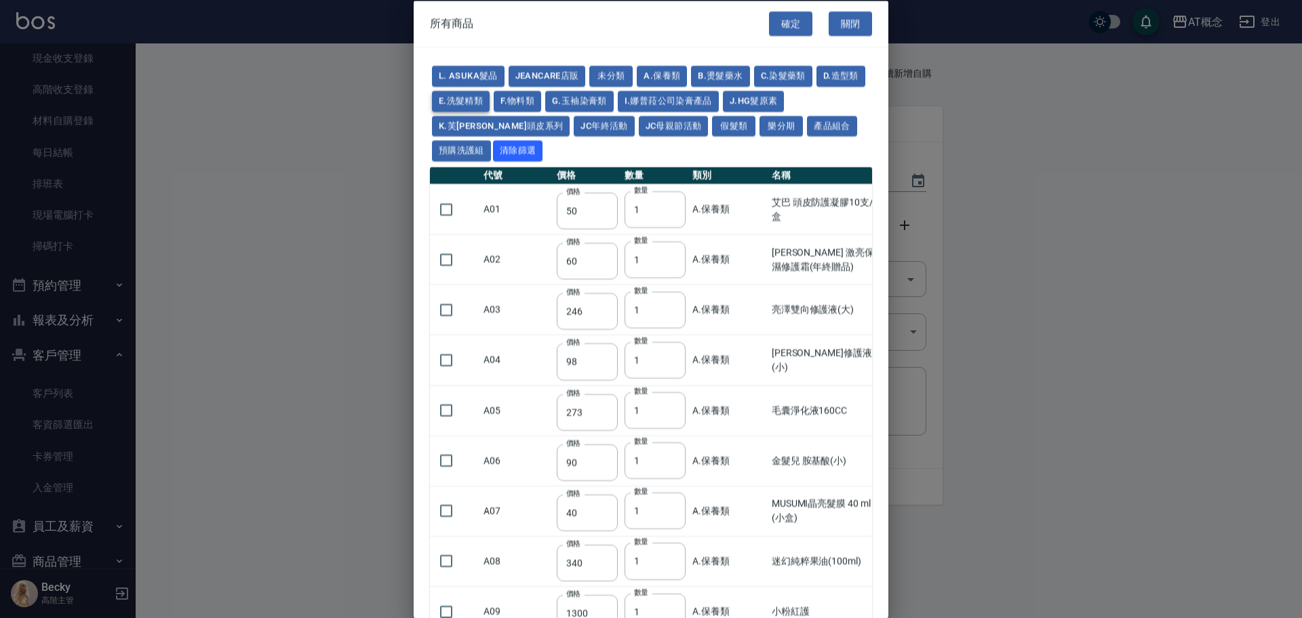
type input "315"
type input "325"
type input "250"
type input "200"
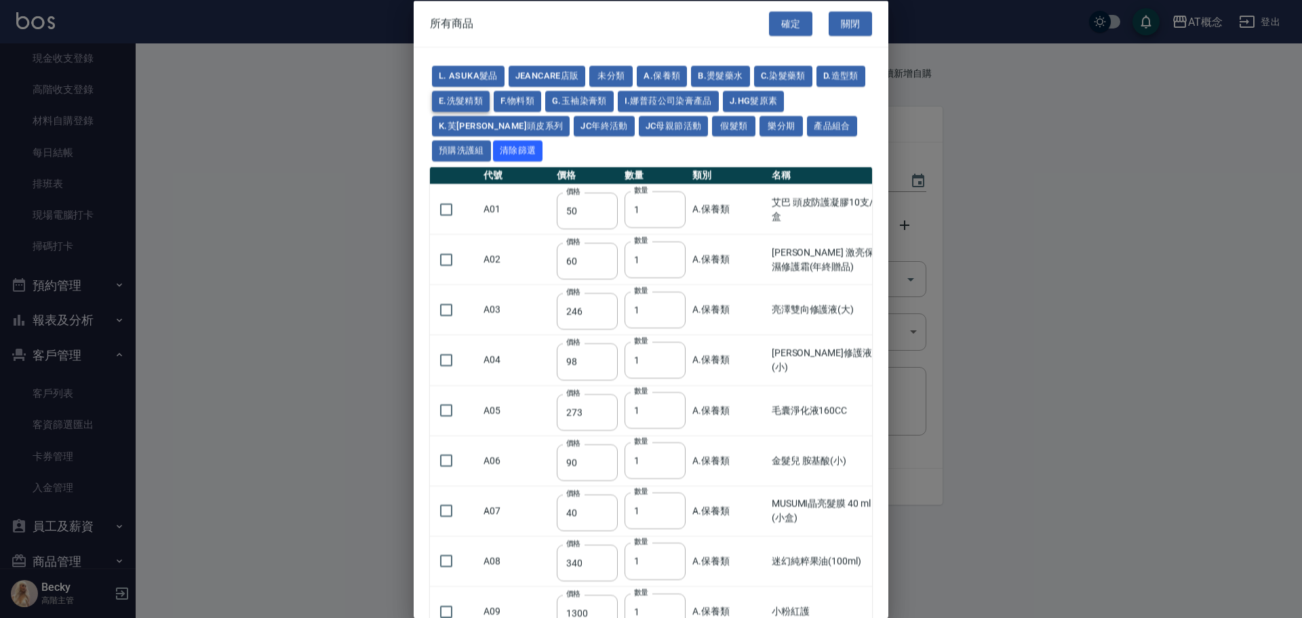
type input "200"
type input "225"
type input "275"
type input "225"
type input "465"
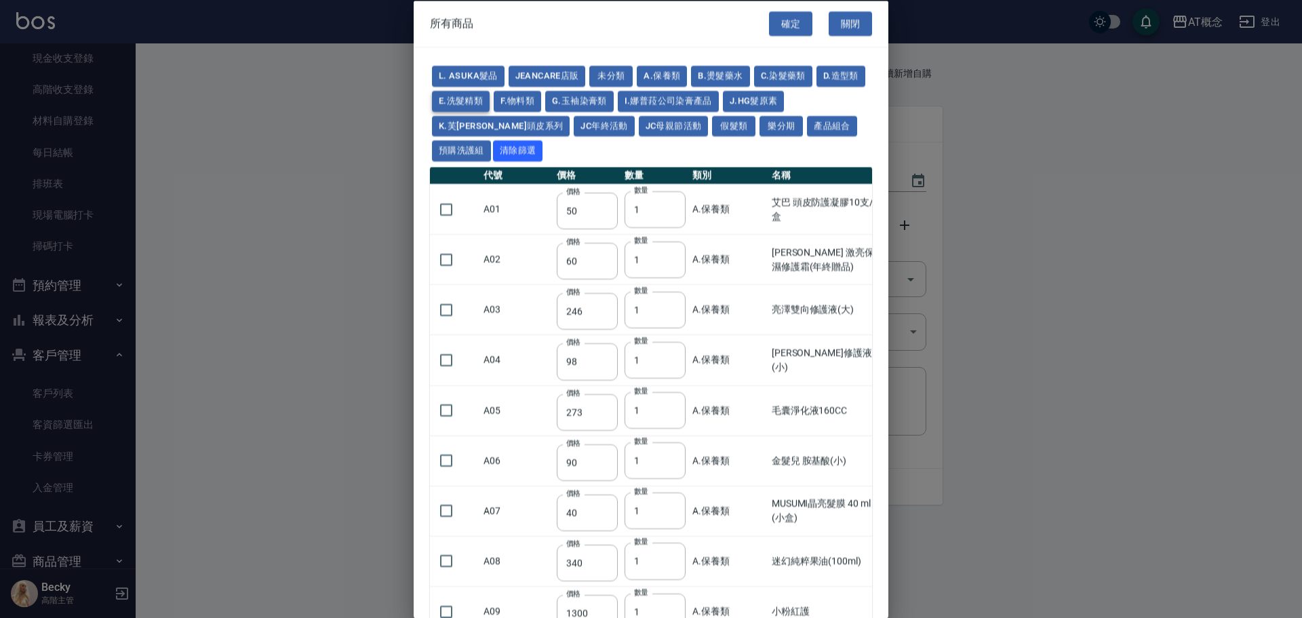
type input "165"
type input "360"
type input "195"
type input "300"
type input "165"
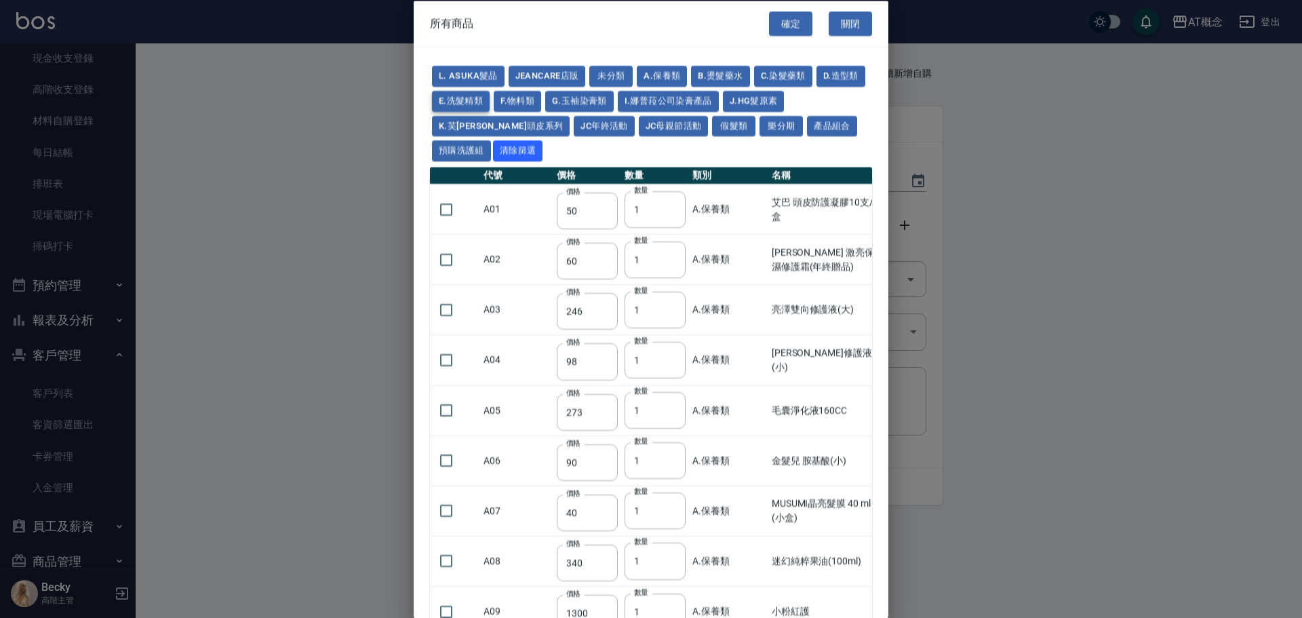
type input "200"
type input "360"
type input "250"
type input "360"
type input "400"
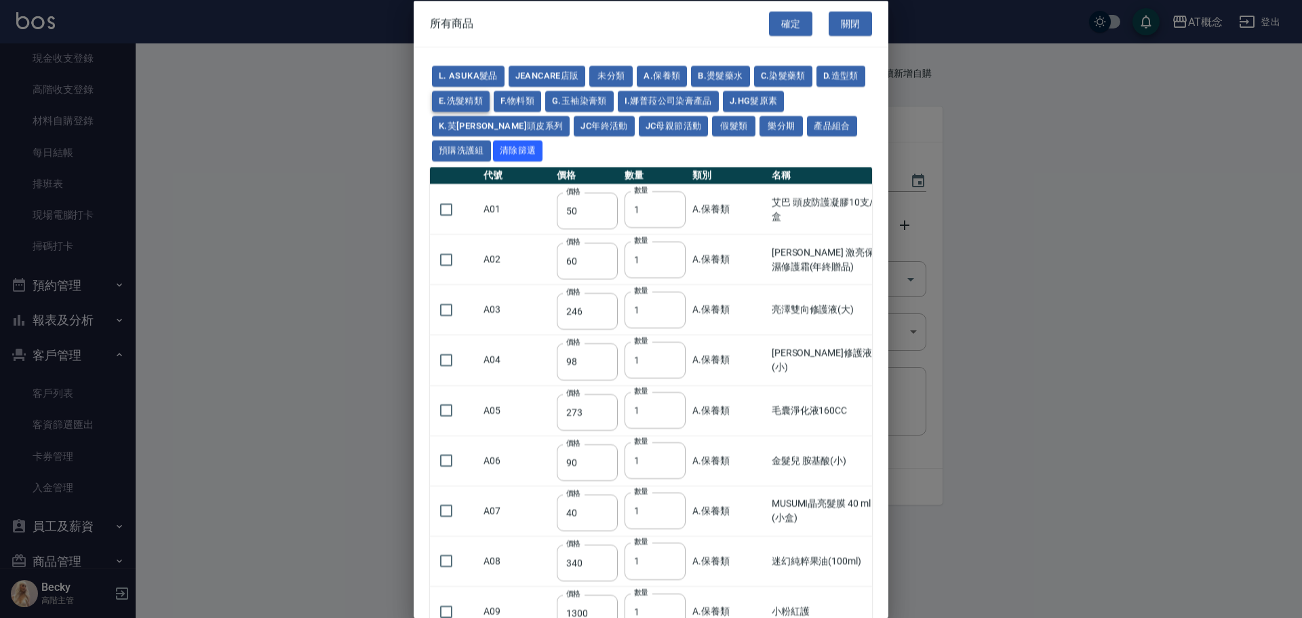
type input "196"
type input "400"
type input "1160"
type input "480"
type input "1160"
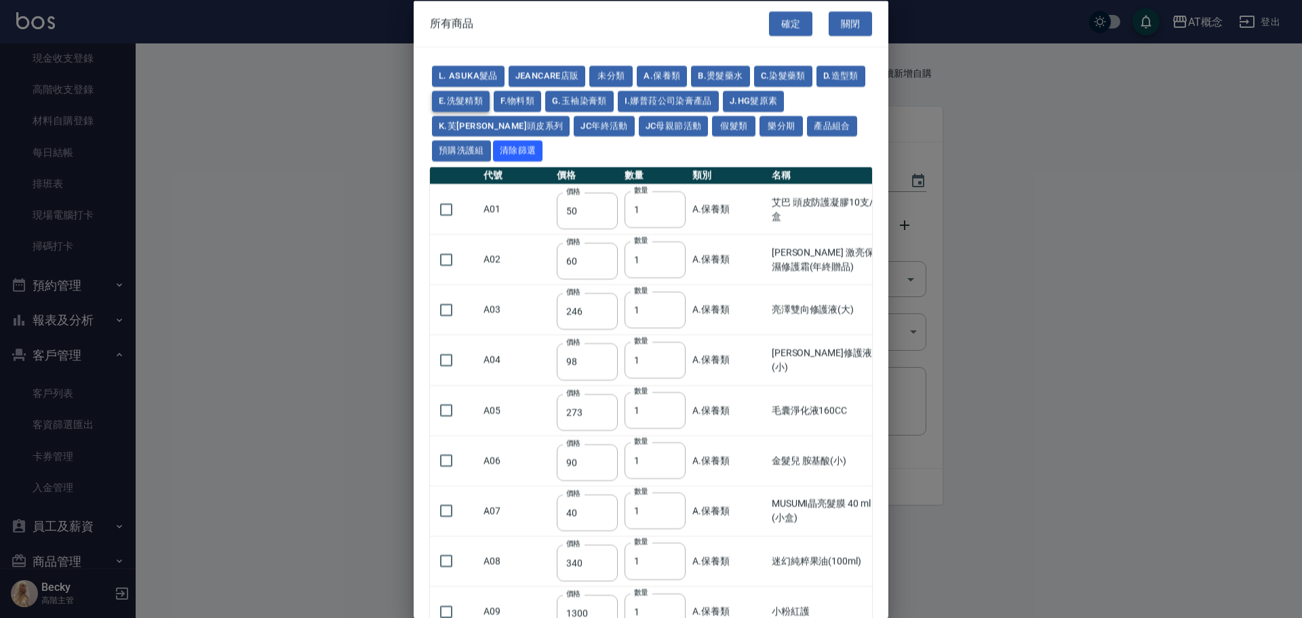
type input "480"
type input "1240"
type input "540"
type input "1176"
type input "450"
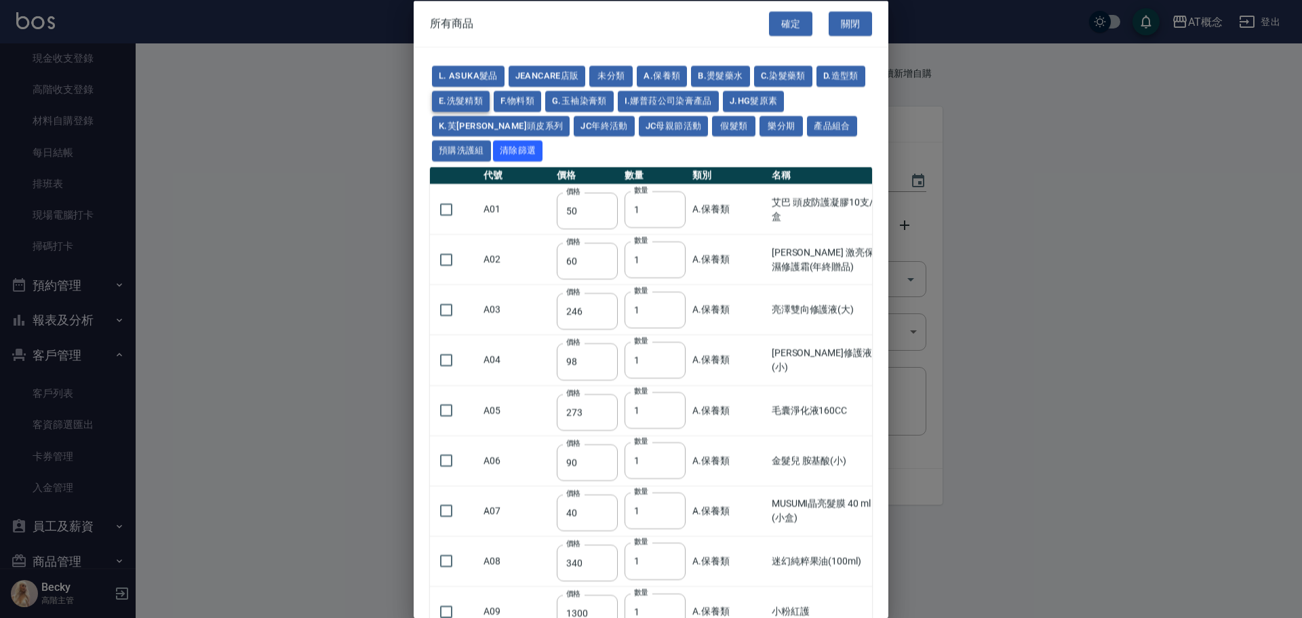
type input "400"
type input "200"
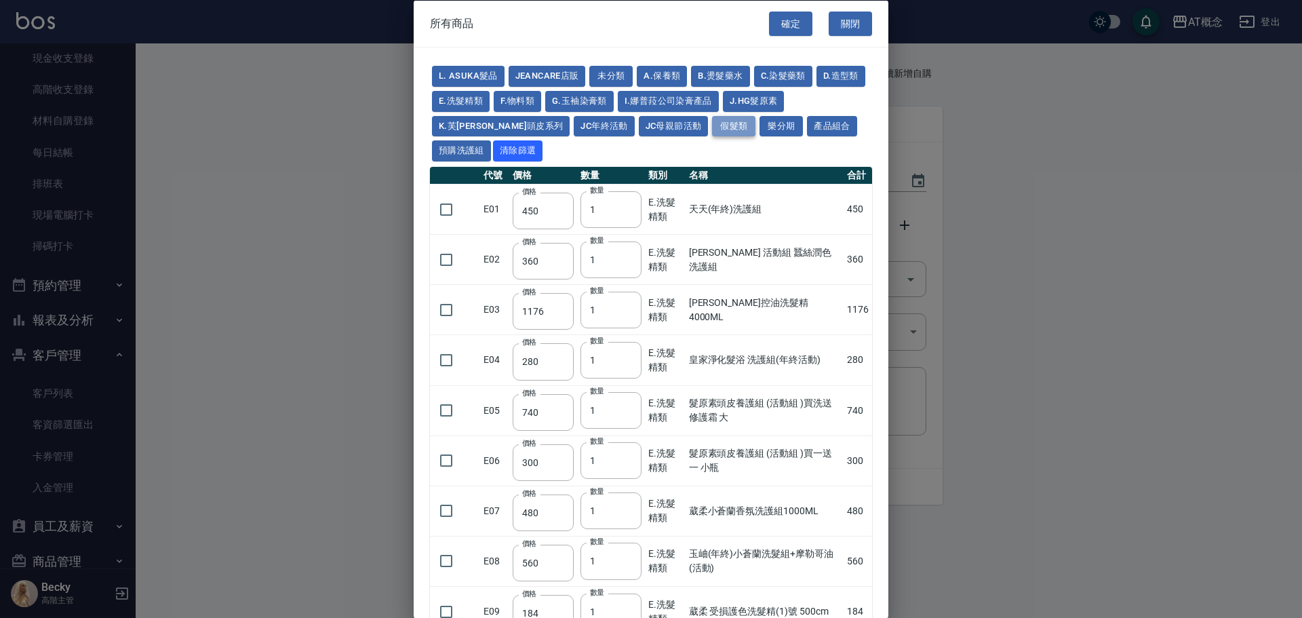
click at [712, 128] on button "假髮類" at bounding box center [733, 125] width 43 height 21
type input "62"
type input "64"
type input "2980"
type input "800"
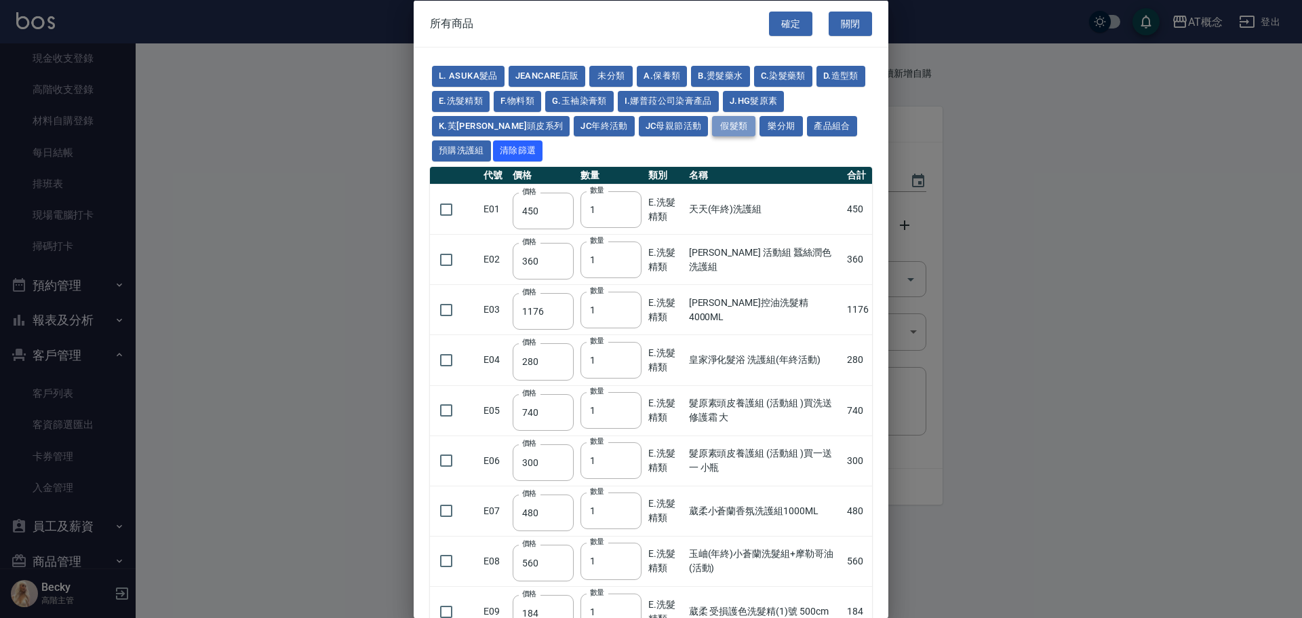
type input "80"
type input "350"
type input "25"
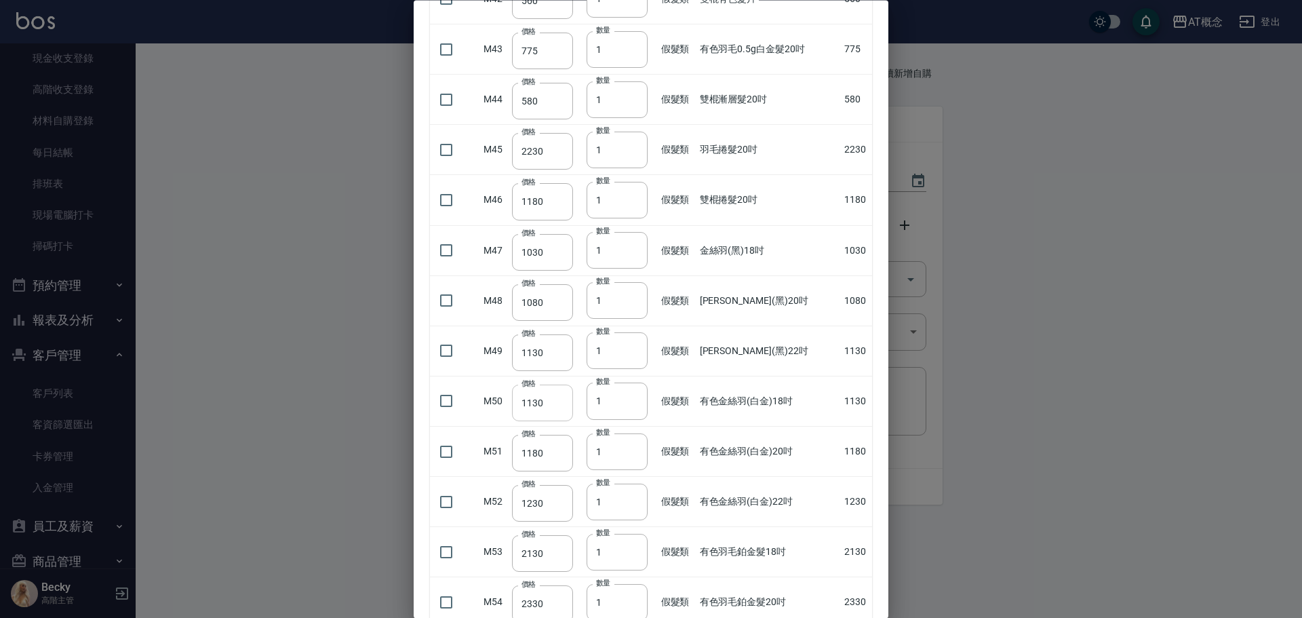
scroll to position [2306, 0]
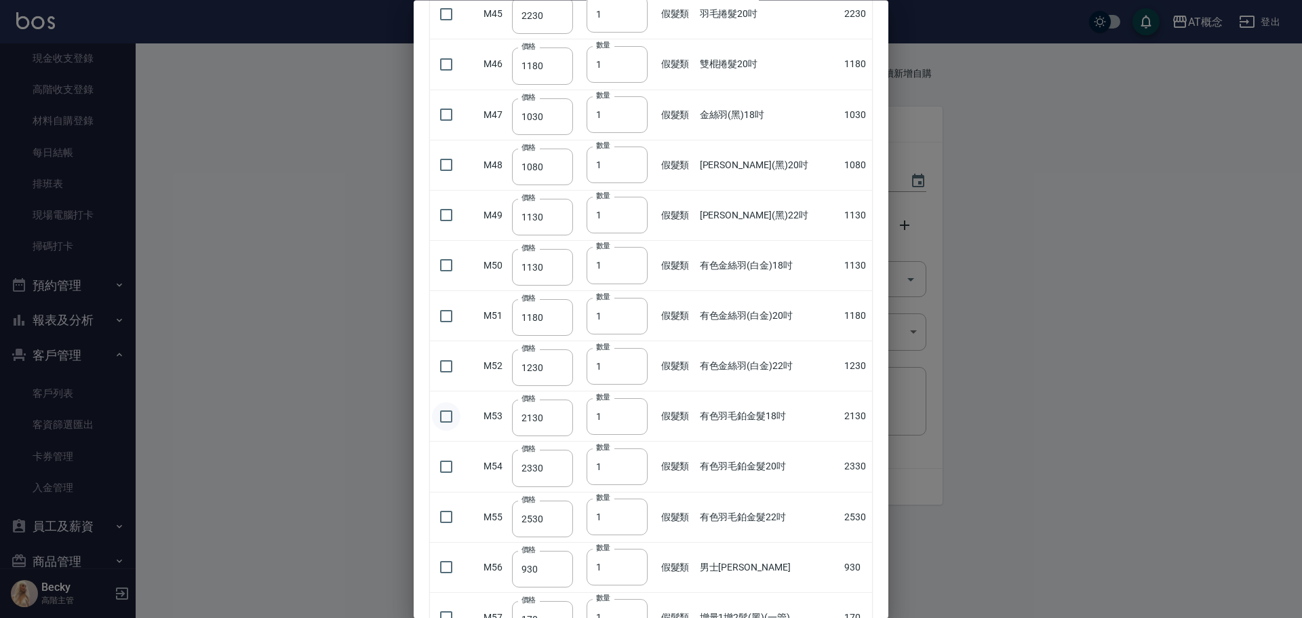
click at [444, 416] on input "checkbox" at bounding box center [446, 416] width 28 height 28
click at [631, 413] on input "2" at bounding box center [617, 416] width 61 height 37
click at [631, 413] on input "3" at bounding box center [617, 416] width 61 height 37
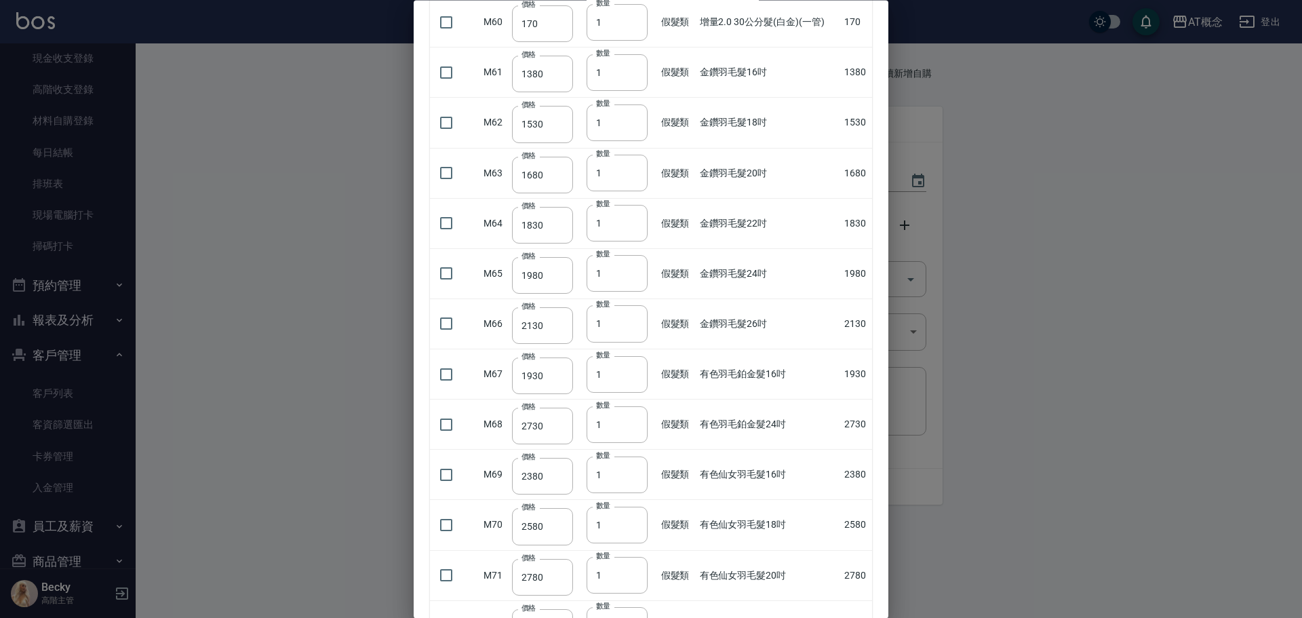
scroll to position [3219, 0]
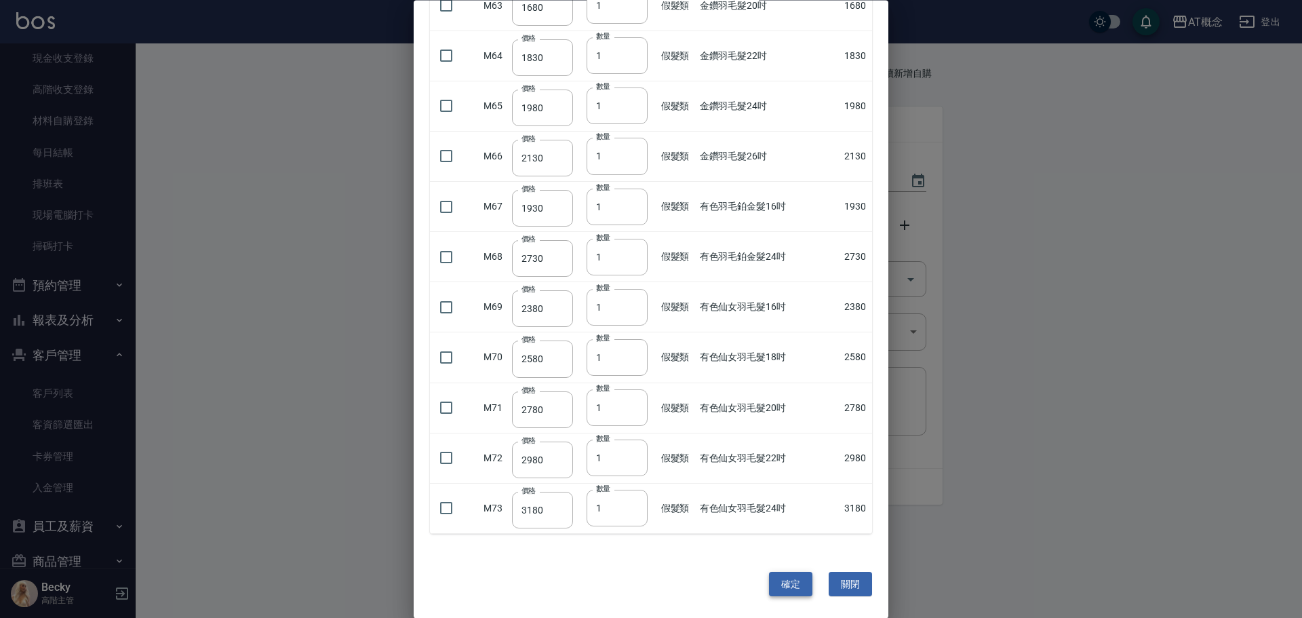
click at [795, 591] on button "確定" at bounding box center [790, 584] width 43 height 25
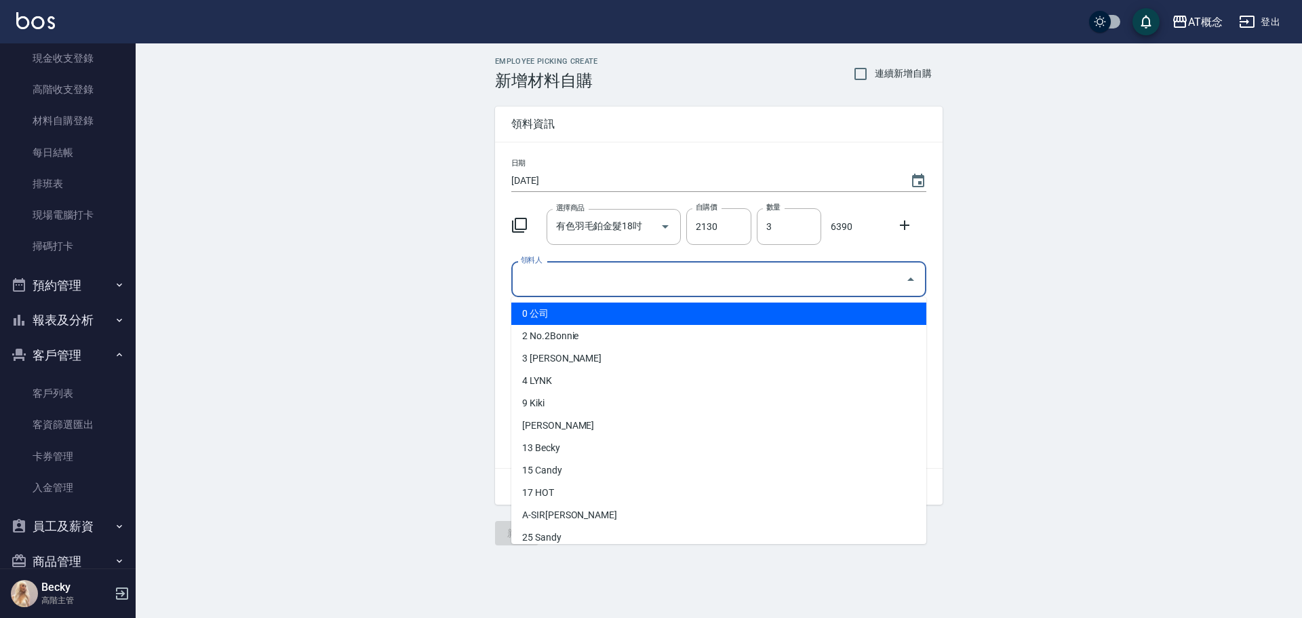
click at [551, 278] on input "領料人" at bounding box center [708, 279] width 383 height 24
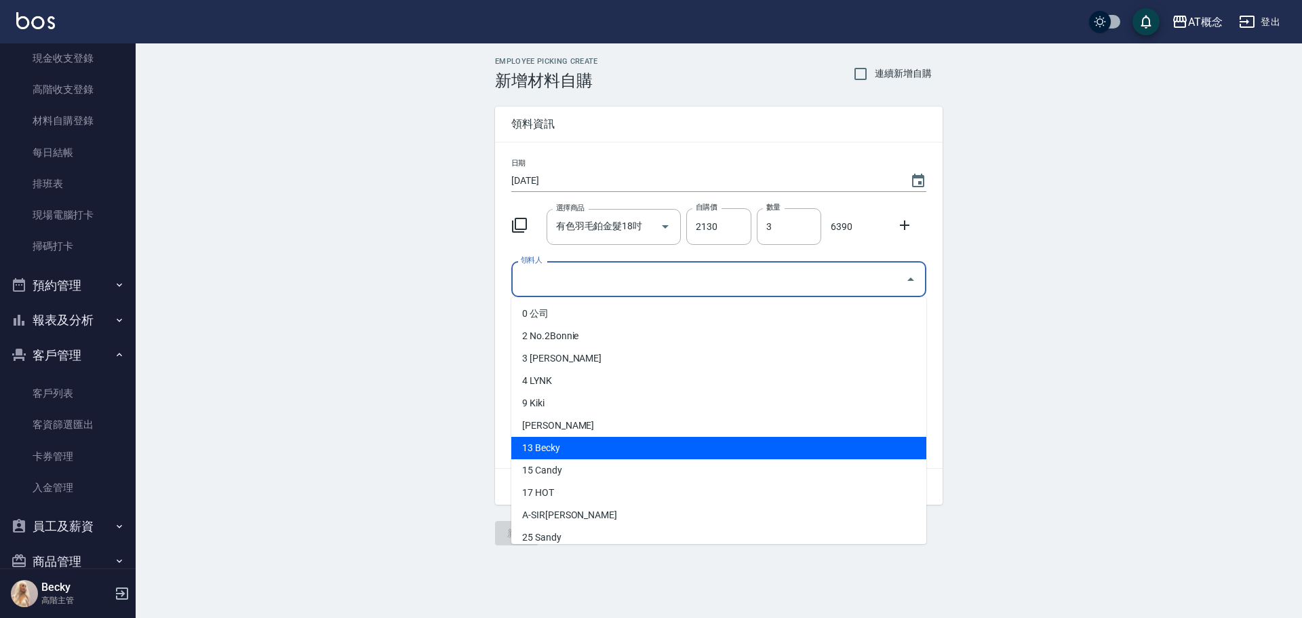
click at [553, 446] on li "13 Becky" at bounding box center [718, 448] width 415 height 22
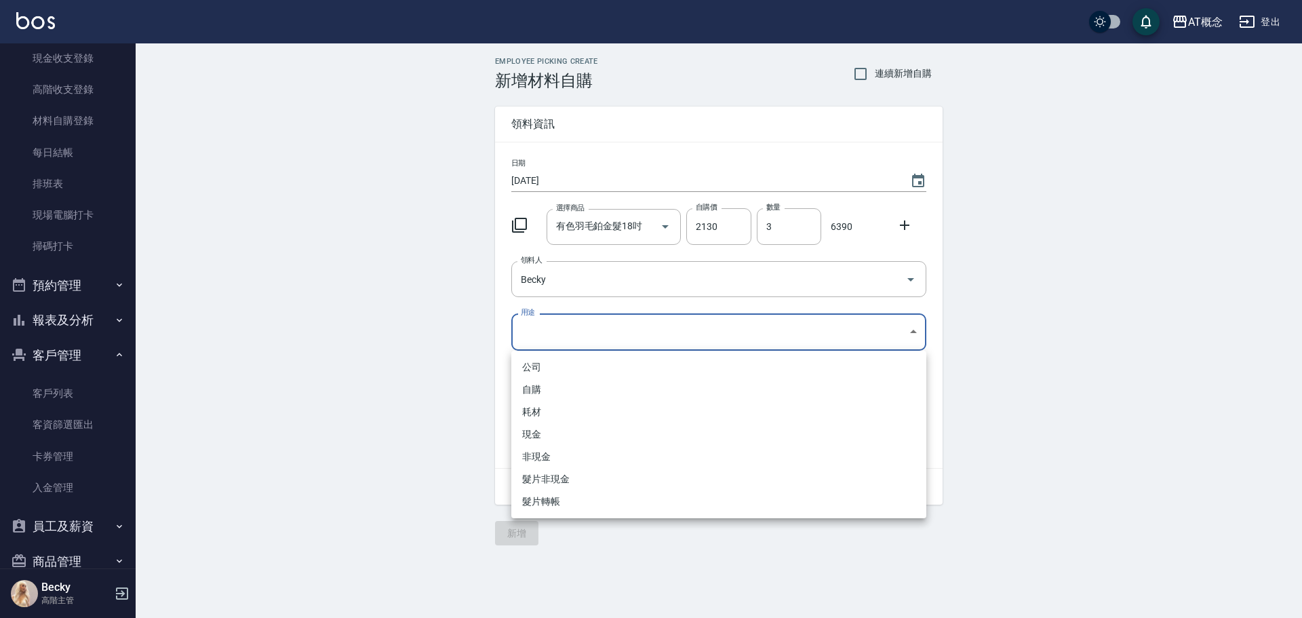
click at [553, 328] on body "AT概念 登出 櫃檯作業 打帳單 帳單列表 掛單列表 座位開單 營業儀表板 現金收支登錄 高階收支登錄 材料自購登錄 每日結帳 排班表 現場電腦打卡 掃碼打卡…" at bounding box center [651, 309] width 1302 height 618
click at [563, 412] on li "耗材" at bounding box center [718, 412] width 415 height 22
click at [641, 334] on body "AT概念 登出 櫃檯作業 打帳單 帳單列表 掛單列表 座位開單 營業儀表板 現金收支登錄 高階收支登錄 材料自購登錄 每日結帳 排班表 現場電腦打卡 掃碼打卡…" at bounding box center [651, 309] width 1302 height 618
click at [351, 406] on div at bounding box center [651, 309] width 1302 height 618
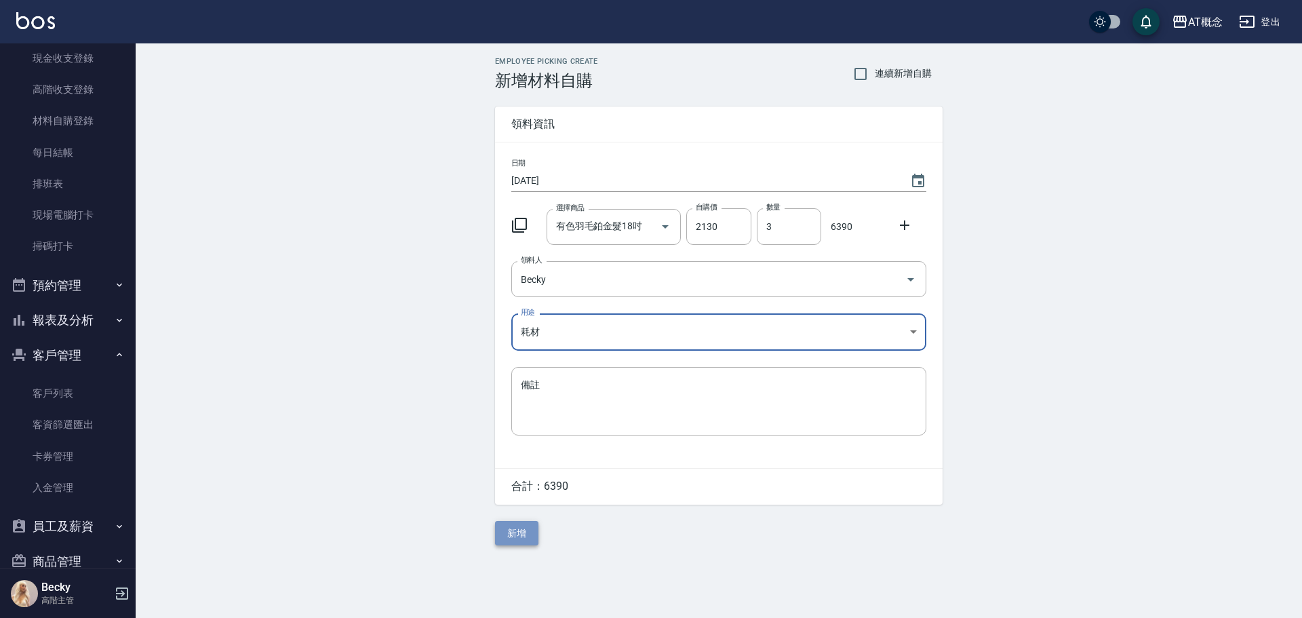
click at [520, 534] on button "新增" at bounding box center [516, 533] width 43 height 25
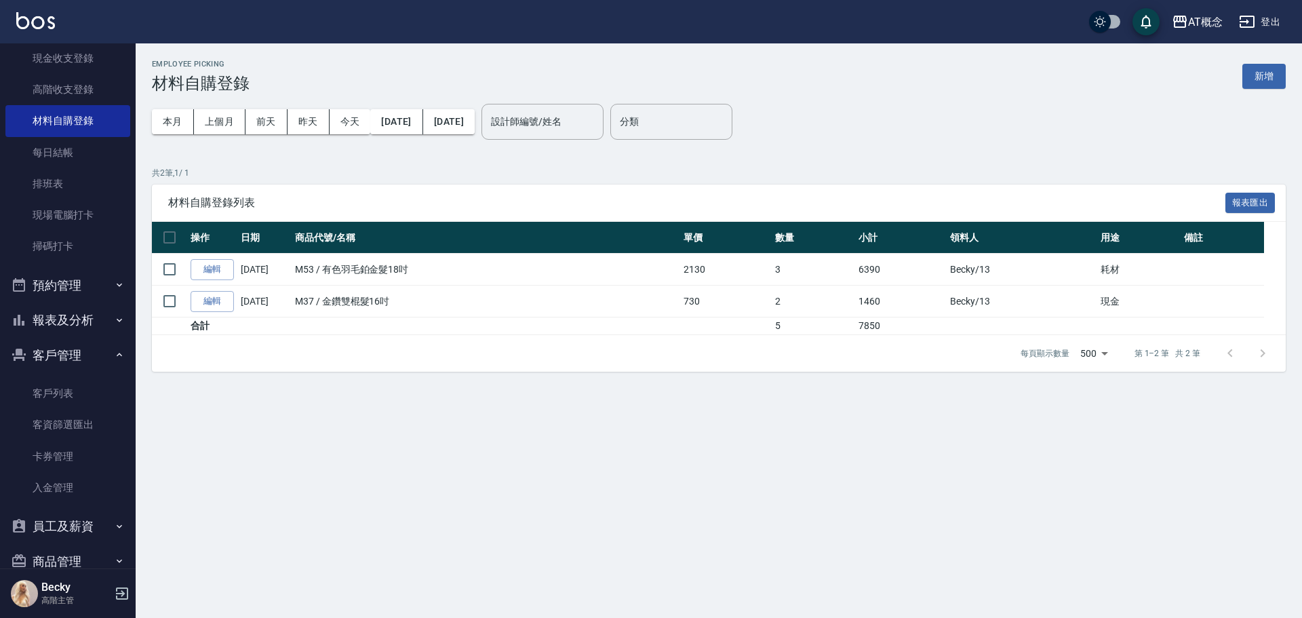
scroll to position [335, 0]
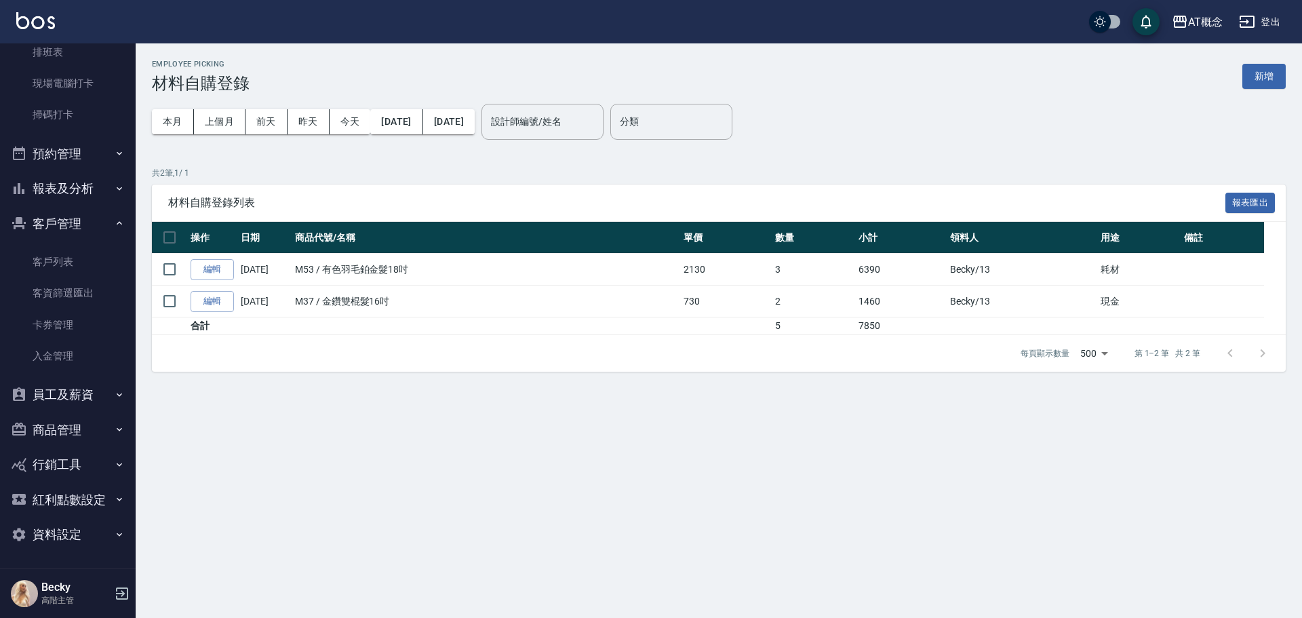
click at [85, 221] on button "客戶管理" at bounding box center [67, 223] width 125 height 35
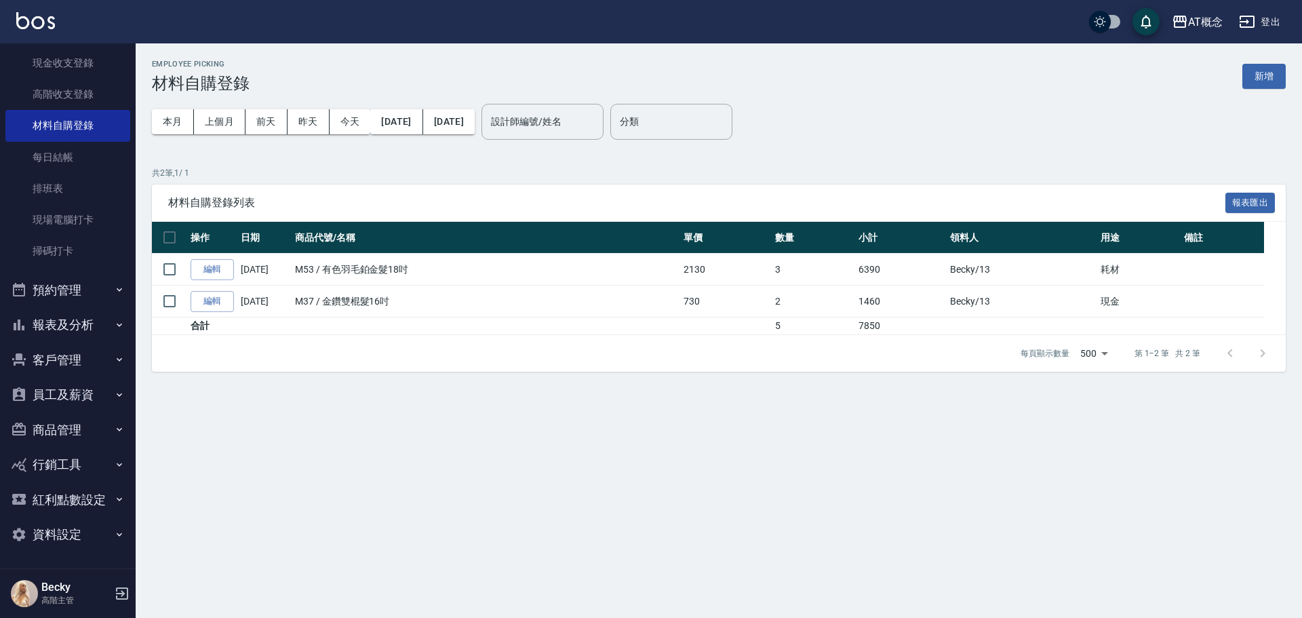
scroll to position [199, 0]
click at [83, 331] on button "報表及分析" at bounding box center [67, 324] width 125 height 35
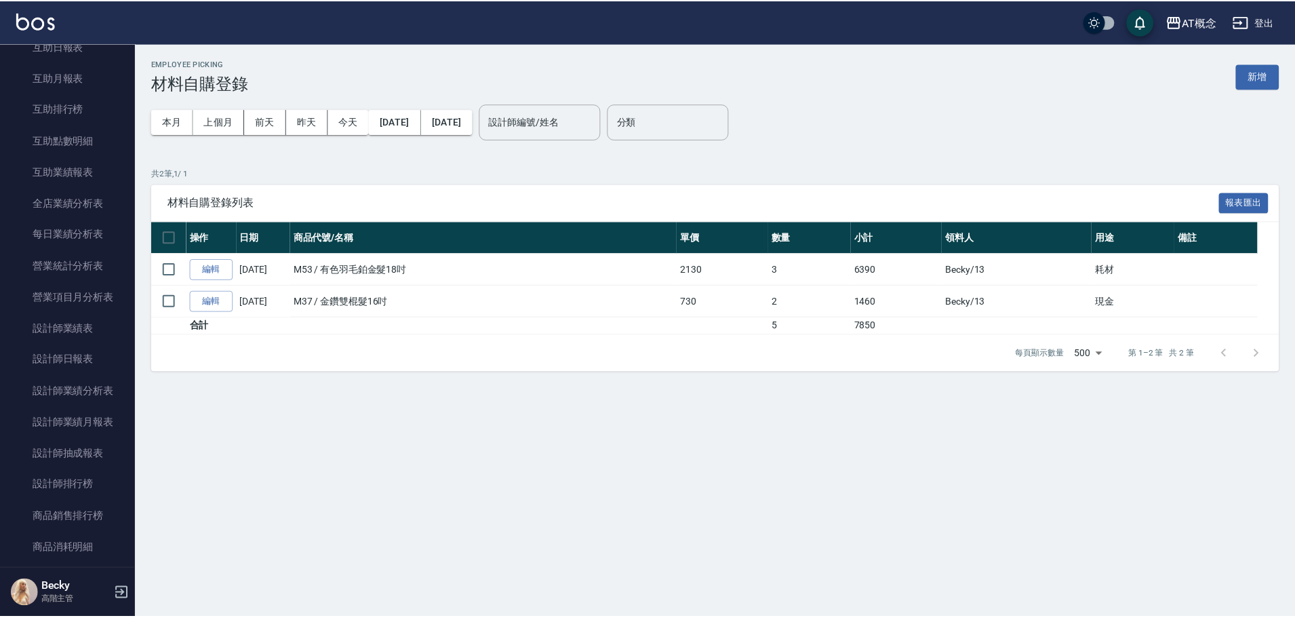
scroll to position [741, 0]
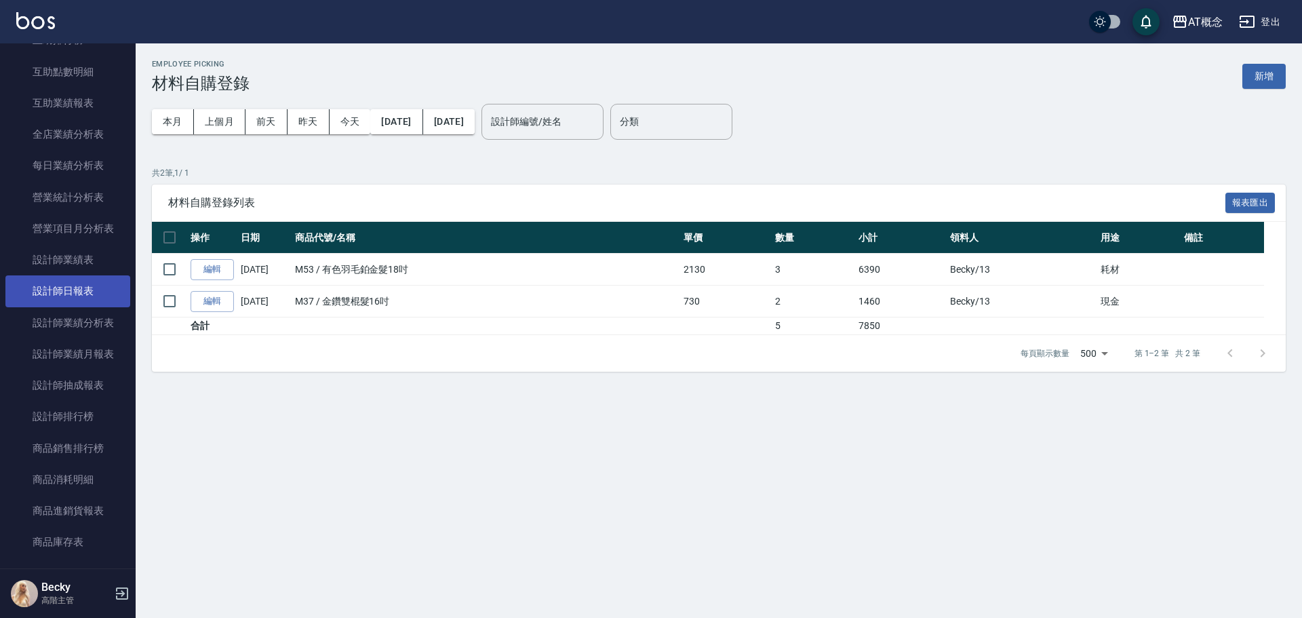
click at [83, 298] on link "設計師日報表" at bounding box center [67, 290] width 125 height 31
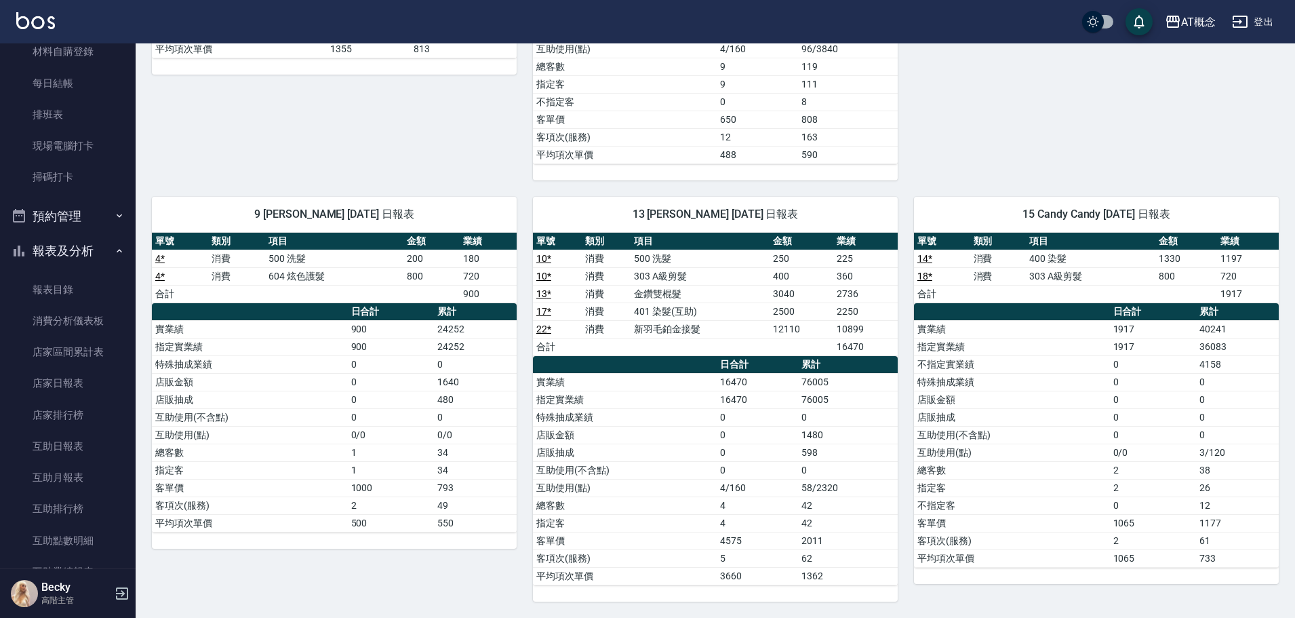
scroll to position [271, 0]
click at [48, 250] on button "報表及分析" at bounding box center [67, 252] width 125 height 35
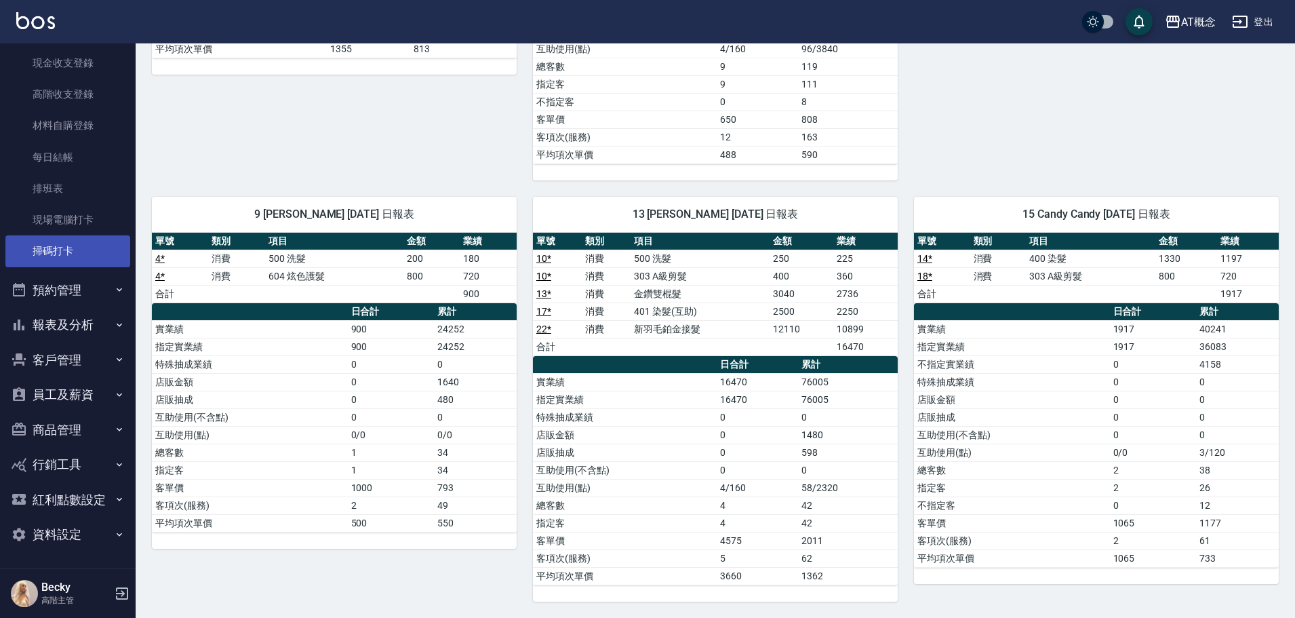
scroll to position [199, 0]
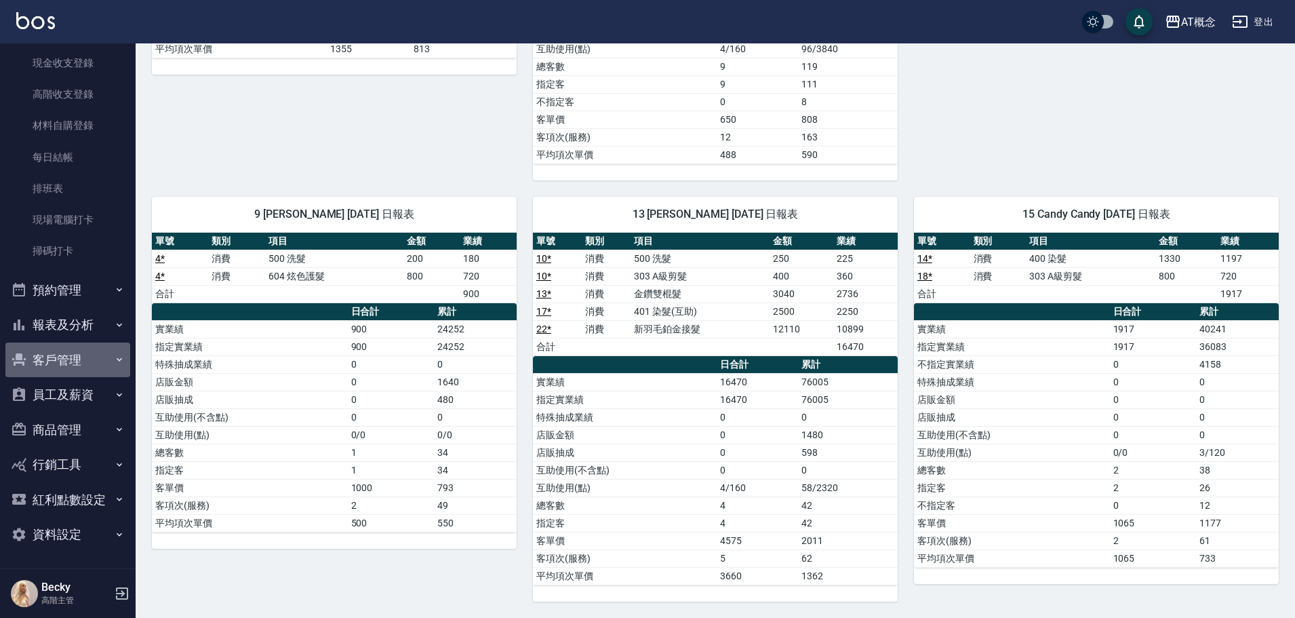
click at [79, 359] on button "客戶管理" at bounding box center [67, 359] width 125 height 35
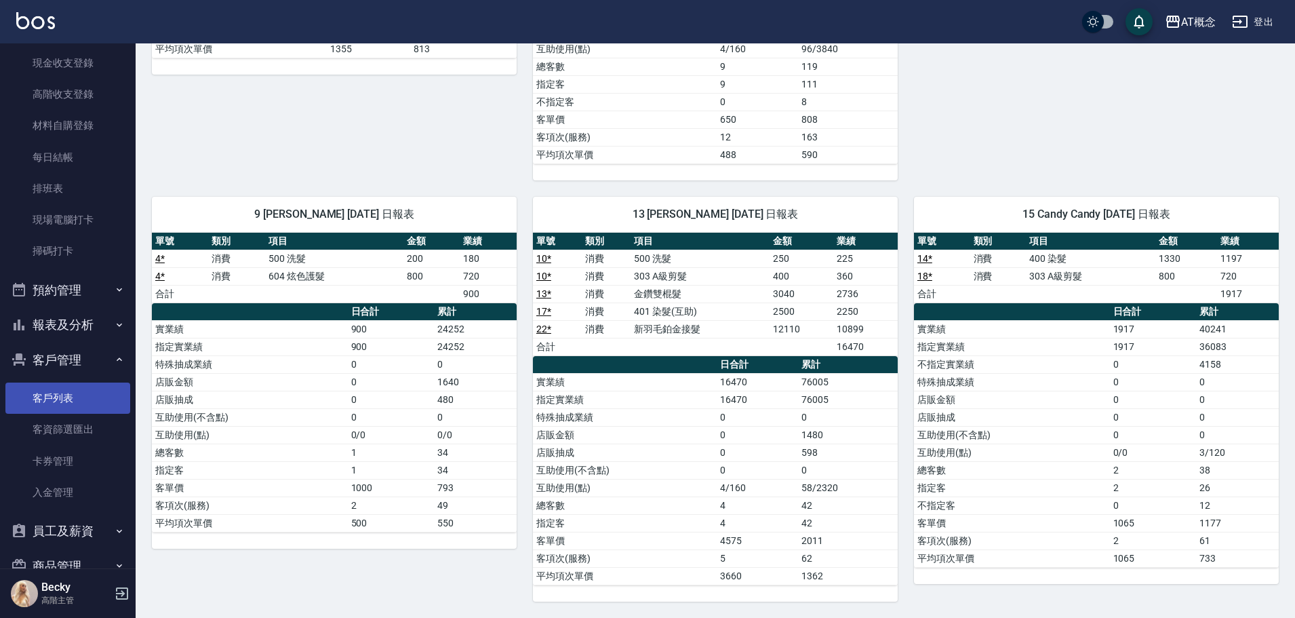
click at [57, 391] on link "客戶列表" at bounding box center [67, 398] width 125 height 31
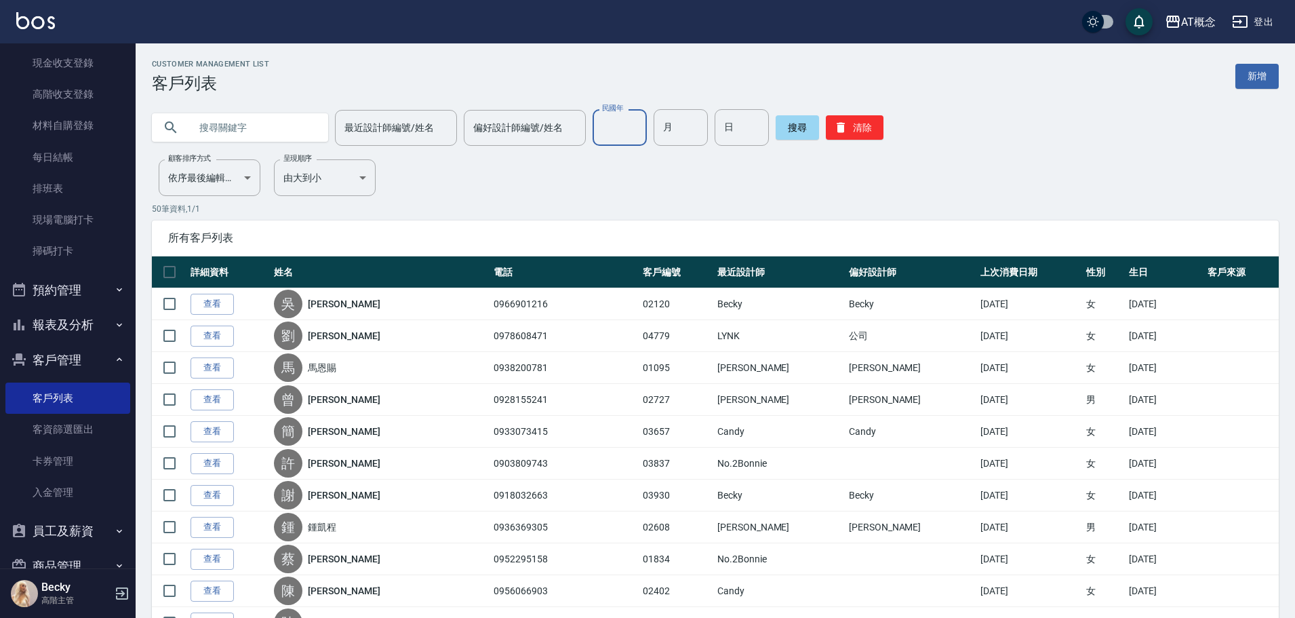
click at [618, 123] on input "民國年" at bounding box center [620, 127] width 54 height 37
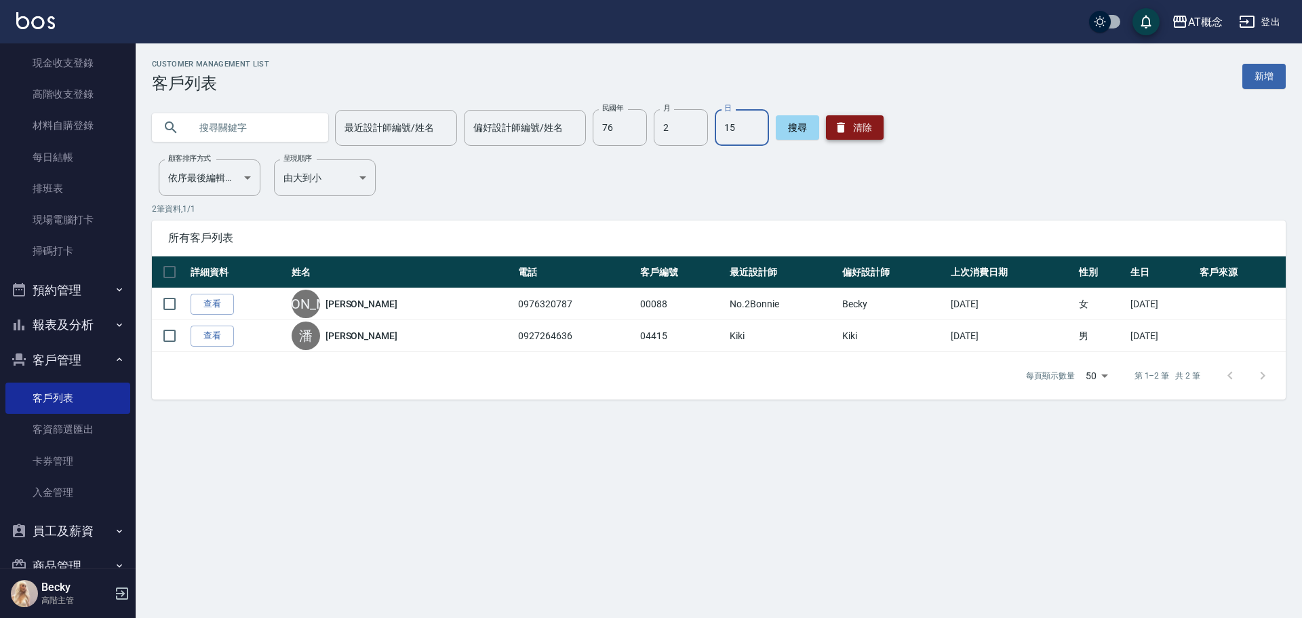
click at [838, 125] on icon "button" at bounding box center [841, 128] width 8 height 10
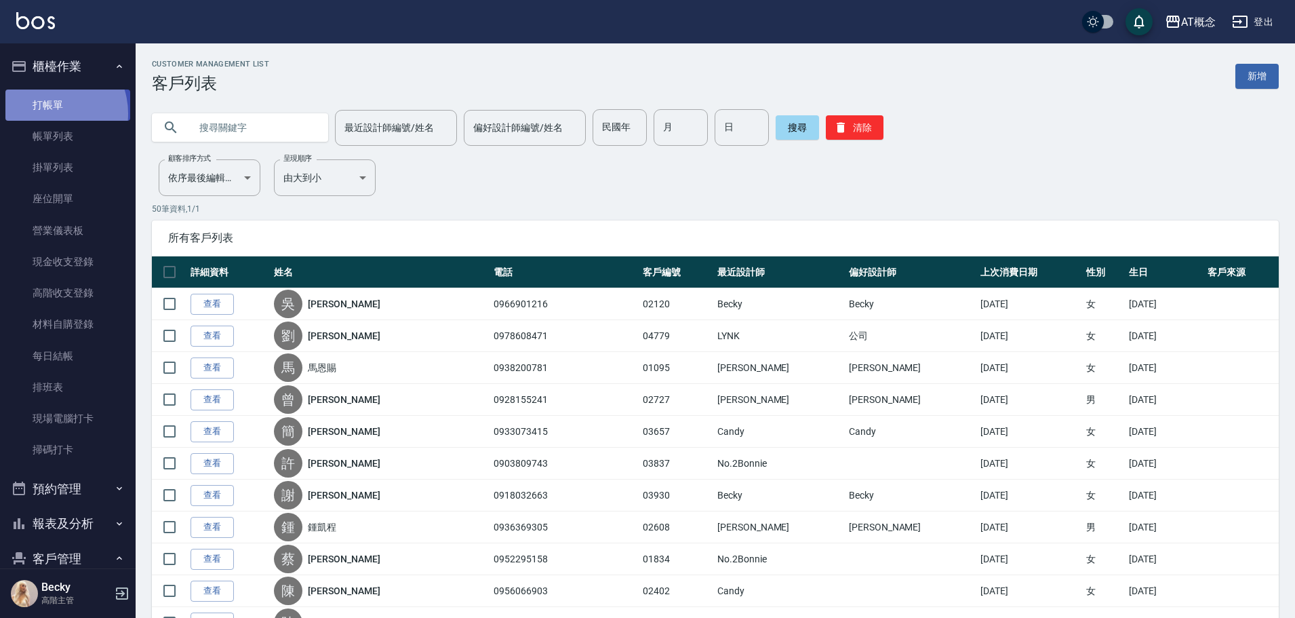
click at [45, 113] on link "打帳單" at bounding box center [67, 105] width 125 height 31
click at [47, 111] on link "打帳單" at bounding box center [67, 105] width 125 height 31
click at [51, 107] on link "打帳單" at bounding box center [67, 105] width 125 height 31
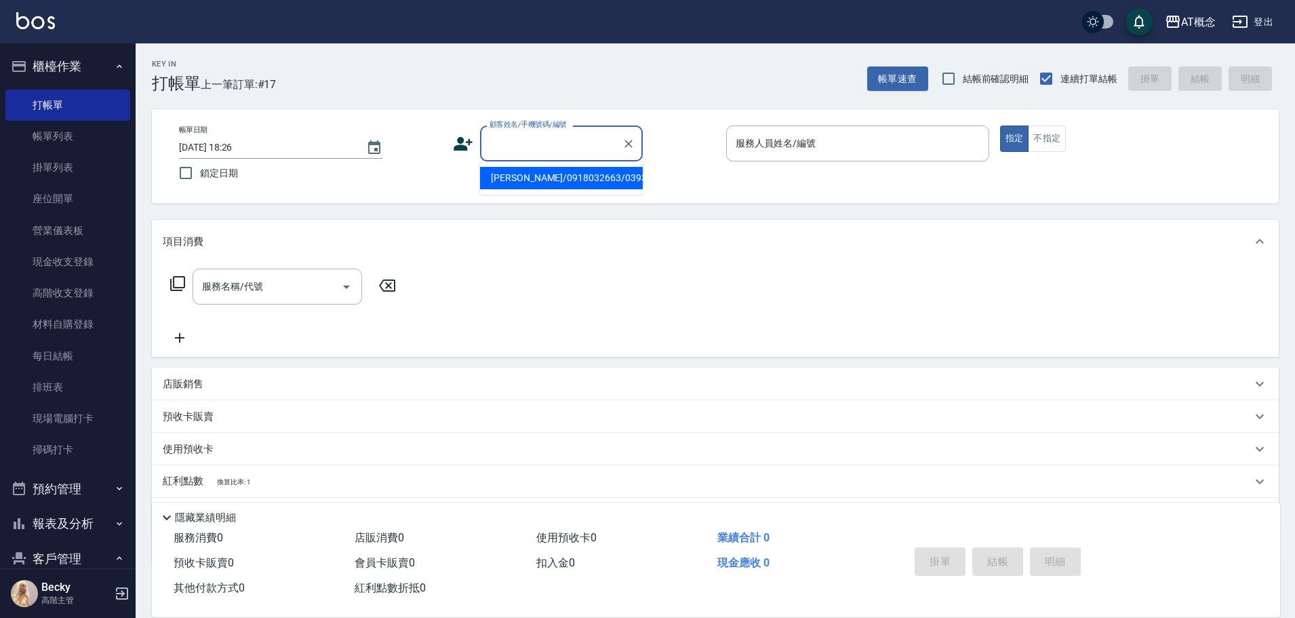
click at [520, 154] on input "顧客姓名/手機號碼/編號" at bounding box center [551, 144] width 130 height 24
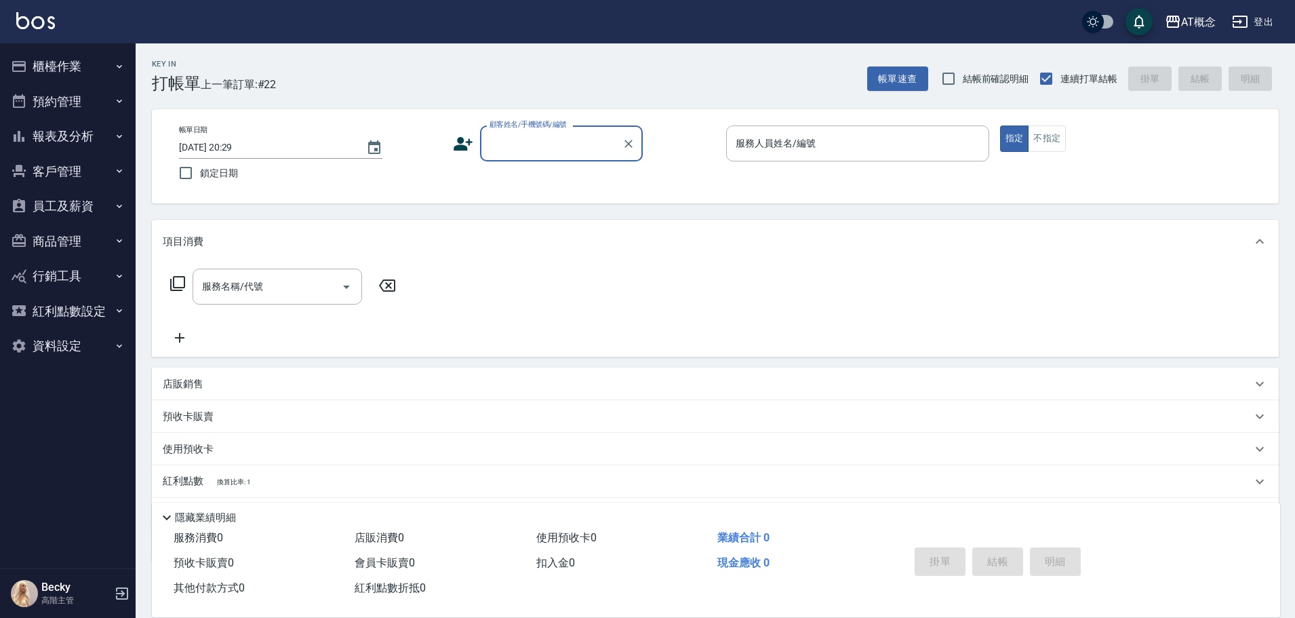
click at [523, 149] on input "顧客姓名/手機號碼/編號" at bounding box center [551, 144] width 130 height 24
click at [701, 16] on div "AT概念 登出" at bounding box center [647, 21] width 1295 height 43
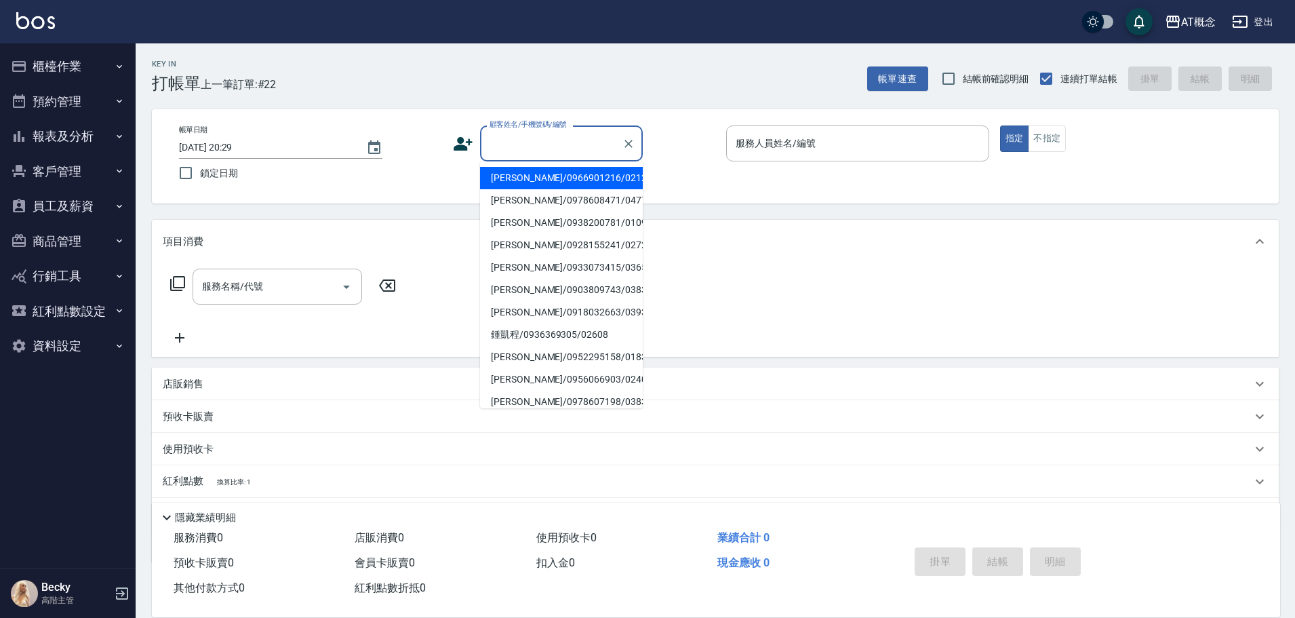
click at [528, 142] on input "顧客姓名/手機號碼/編號" at bounding box center [551, 144] width 130 height 24
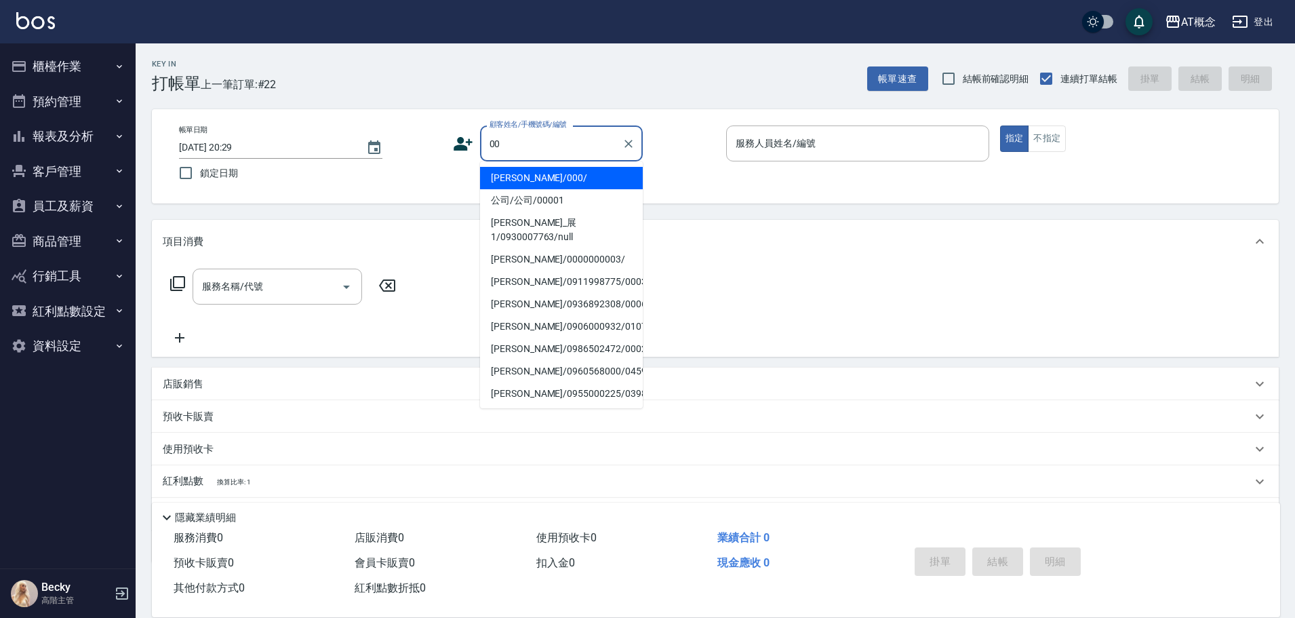
type input "0"
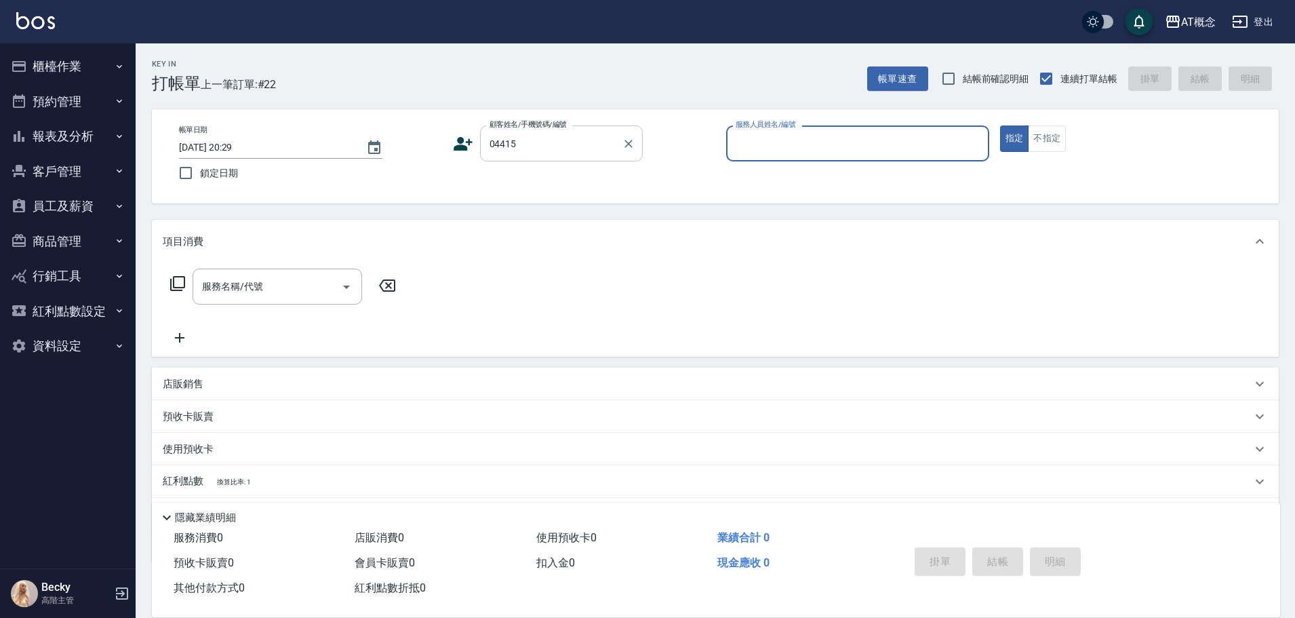
type input "[PERSON_NAME]/0927264636/04415"
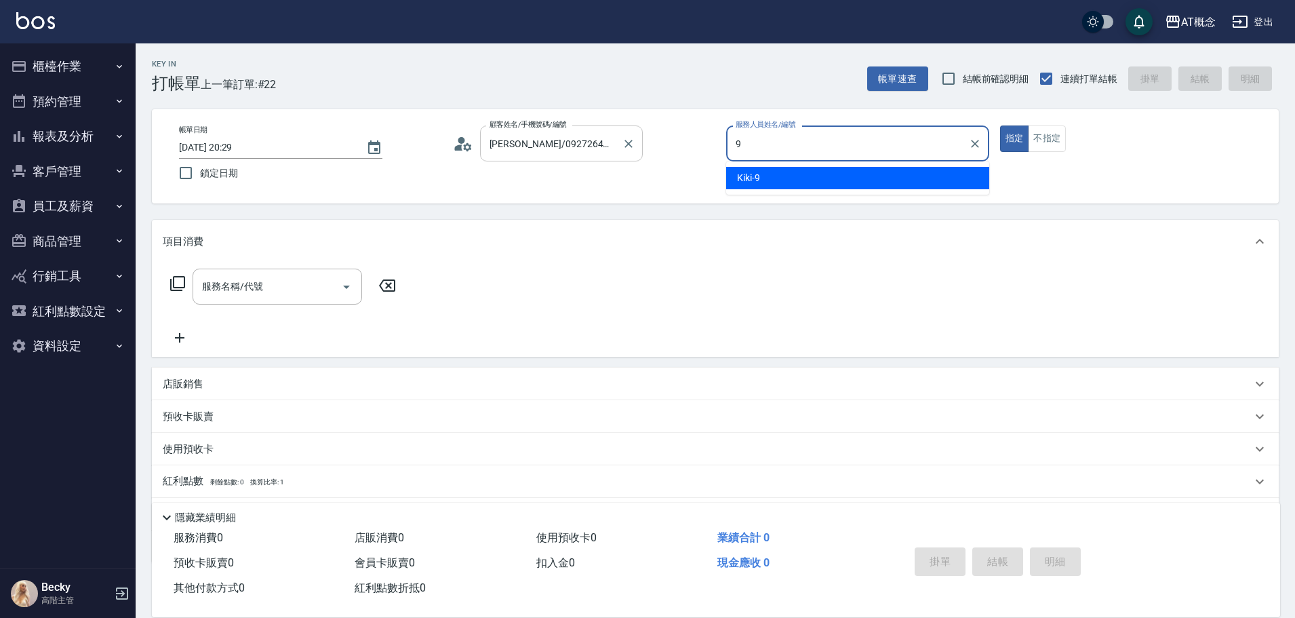
type input "Kiki-9"
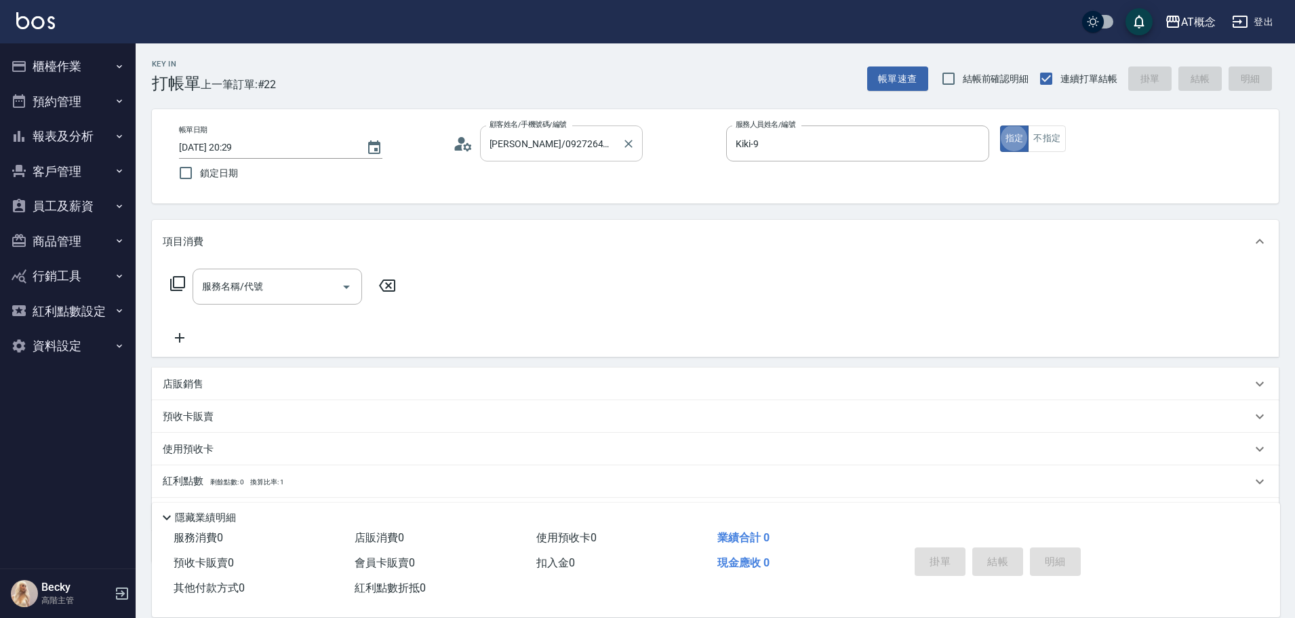
type button "true"
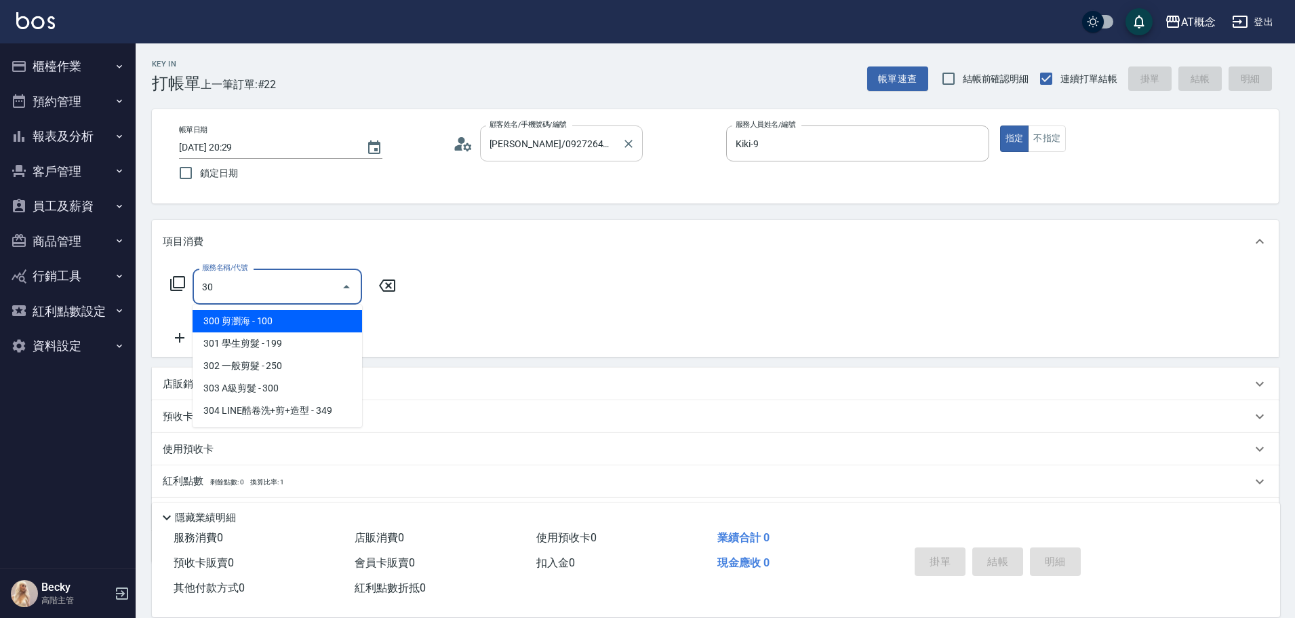
type input "303"
type input "30"
type input "303 A級剪髮(303)"
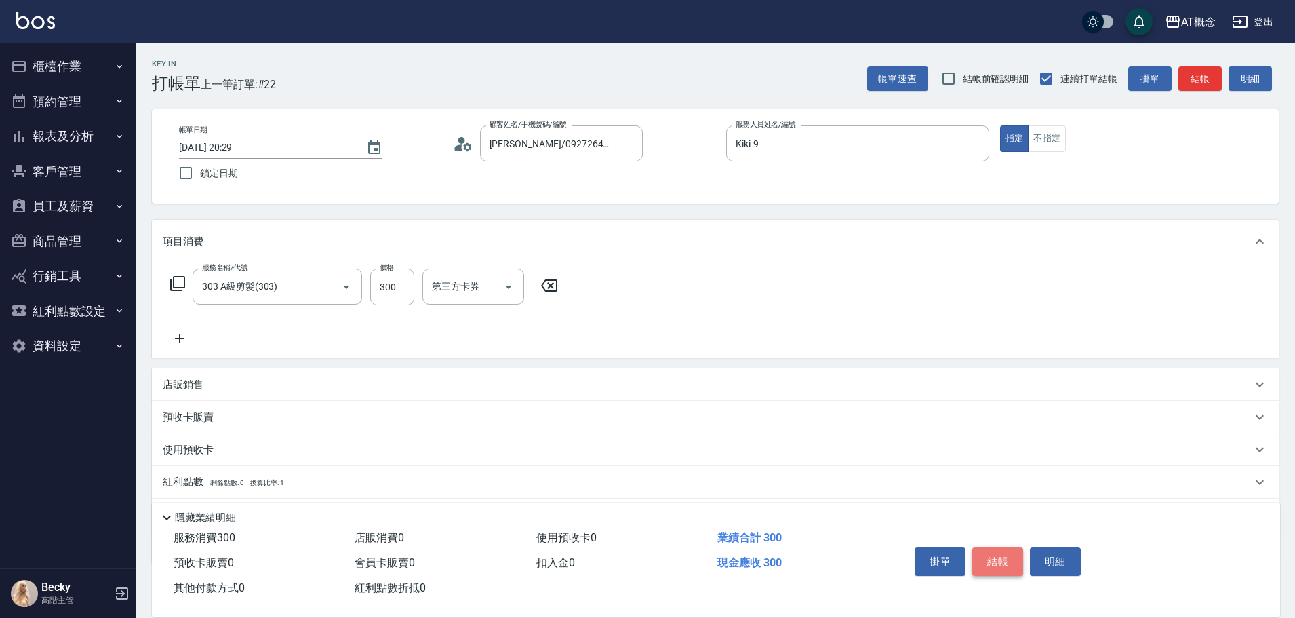
click at [1007, 559] on button "結帳" at bounding box center [998, 561] width 51 height 28
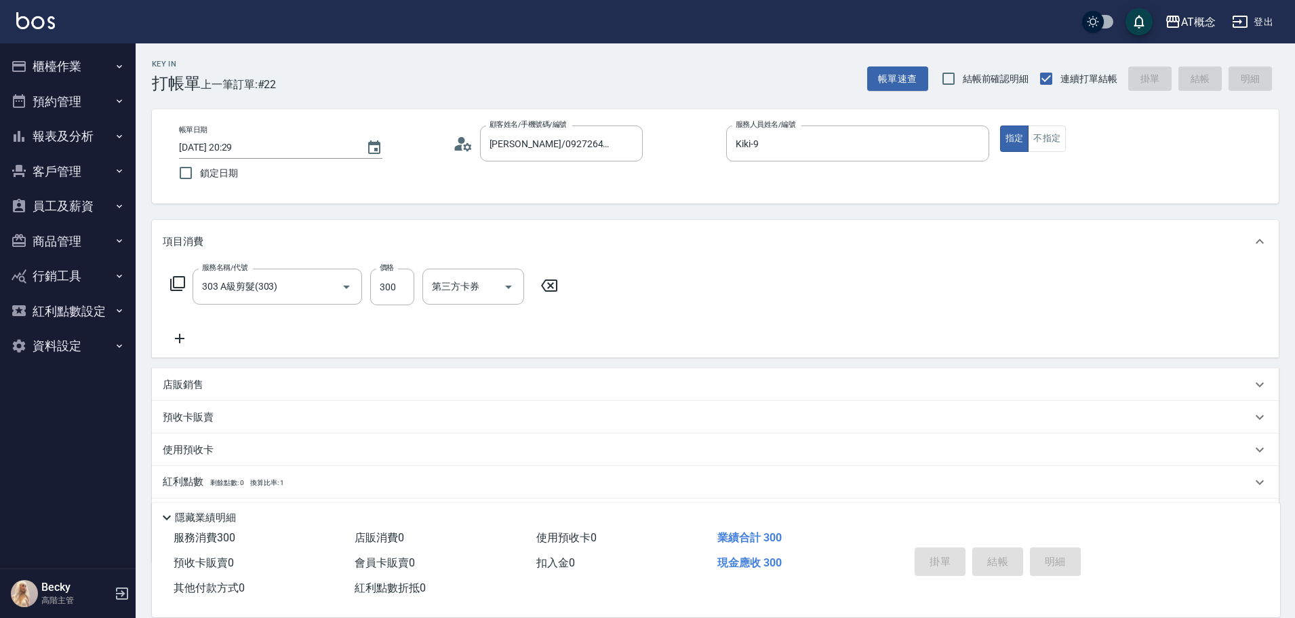
type input "0"
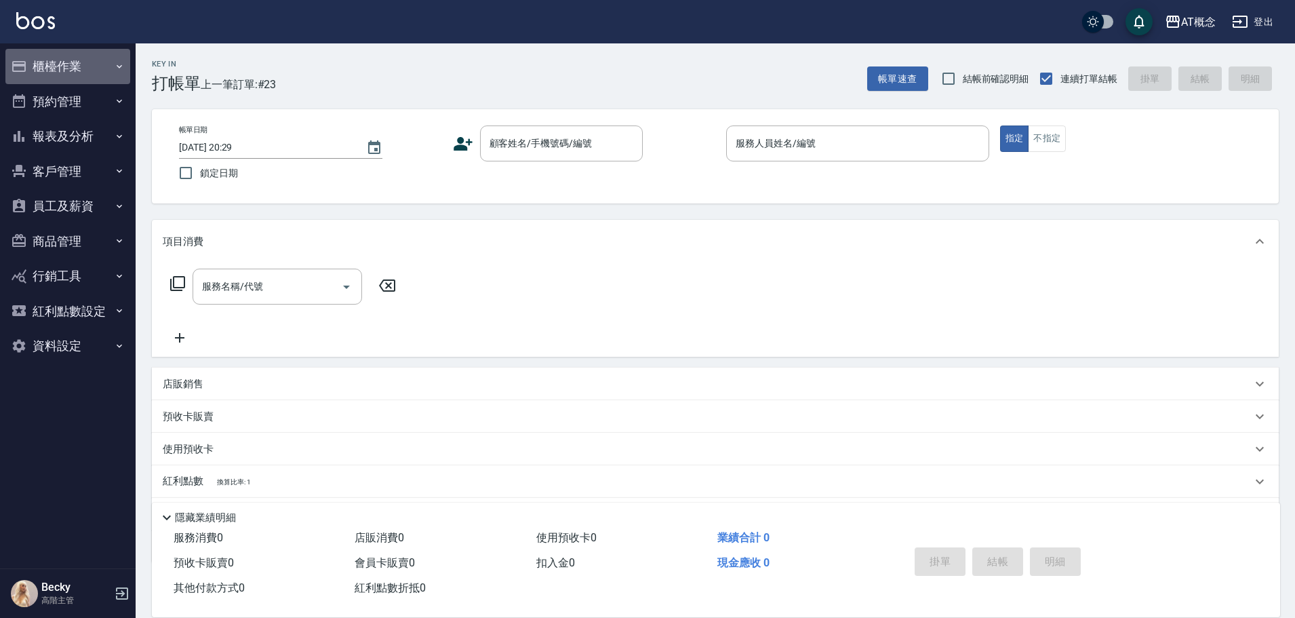
click at [75, 68] on button "櫃檯作業" at bounding box center [67, 66] width 125 height 35
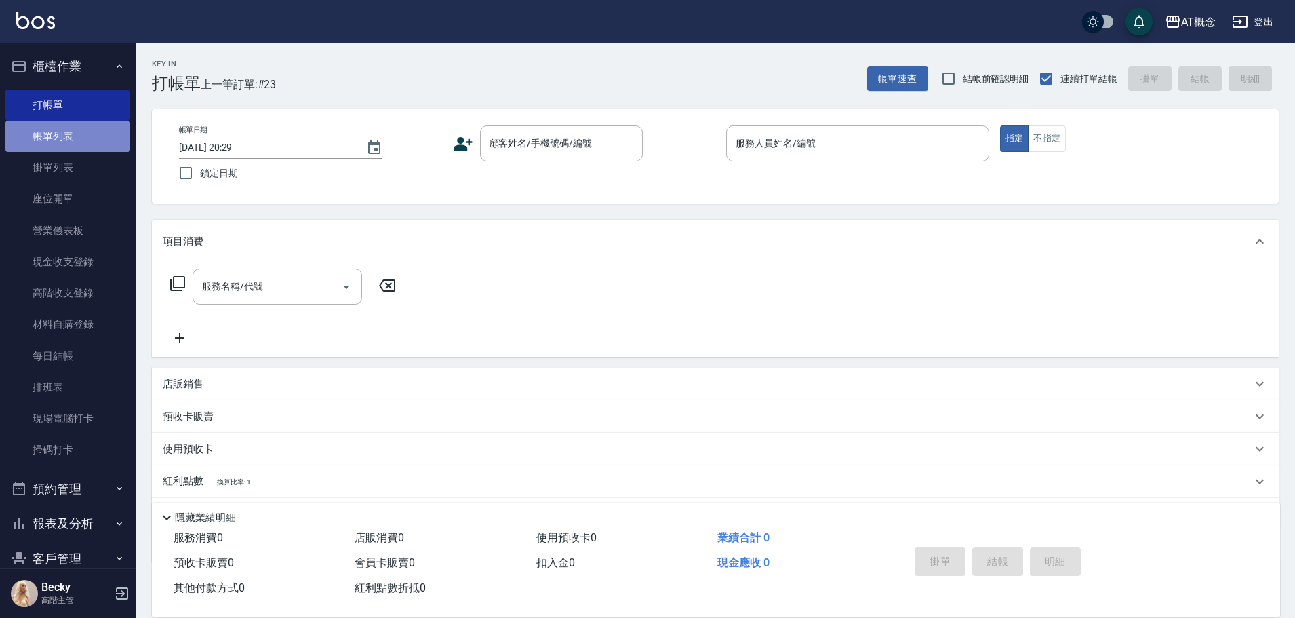
click at [75, 124] on link "帳單列表" at bounding box center [67, 136] width 125 height 31
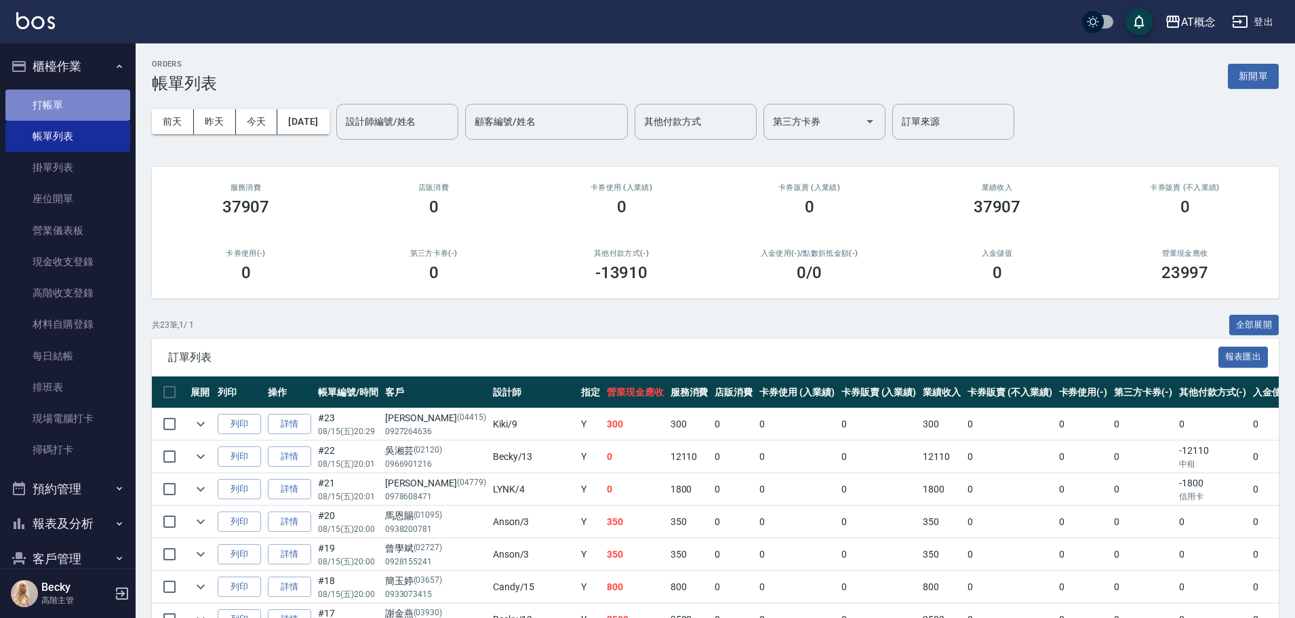
click at [75, 102] on link "打帳單" at bounding box center [67, 105] width 125 height 31
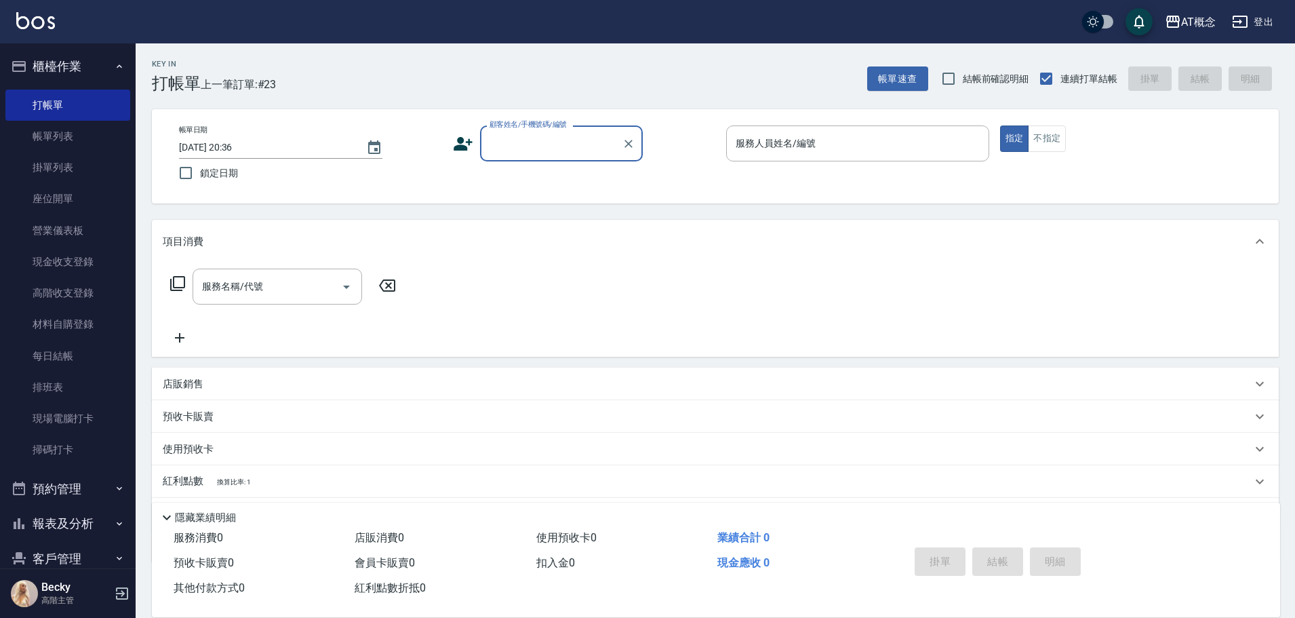
click at [531, 131] on div "顧客姓名/手機號碼/編號" at bounding box center [561, 143] width 163 height 36
type input "許予馨/0903809743/03837"
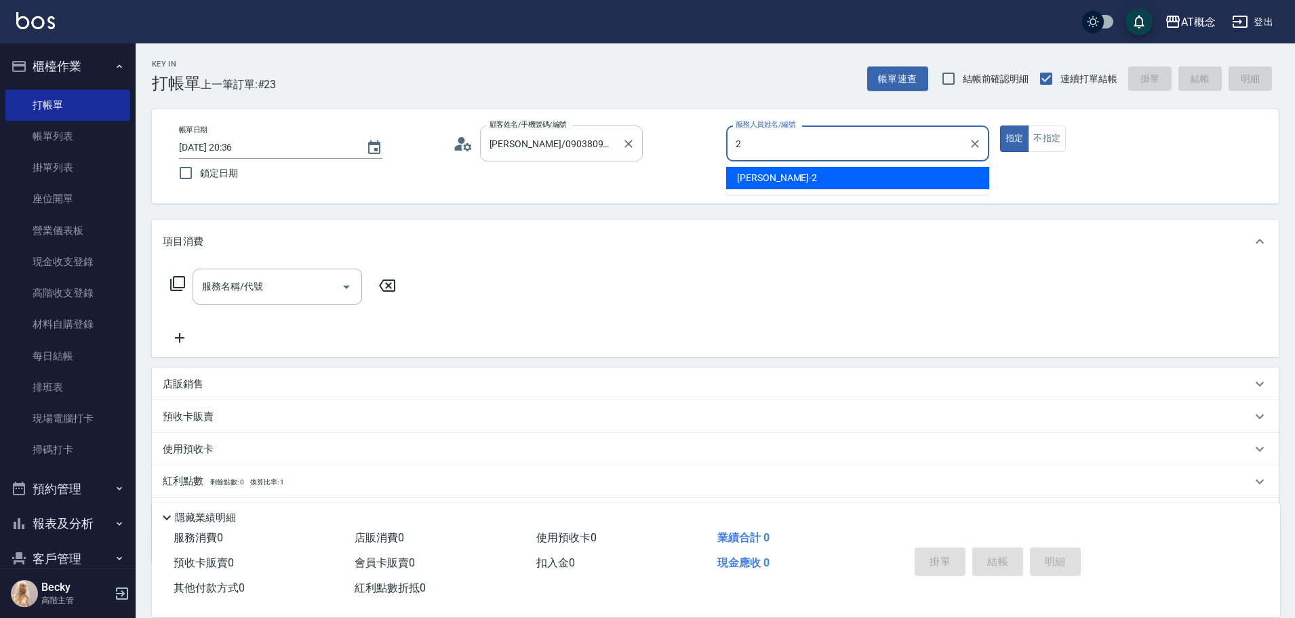
type input "邦妮-2"
type button "true"
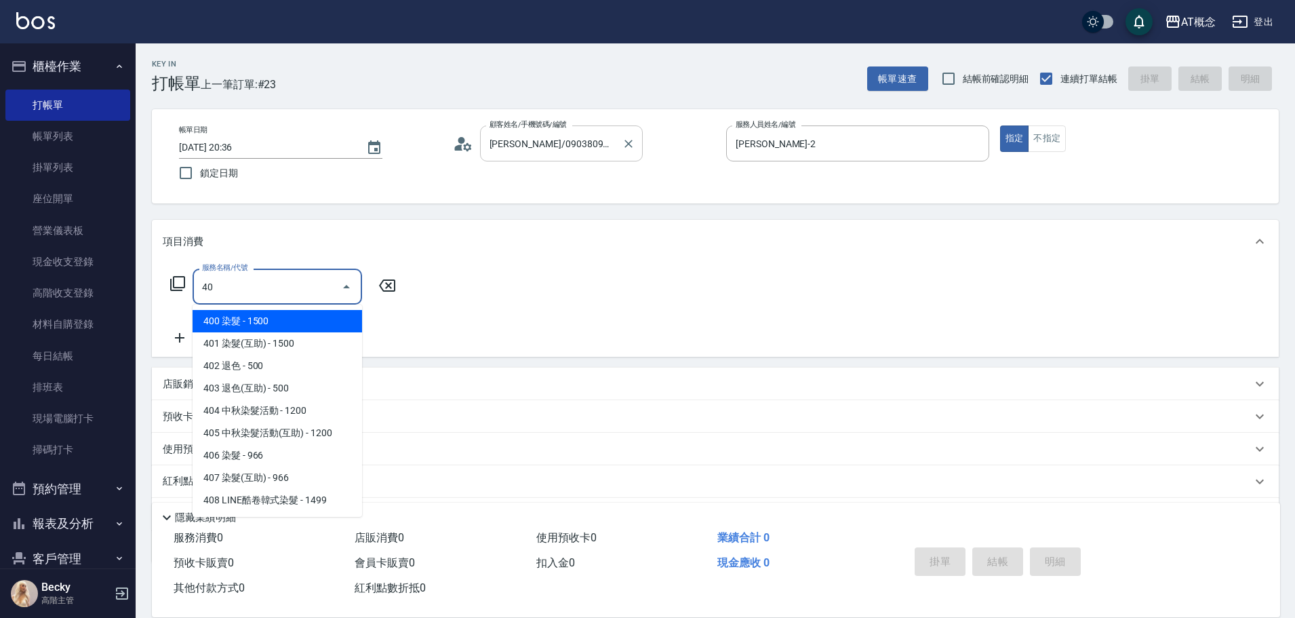
type input "400"
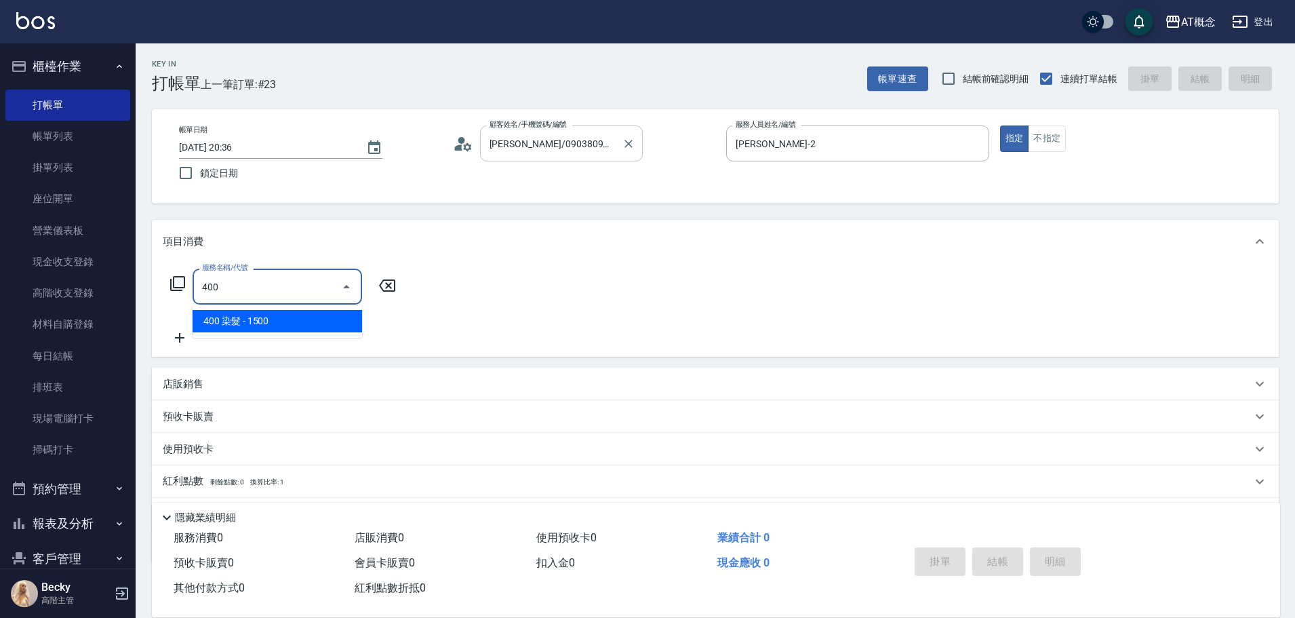
type input "150"
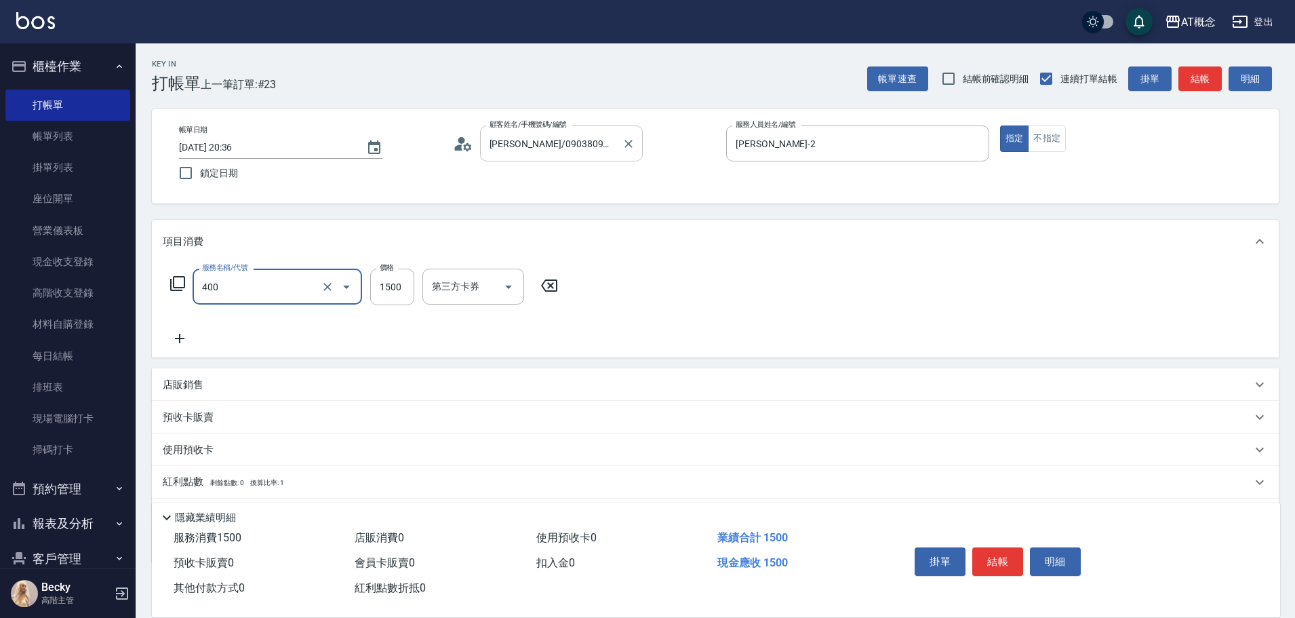
type input "400 染髮(400)"
type input "0"
type input "17"
type input "10"
type input "179"
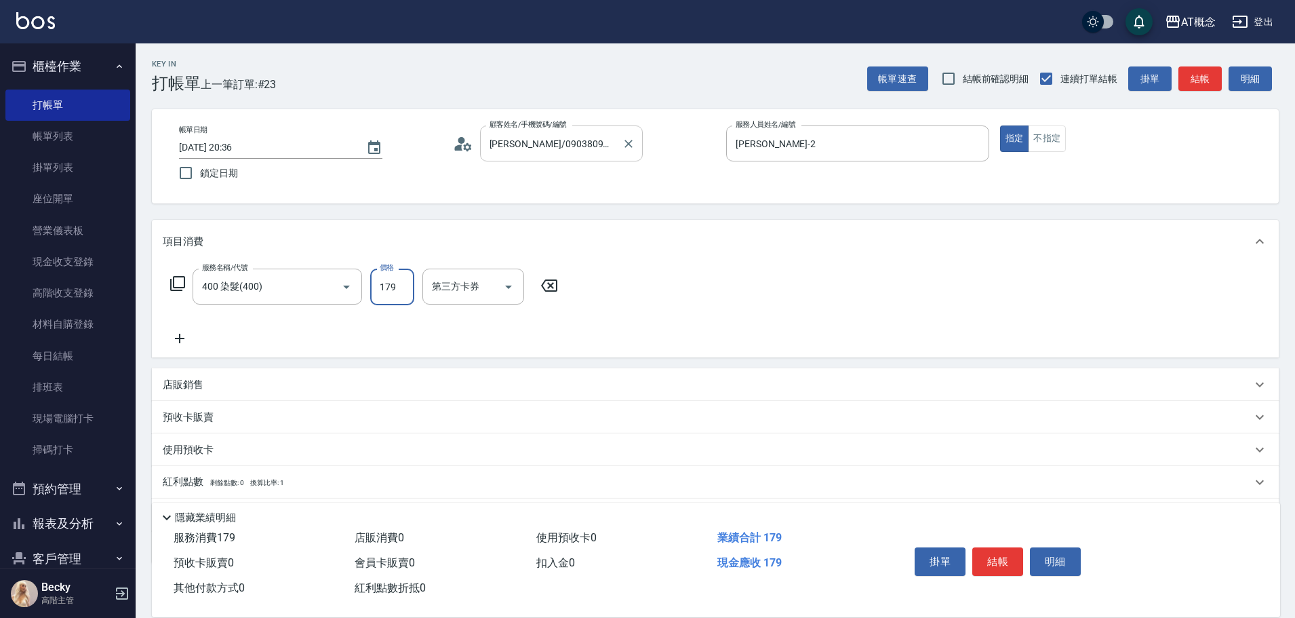
type input "170"
type input "1799"
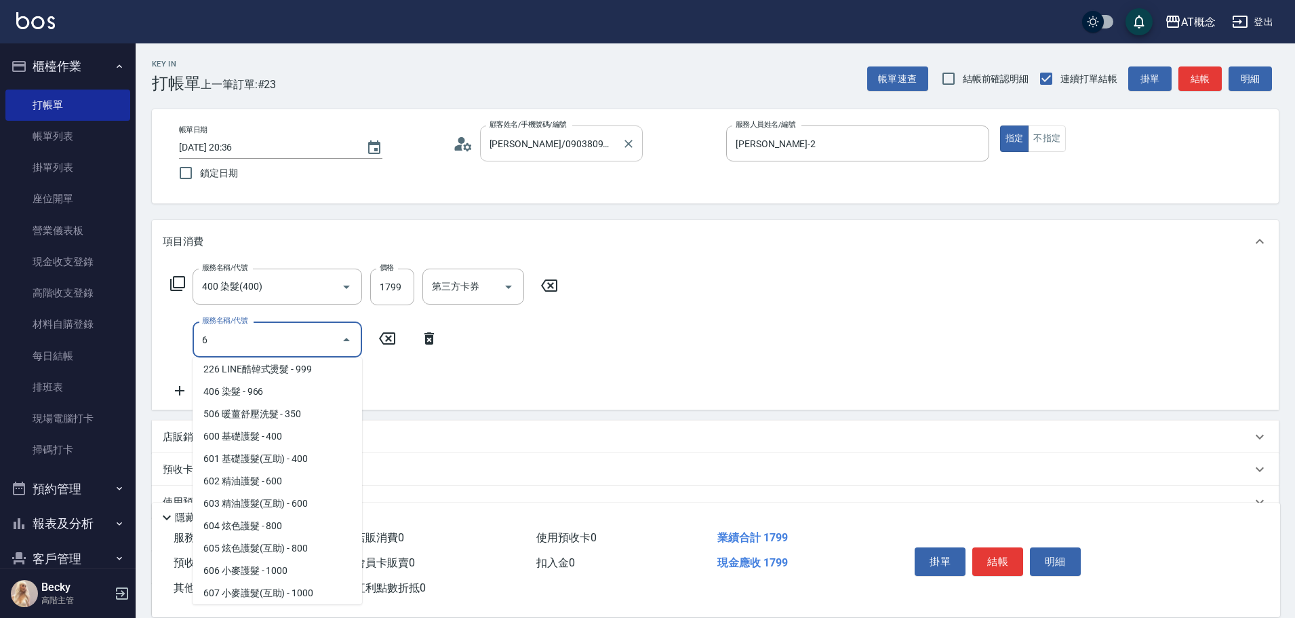
scroll to position [117, 0]
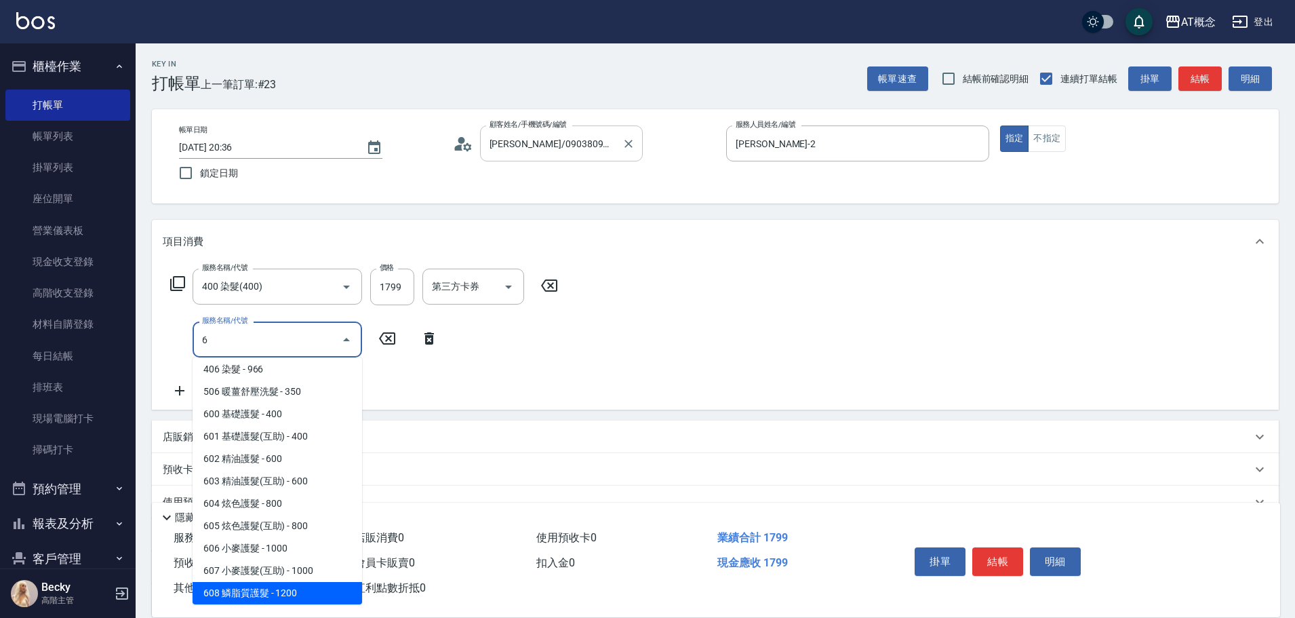
type input "608 鱗脂質護髮(608)"
type input "290"
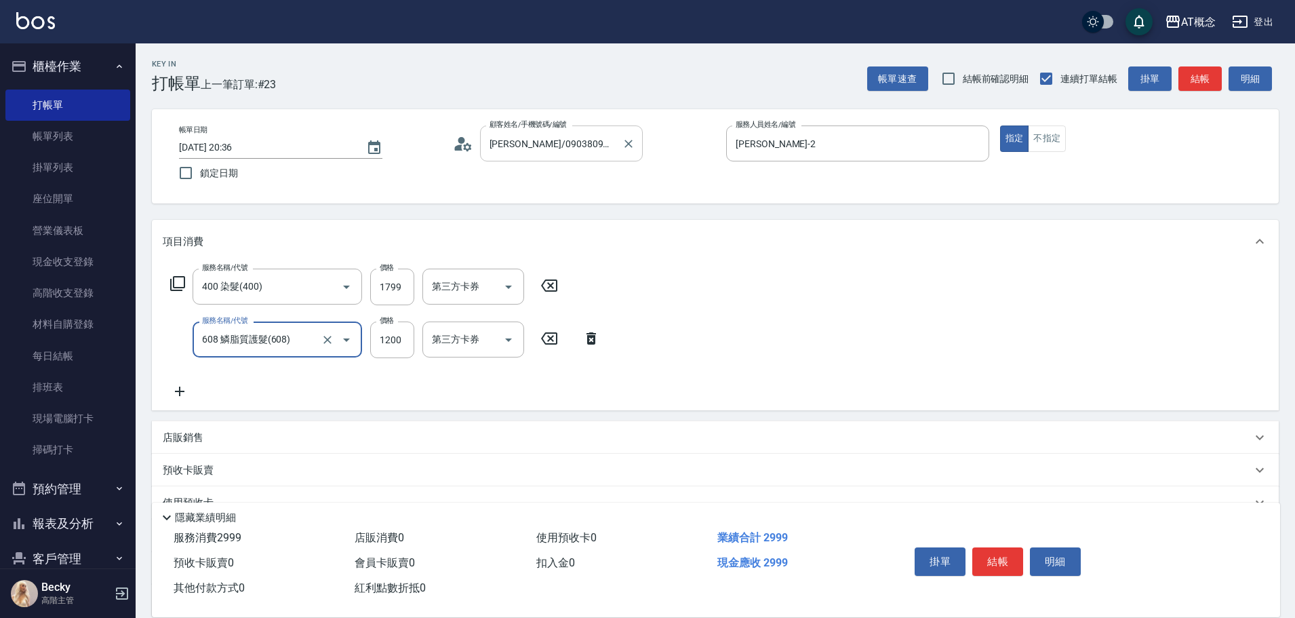
type input "608 鱗脂質護髮(608)"
type input "180"
type input "97"
type input "270"
type input "970"
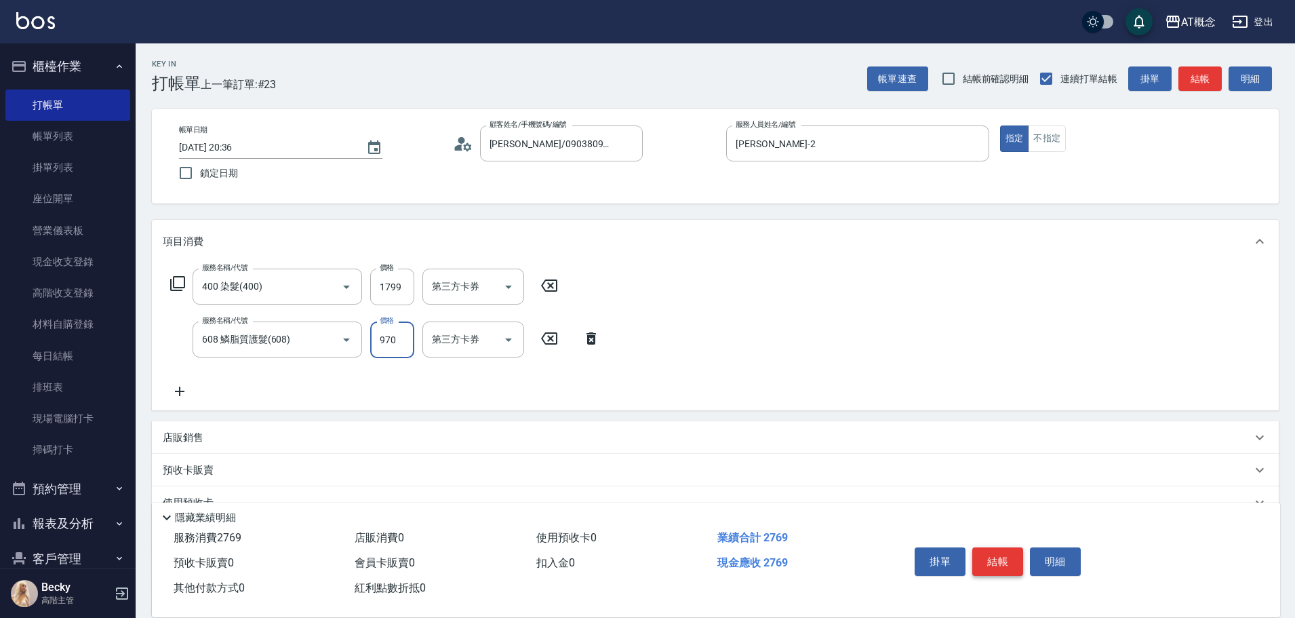
click at [1003, 549] on button "結帳" at bounding box center [998, 561] width 51 height 28
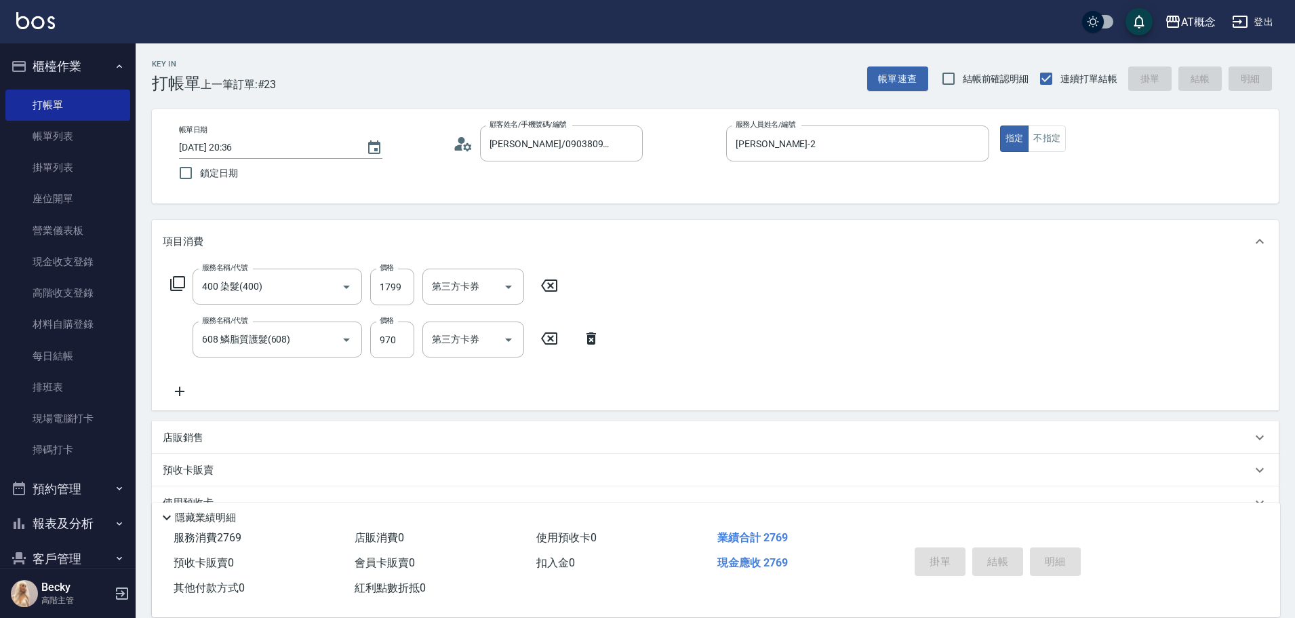
type input "2025/08/15 20:51"
type input "0"
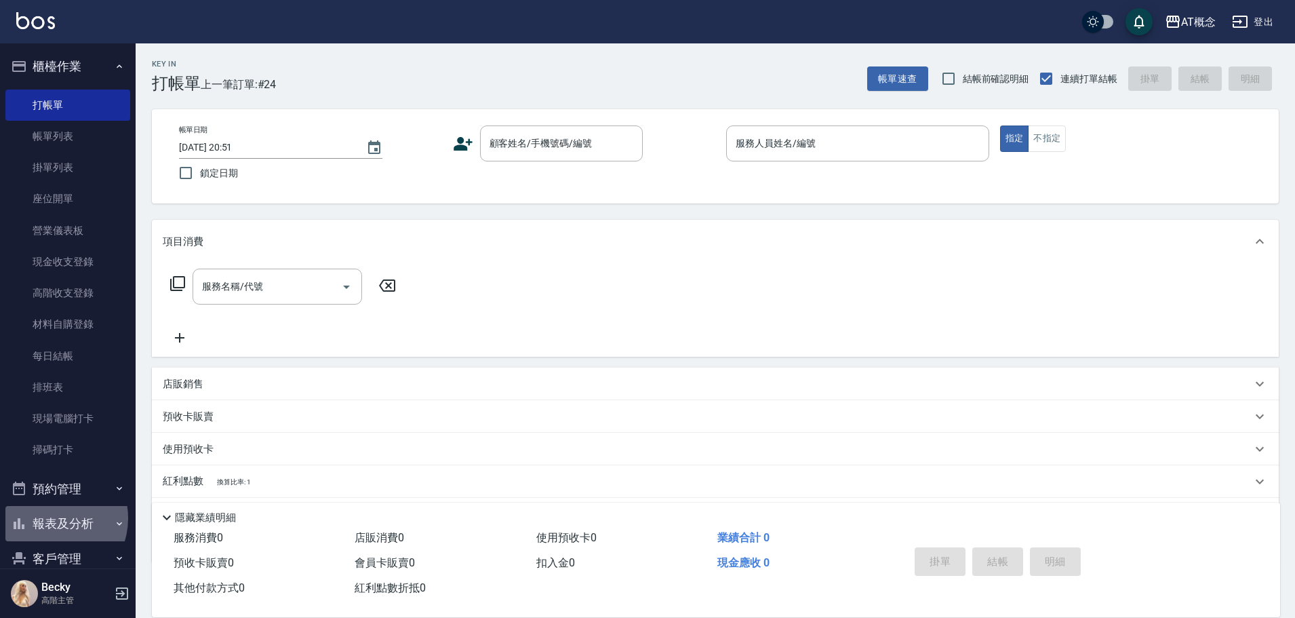
click at [46, 516] on button "報表及分析" at bounding box center [67, 523] width 125 height 35
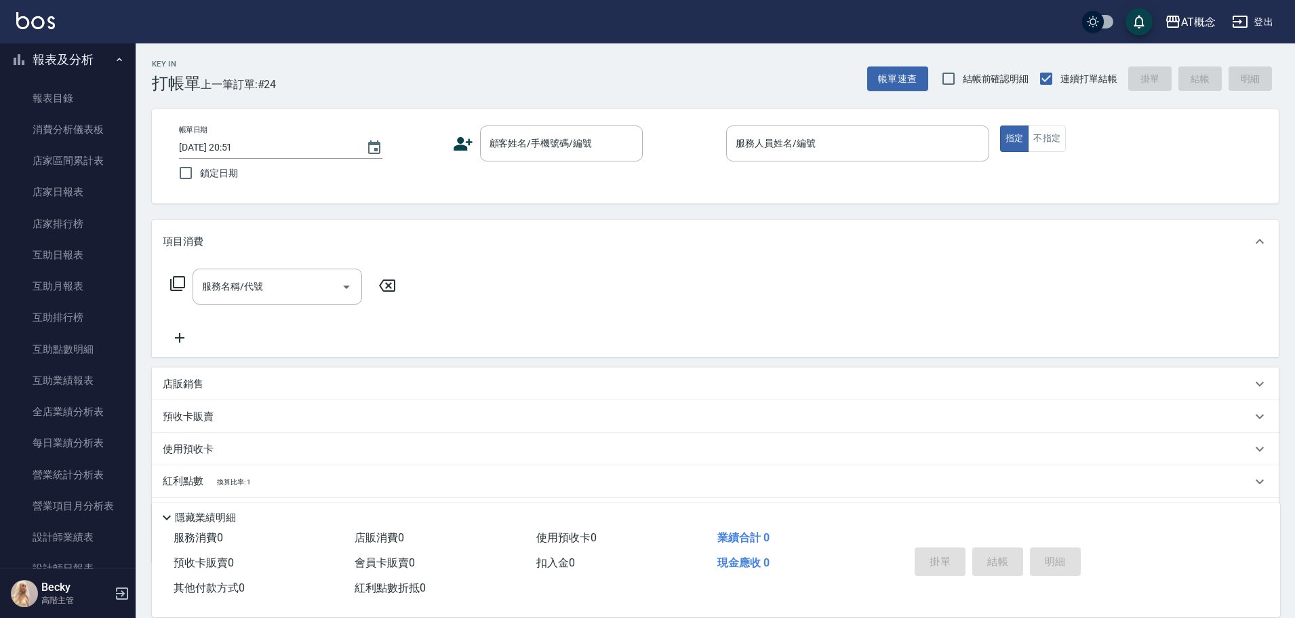
scroll to position [475, 0]
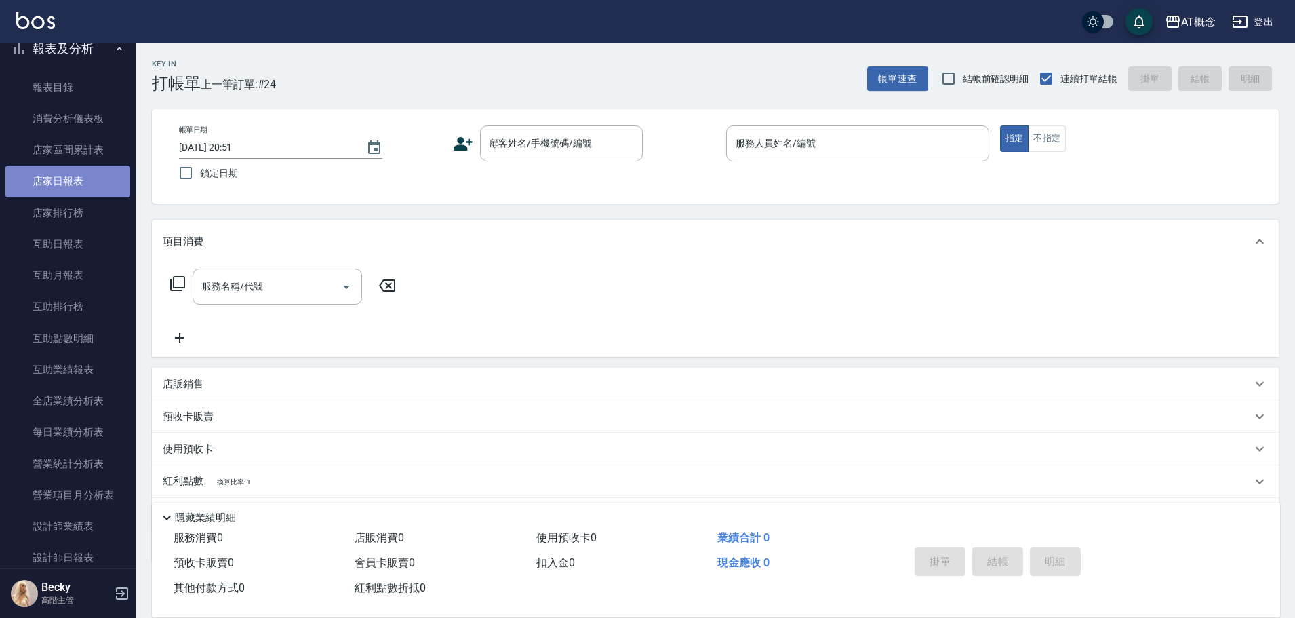
click at [77, 184] on link "店家日報表" at bounding box center [67, 180] width 125 height 31
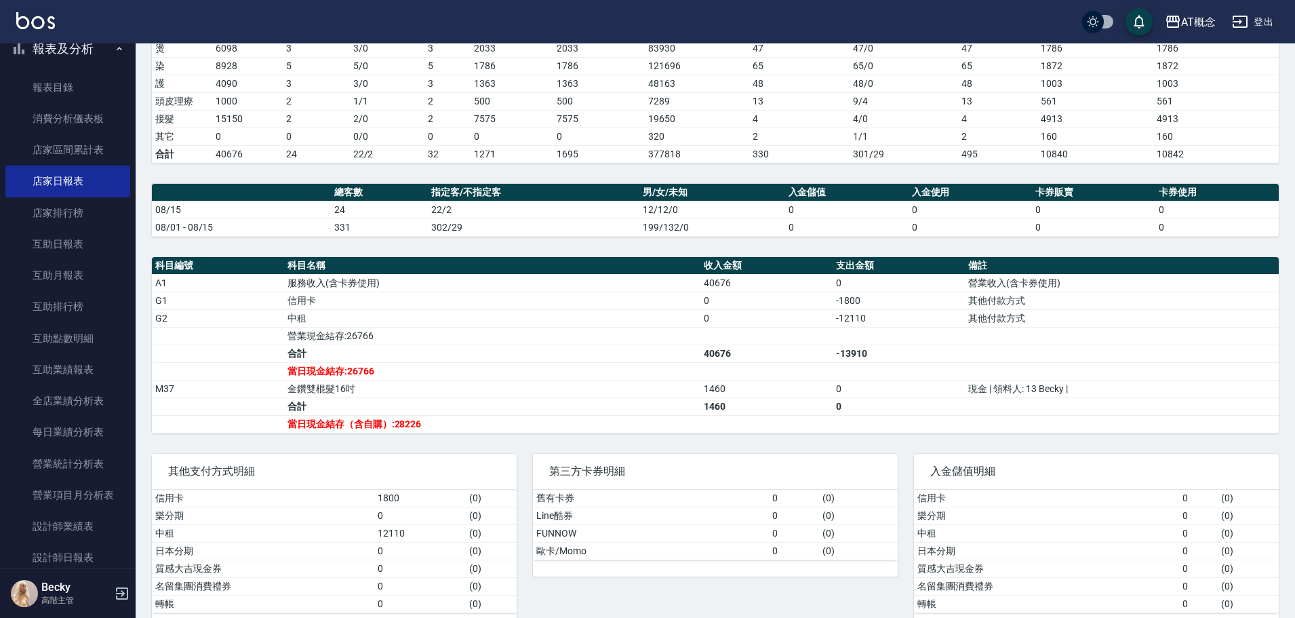
scroll to position [271, 0]
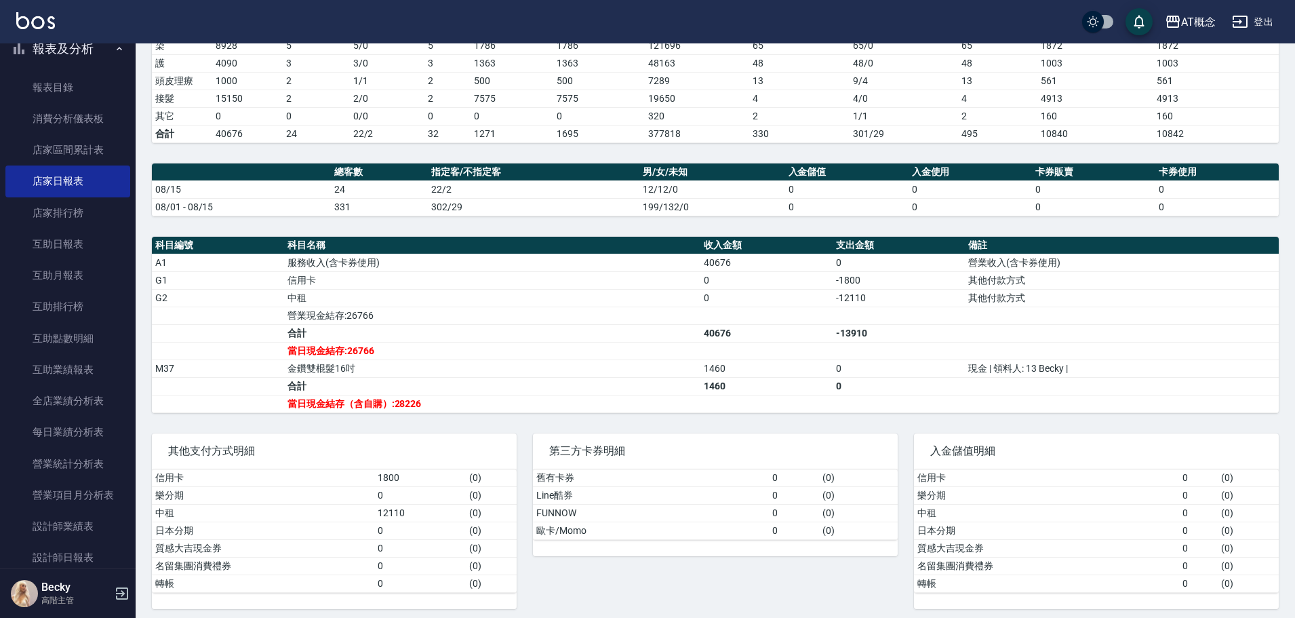
click at [145, 351] on div "AT概念 2025-08-15 店家日報表 列印時間： 2025-08-15-20:52 Merchant Daily Report 店家日報表 前天 昨天 …" at bounding box center [716, 198] width 1160 height 853
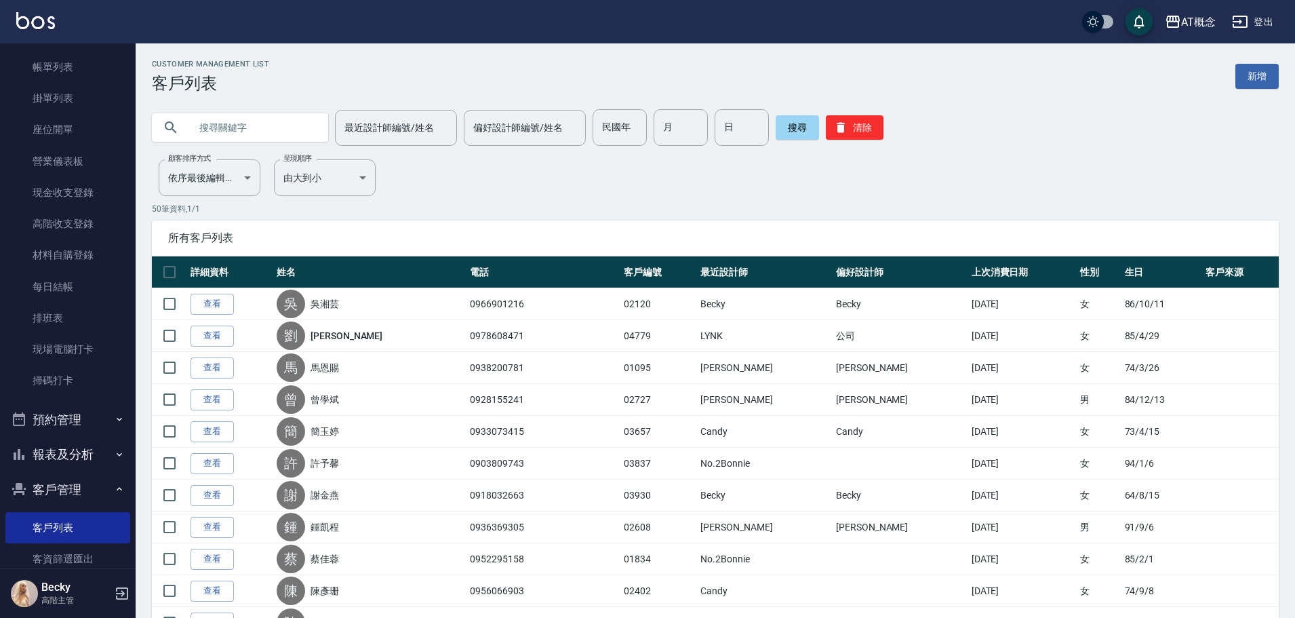
scroll to position [136, 0]
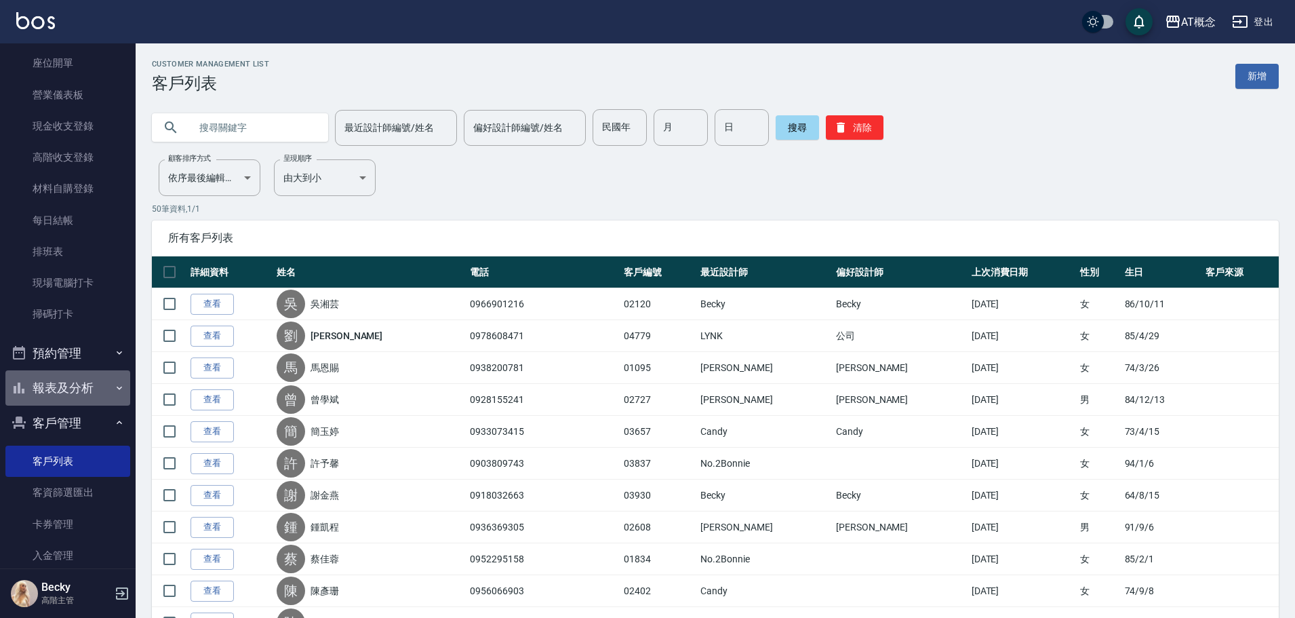
click at [81, 383] on button "報表及分析" at bounding box center [67, 387] width 125 height 35
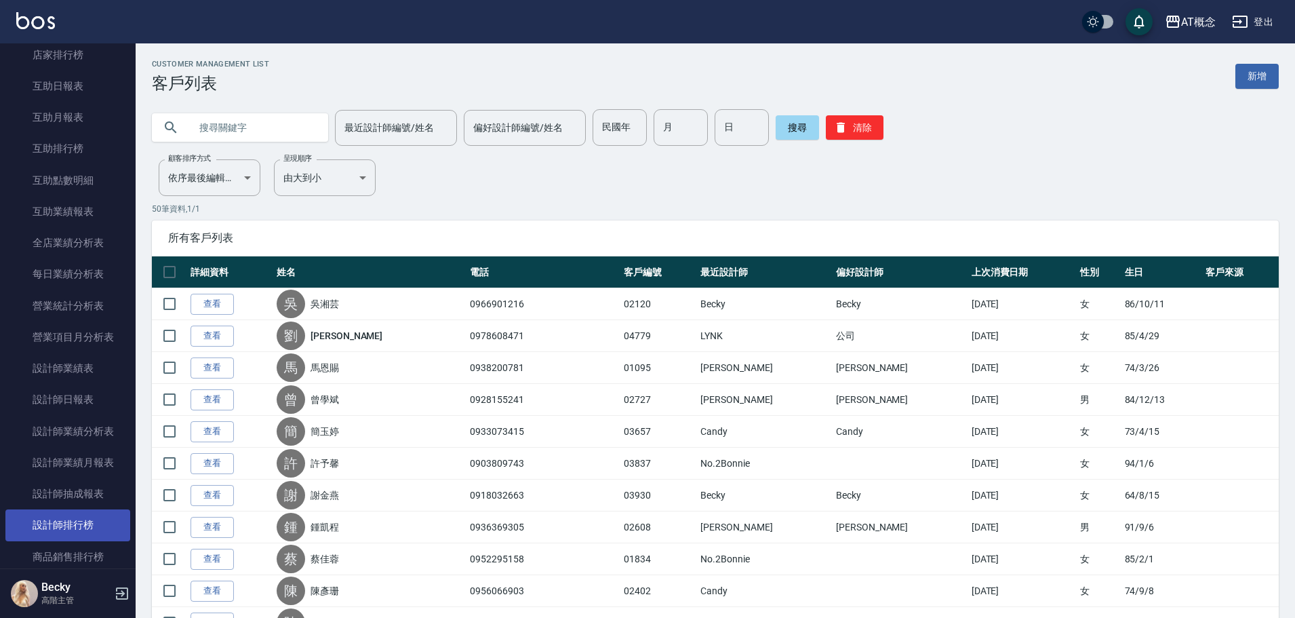
scroll to position [610, 0]
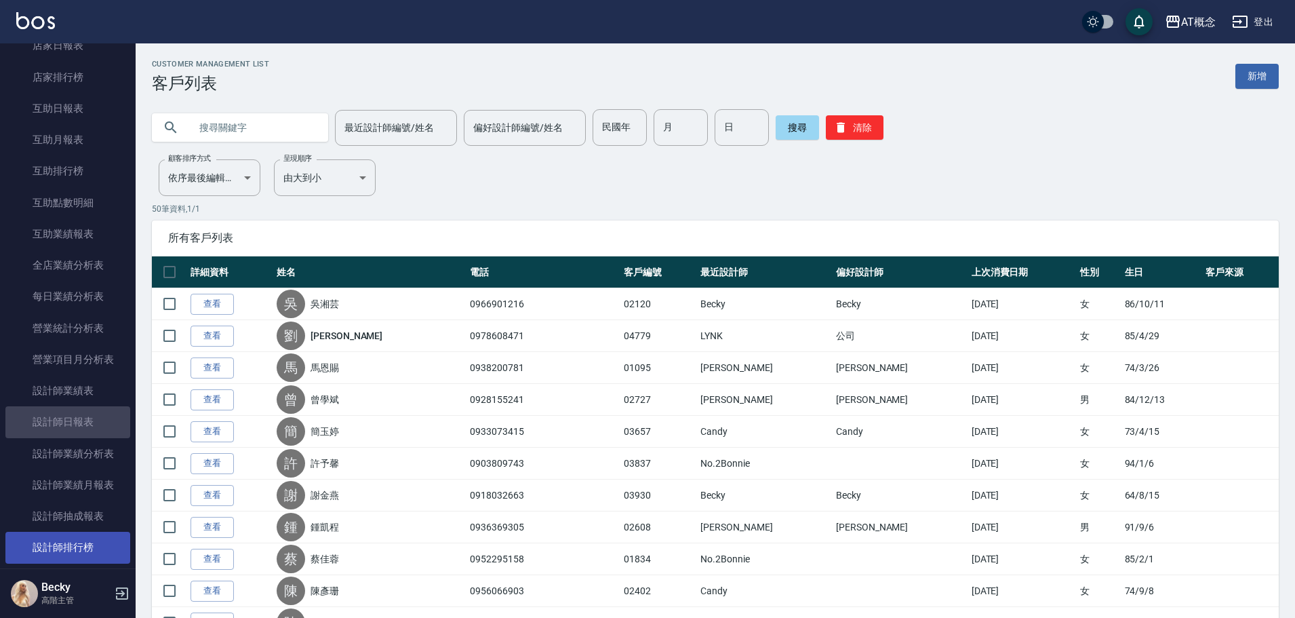
click at [90, 416] on link "設計師日報表" at bounding box center [67, 421] width 125 height 31
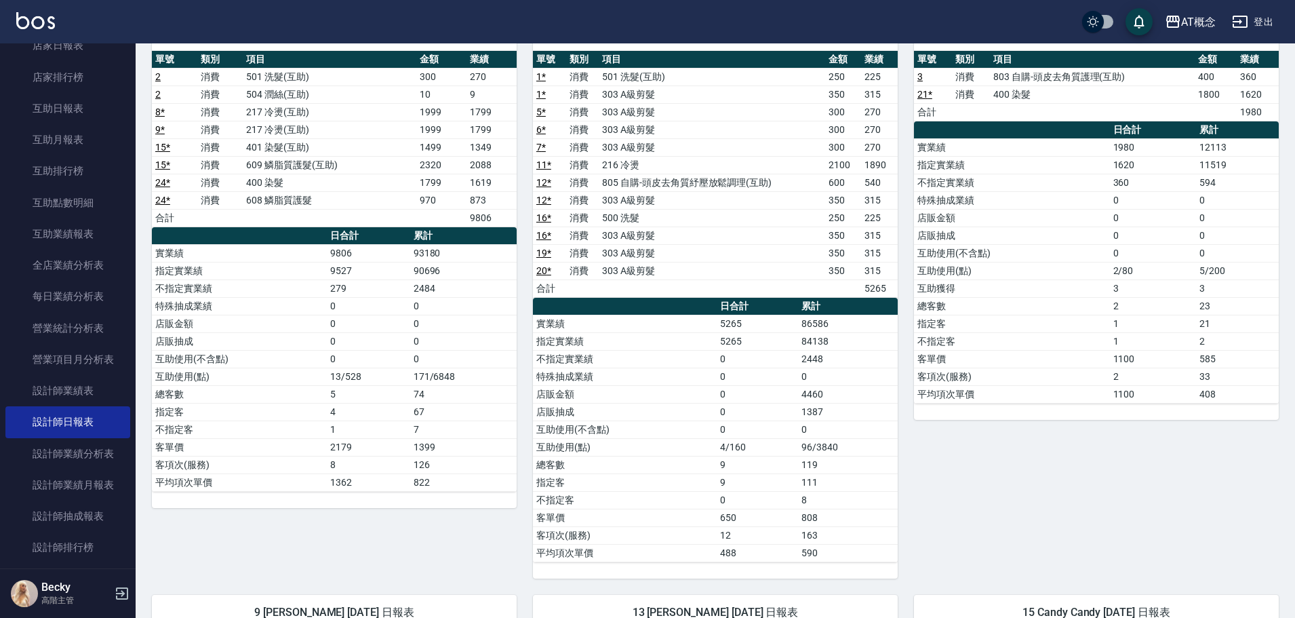
scroll to position [68, 0]
